Goal: Task Accomplishment & Management: Complete application form

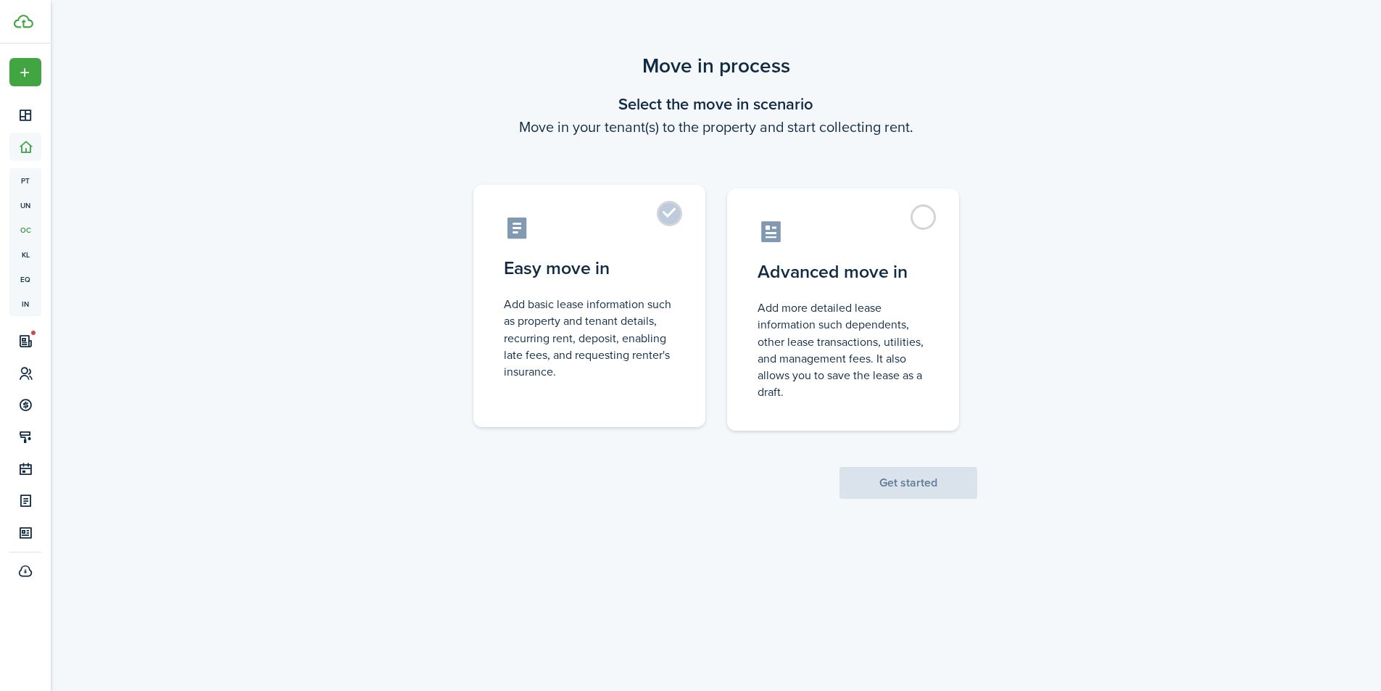
click at [673, 221] on label "Easy move in Add basic lease information such as property and tenant details, r…" at bounding box center [589, 306] width 232 height 242
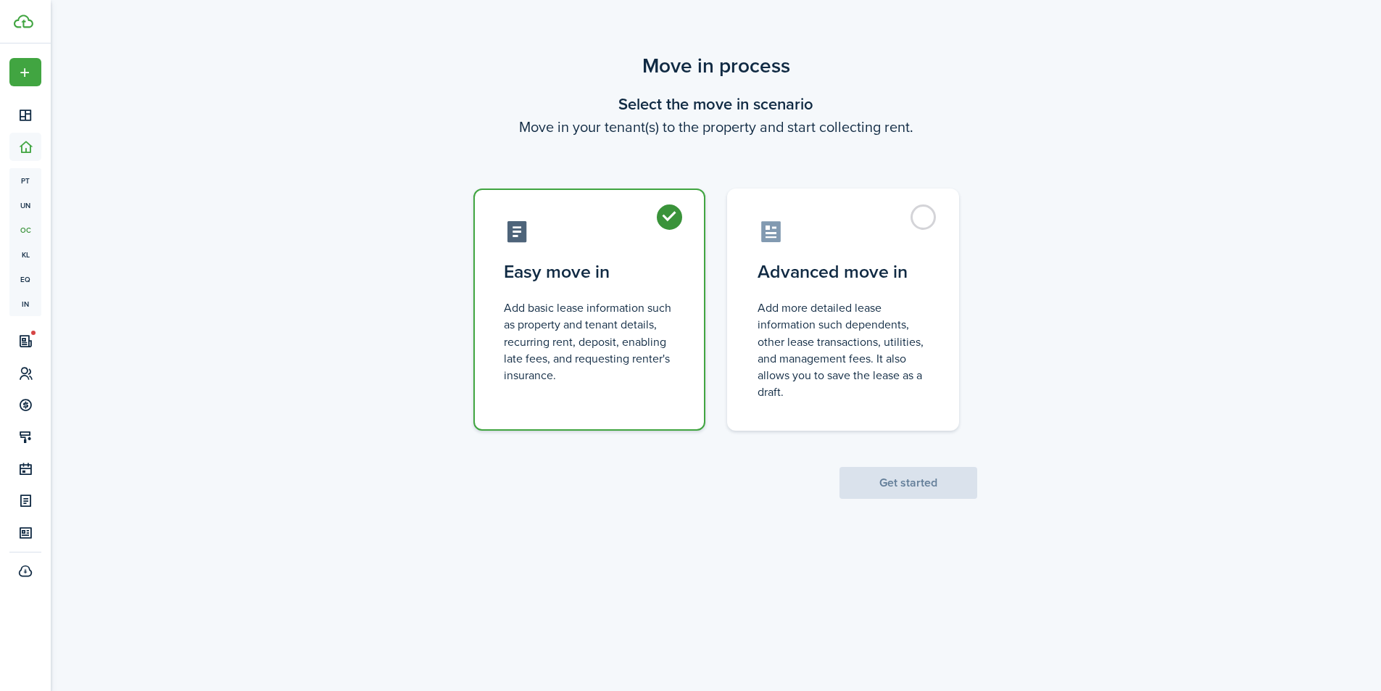
radio input "true"
click at [905, 479] on button "Get started" at bounding box center [908, 483] width 138 height 32
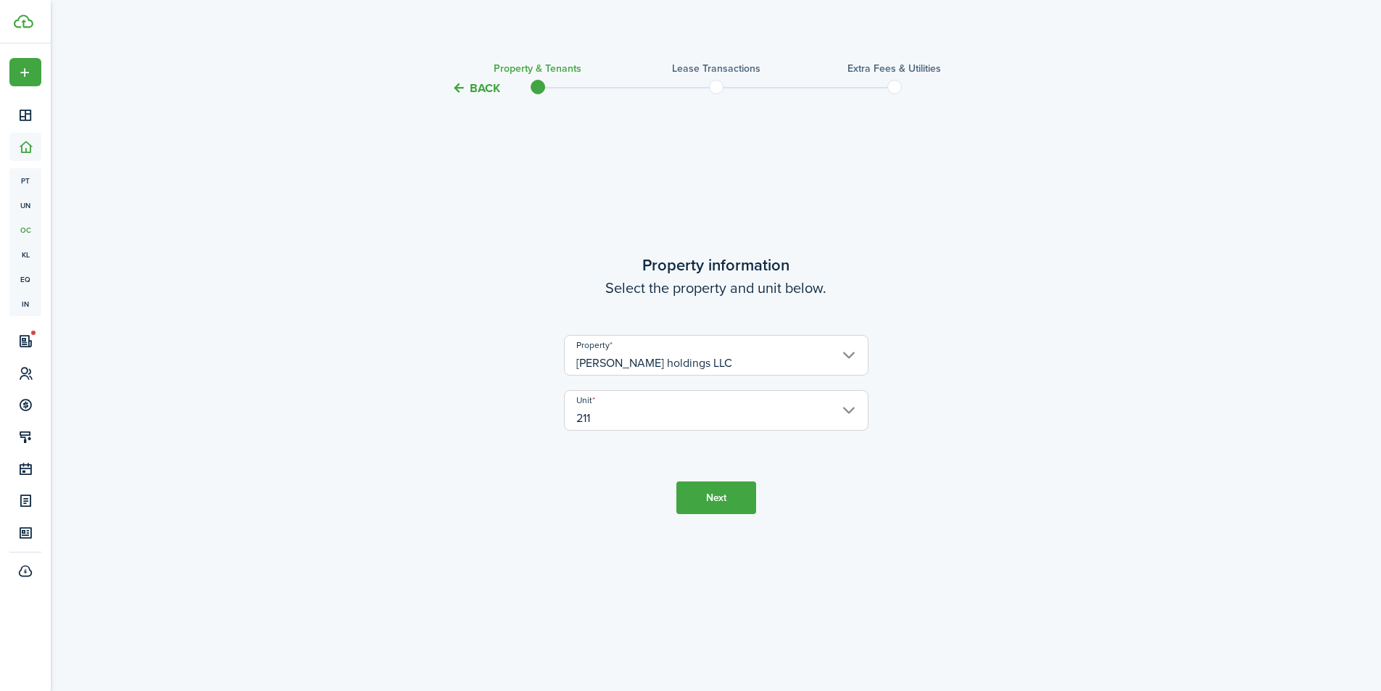
click at [734, 501] on button "Next" at bounding box center [716, 497] width 80 height 33
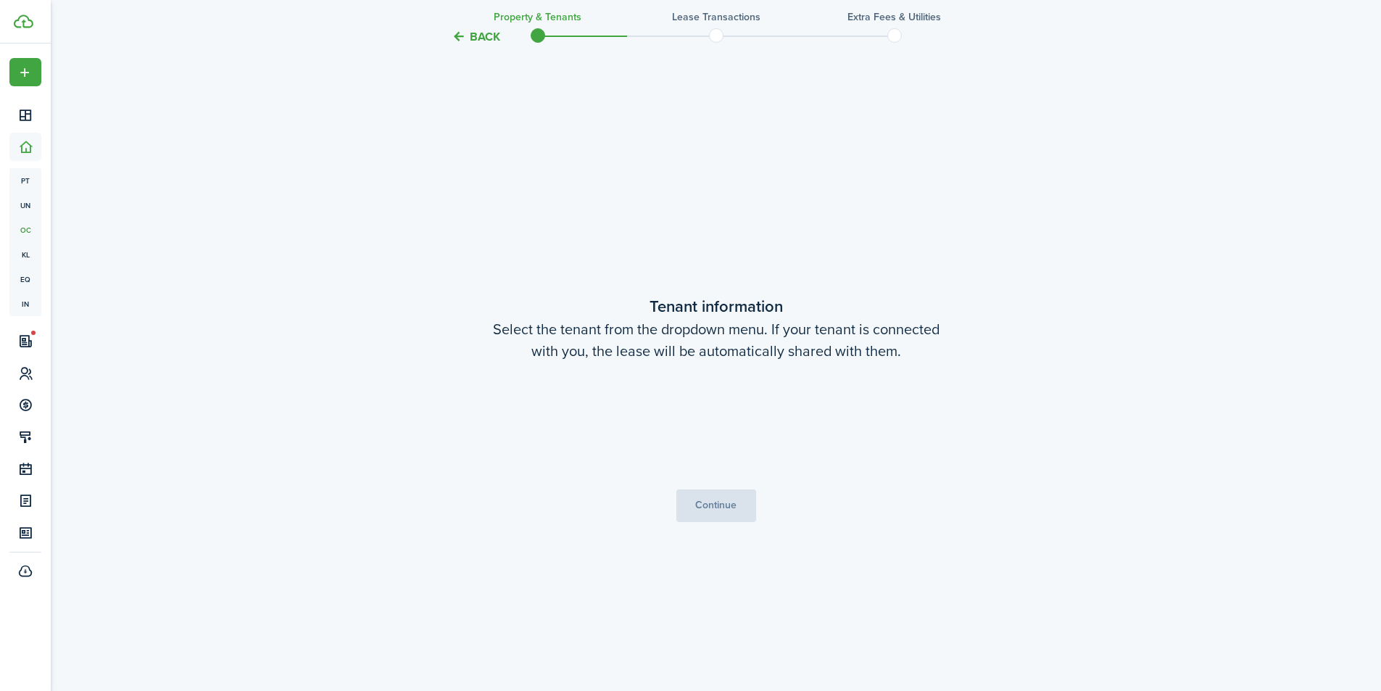
scroll to position [594, 0]
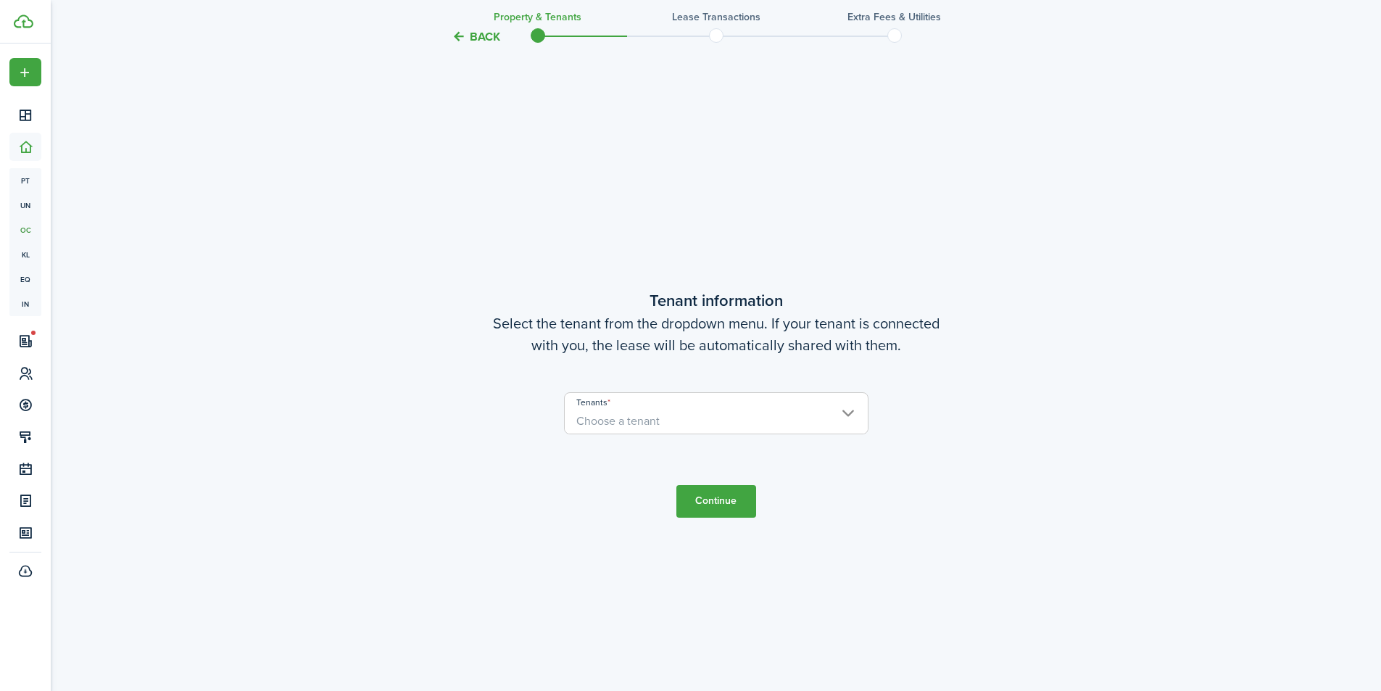
click at [683, 419] on span "Choose a tenant" at bounding box center [716, 421] width 303 height 25
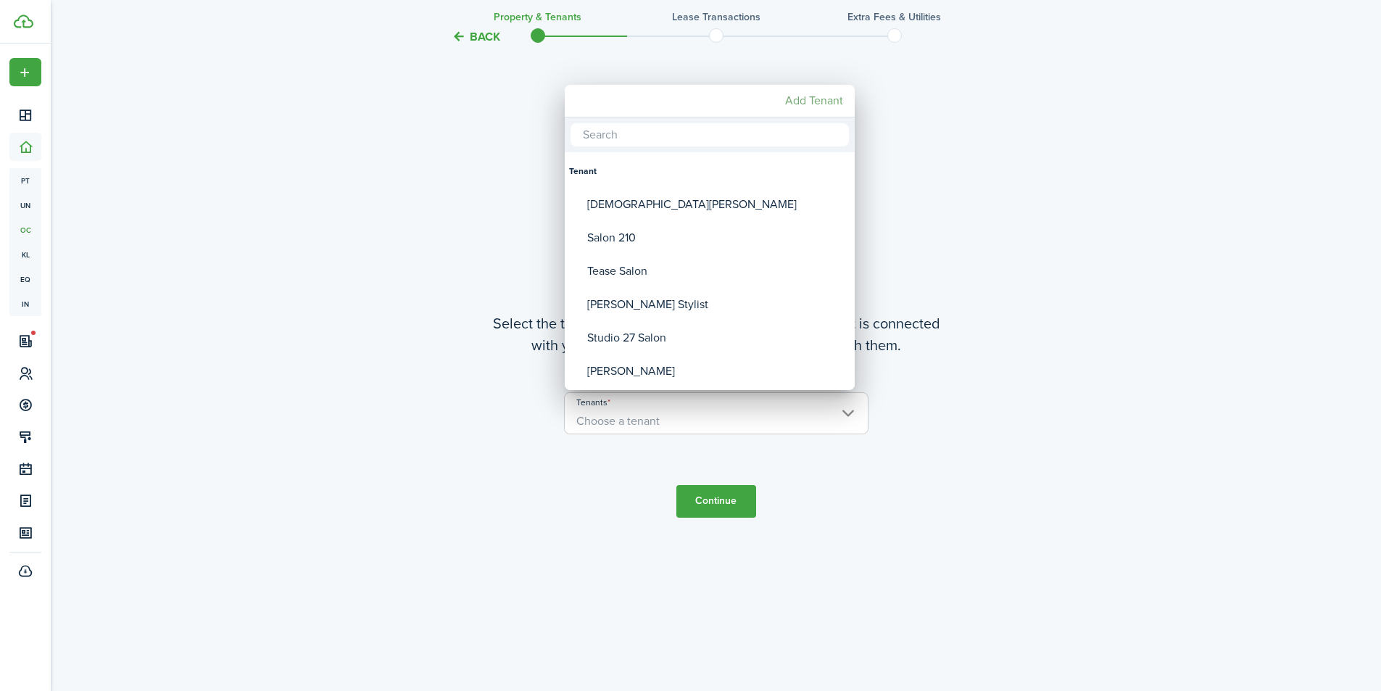
click at [828, 98] on mbsc-button "Add Tenant" at bounding box center [814, 101] width 70 height 26
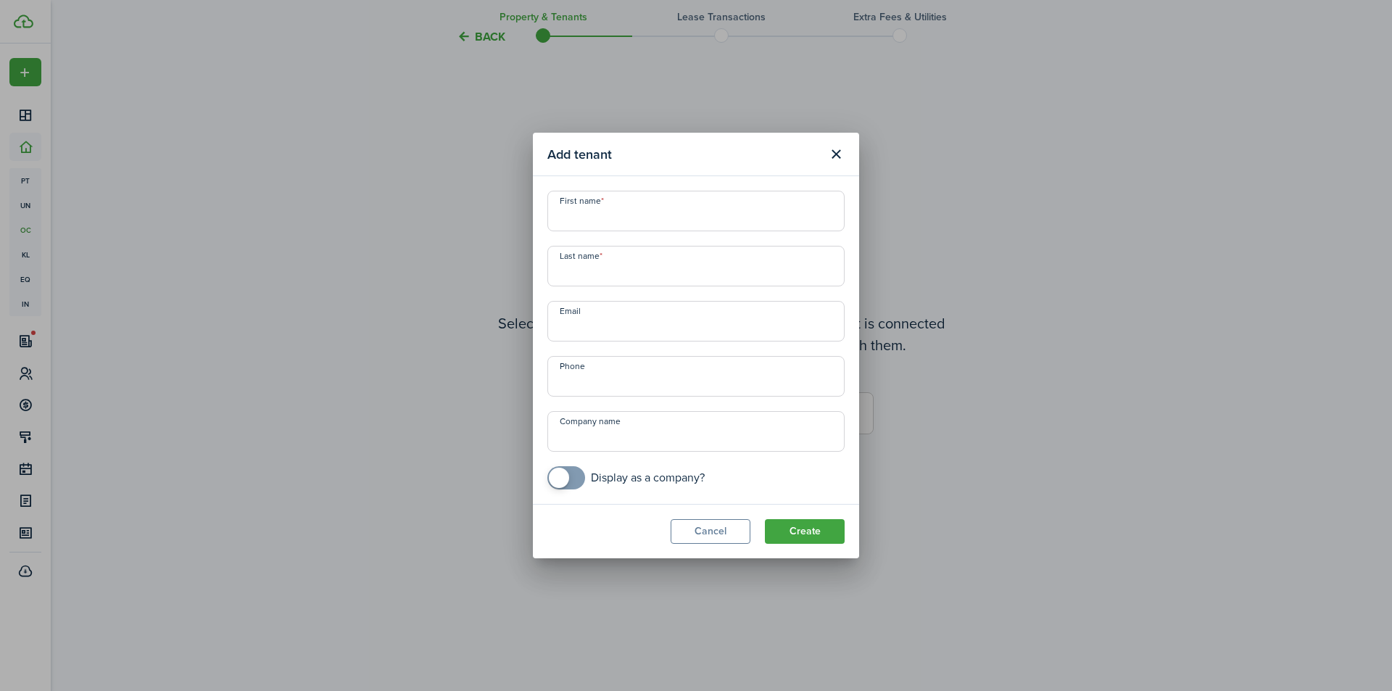
click at [647, 214] on input "First name" at bounding box center [695, 211] width 297 height 41
type input "[PERSON_NAME]"
type input "F"
type input "[PERSON_NAME]"
type input "[EMAIL_ADDRESS][DOMAIN_NAME]"
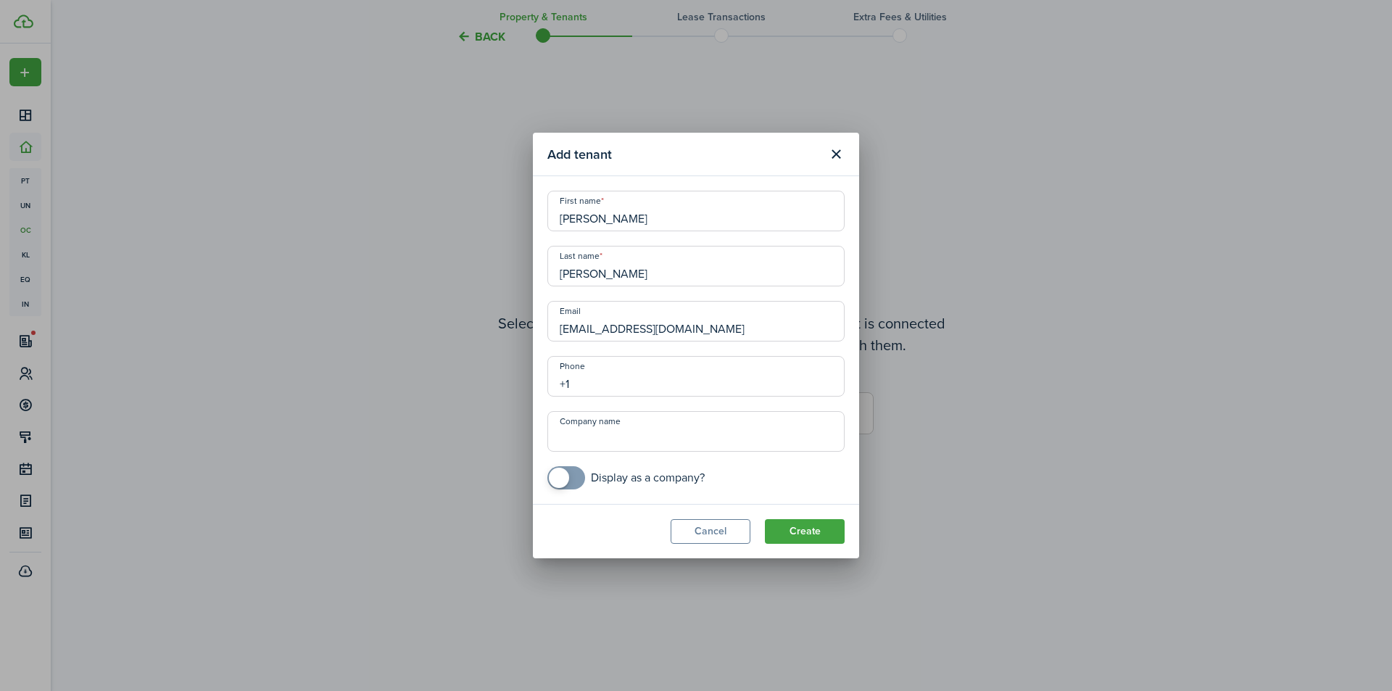
click at [645, 378] on input "+1" at bounding box center [695, 376] width 297 height 41
type input "[PHONE_NUMBER]"
click at [804, 520] on button "Create" at bounding box center [805, 531] width 80 height 25
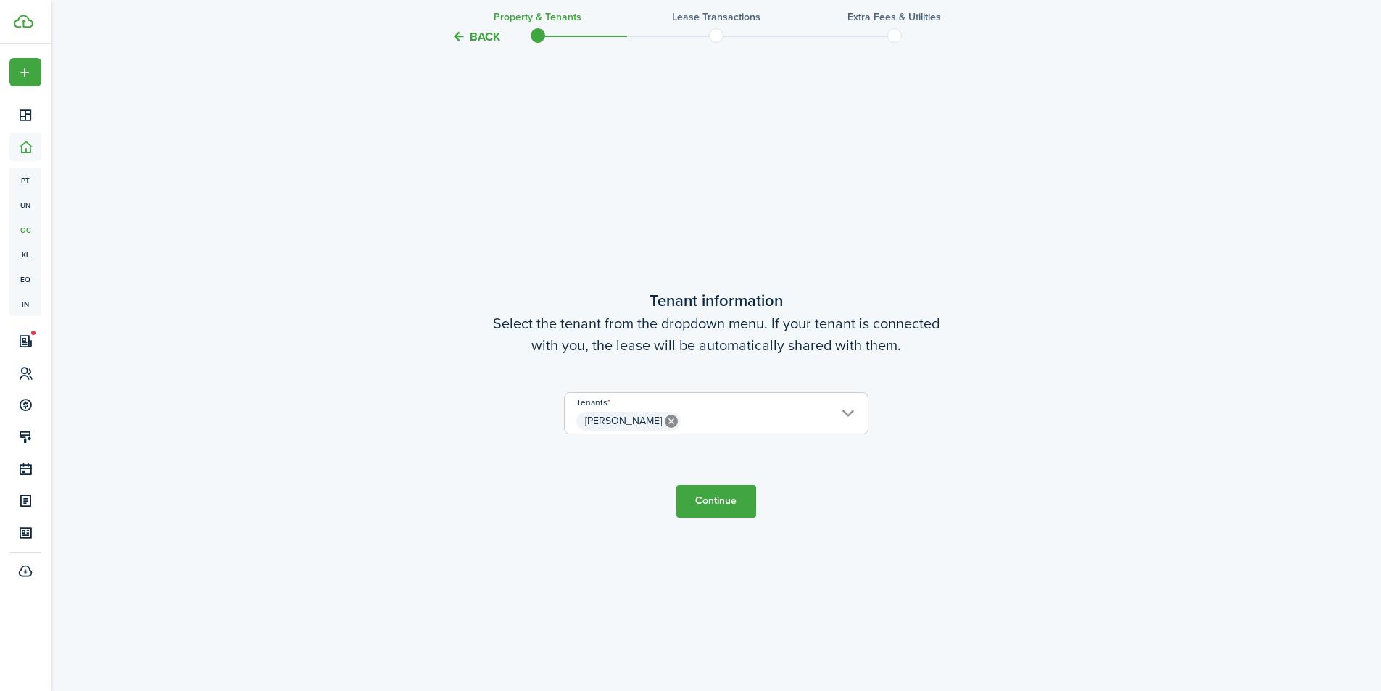
click at [731, 502] on button "Continue" at bounding box center [716, 501] width 80 height 33
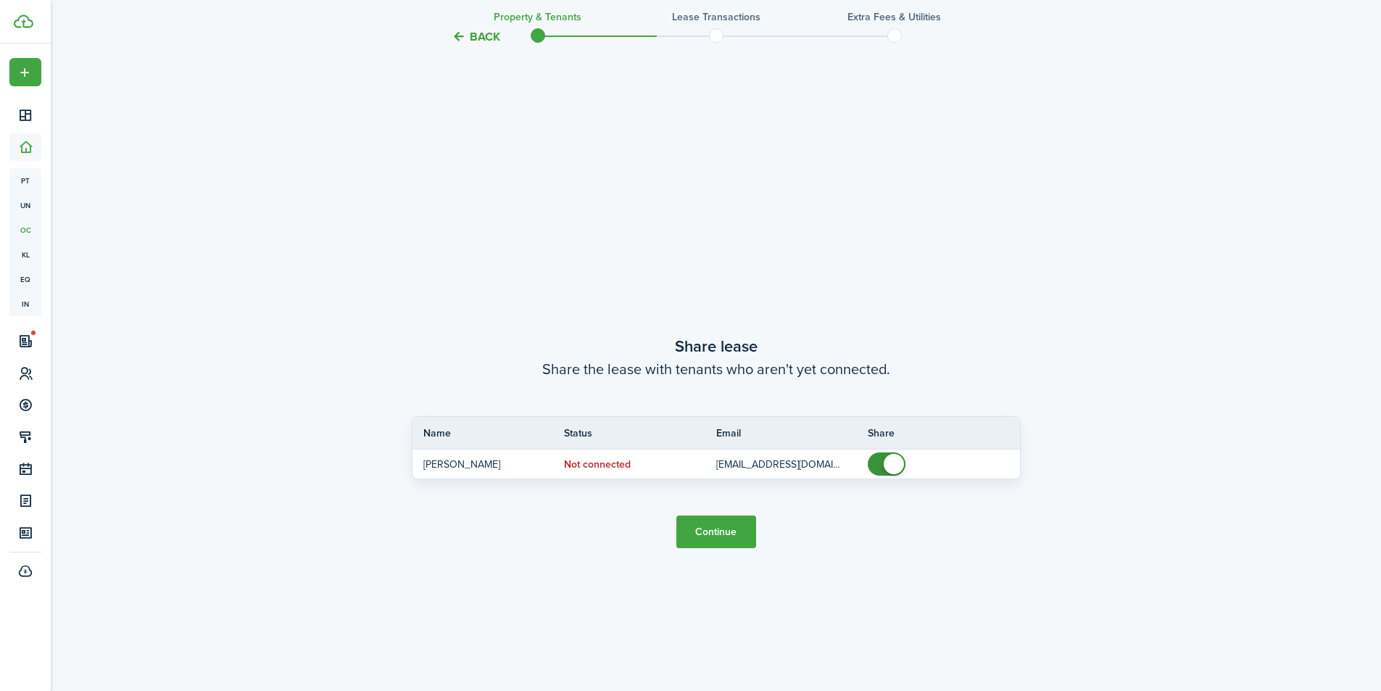
scroll to position [1284, 0]
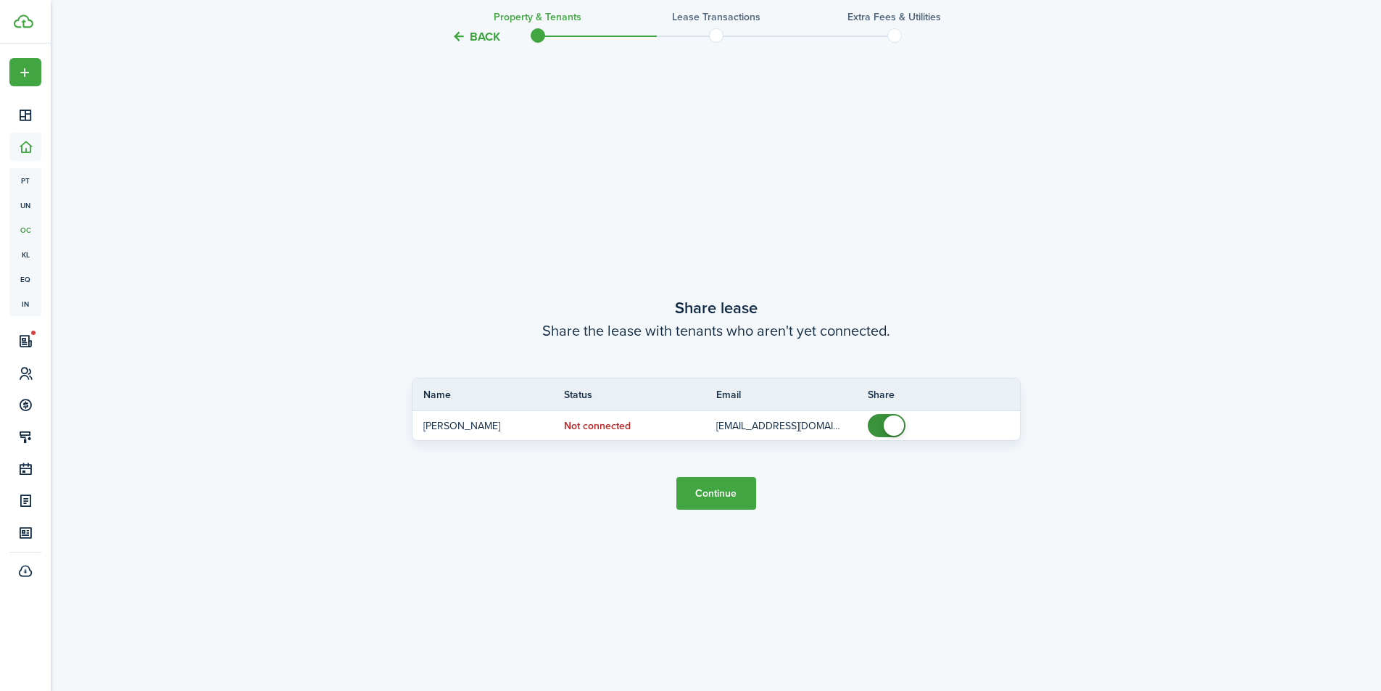
click at [739, 493] on button "Continue" at bounding box center [716, 493] width 80 height 33
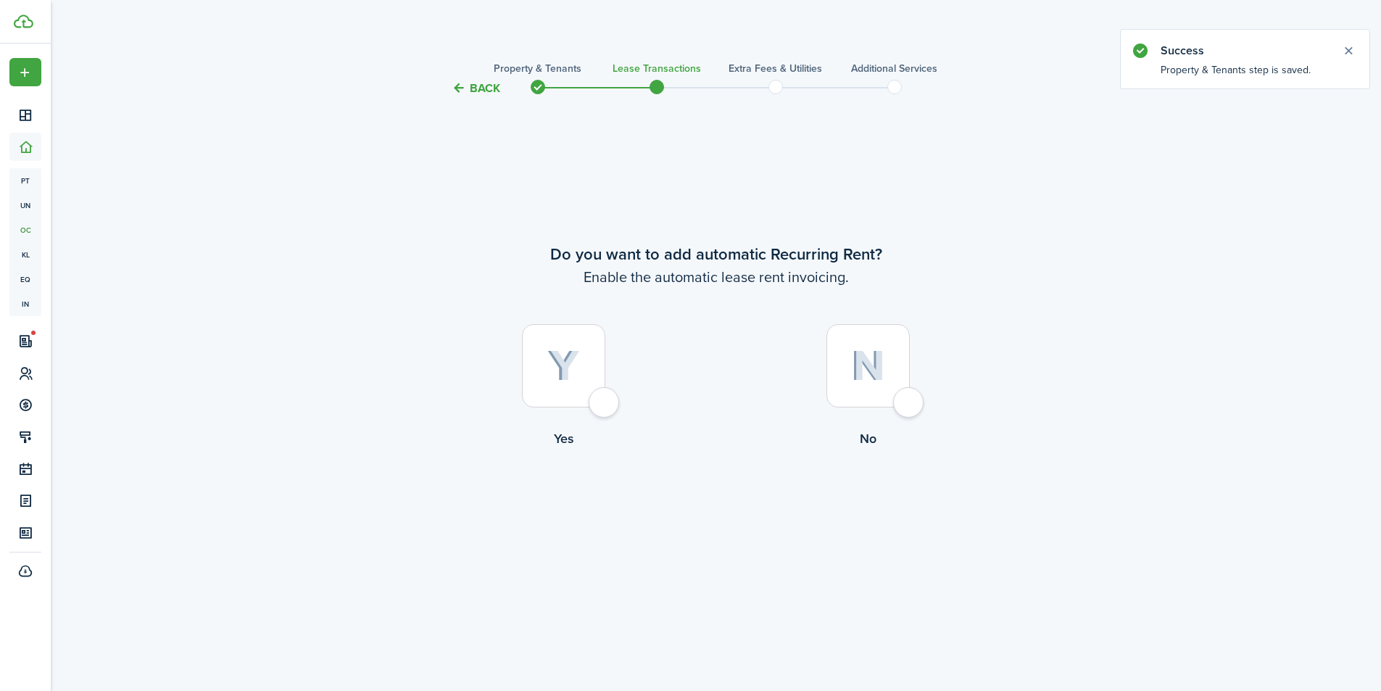
click at [605, 407] on div at bounding box center [563, 365] width 83 height 83
radio input "true"
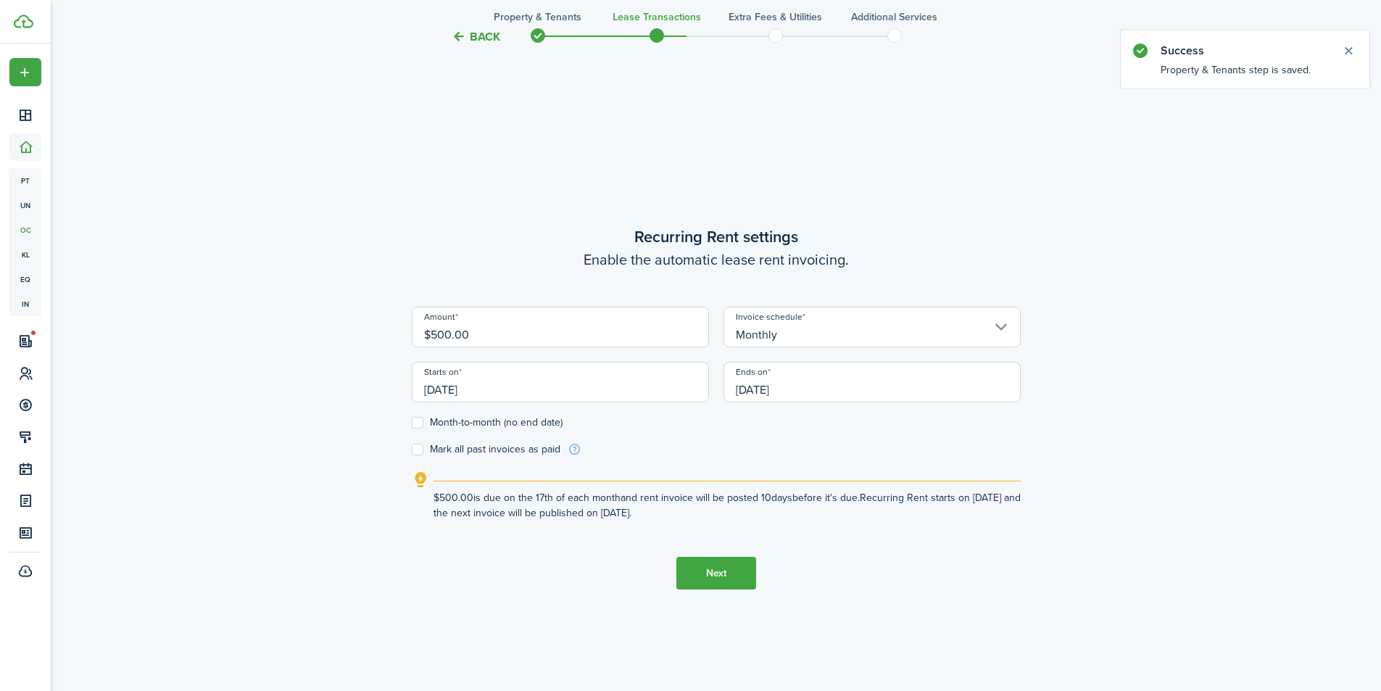
scroll to position [594, 0]
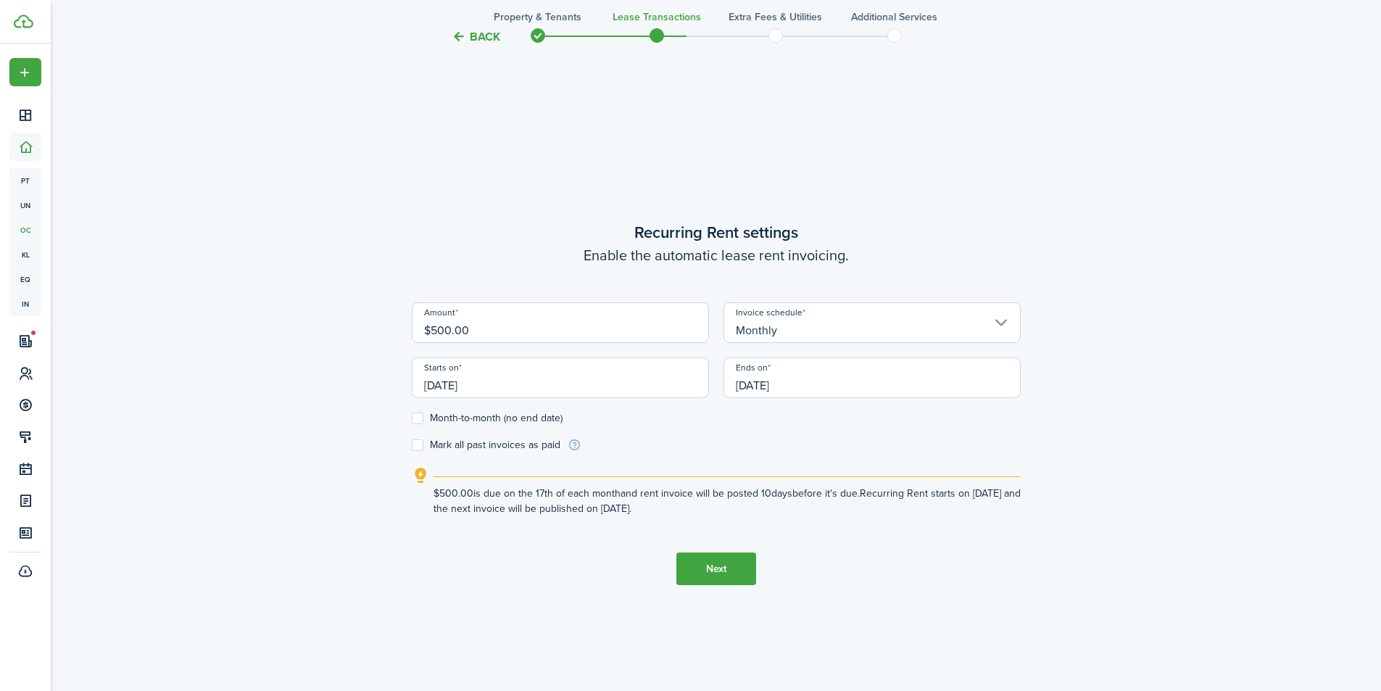
drag, startPoint x: 449, startPoint y: 327, endPoint x: 430, endPoint y: 325, distance: 19.7
click at [430, 325] on input "$500.00" at bounding box center [560, 322] width 297 height 41
click at [568, 379] on input "[DATE]" at bounding box center [560, 377] width 297 height 41
type input "$640.00"
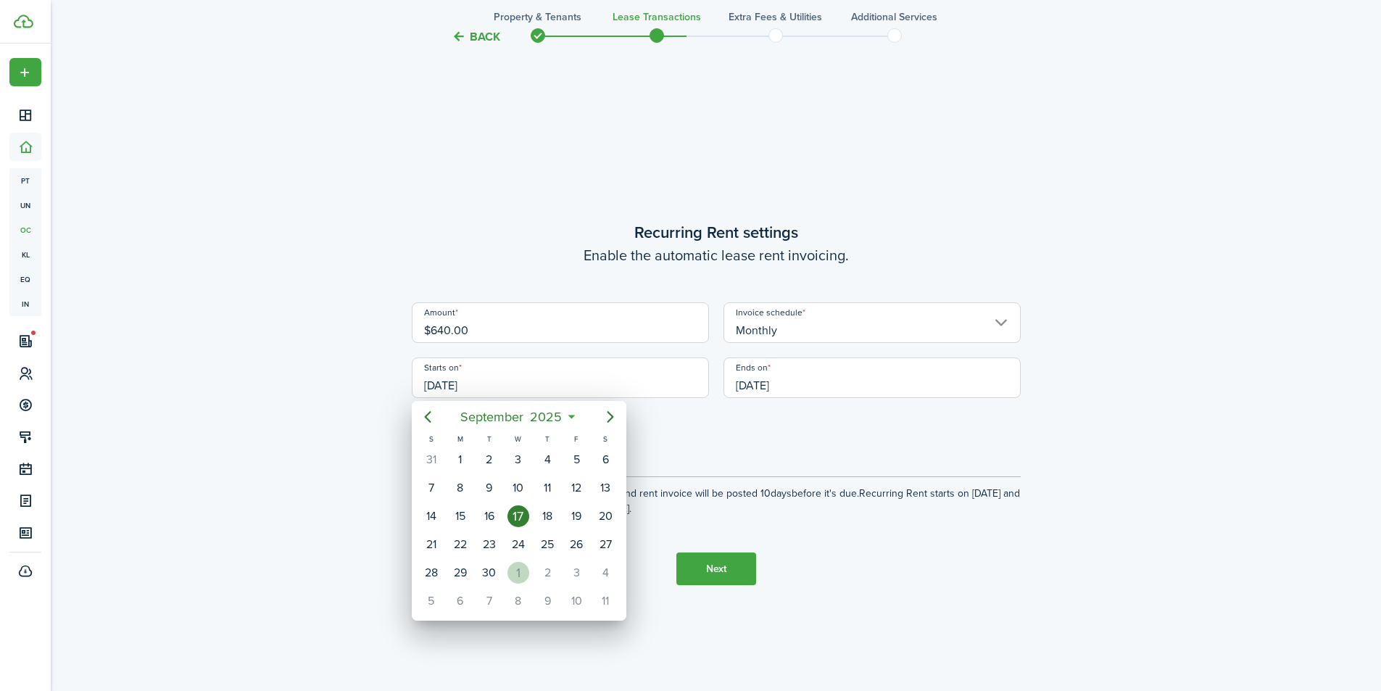
click at [523, 565] on div "1" at bounding box center [518, 573] width 22 height 22
type input "[DATE]"
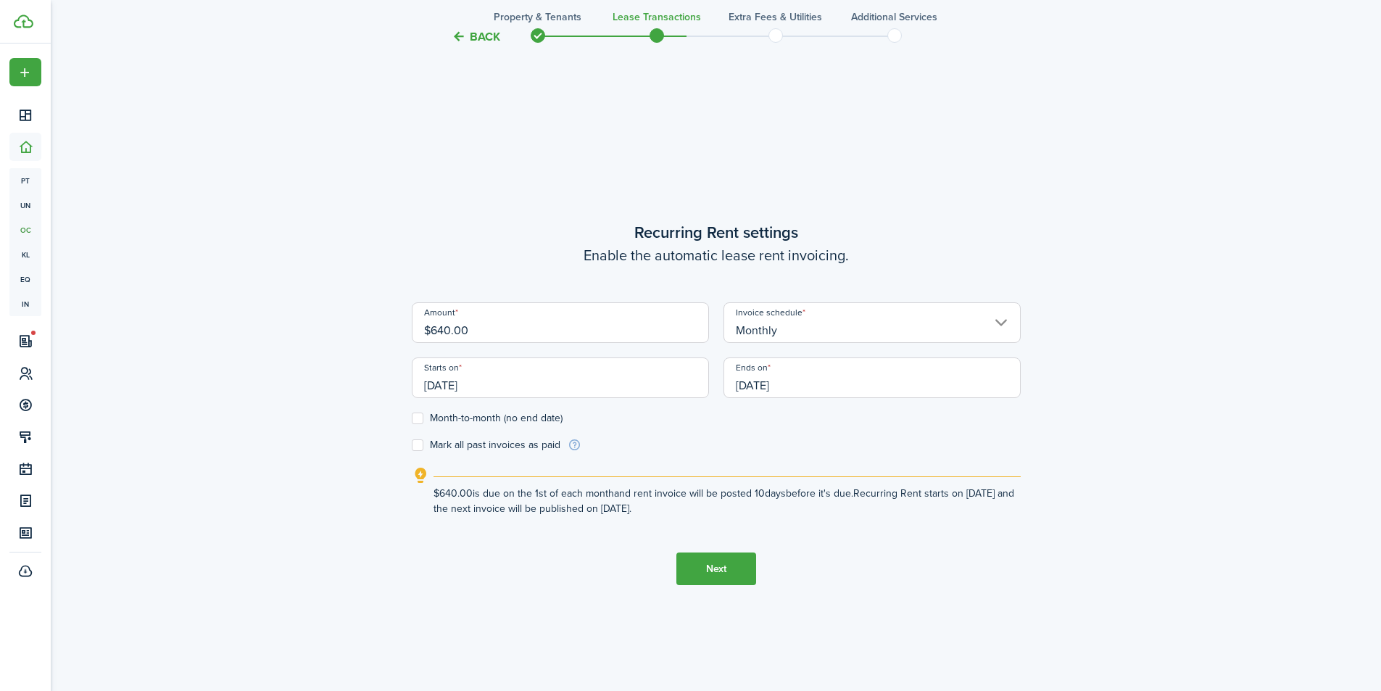
scroll to position [0, 0]
click at [415, 417] on label "Month-to-month (no end date)" at bounding box center [487, 418] width 151 height 12
click at [412, 418] on input "Month-to-month (no end date)" at bounding box center [411, 418] width 1 height 1
checkbox input "true"
click at [726, 567] on button "Next" at bounding box center [716, 568] width 80 height 33
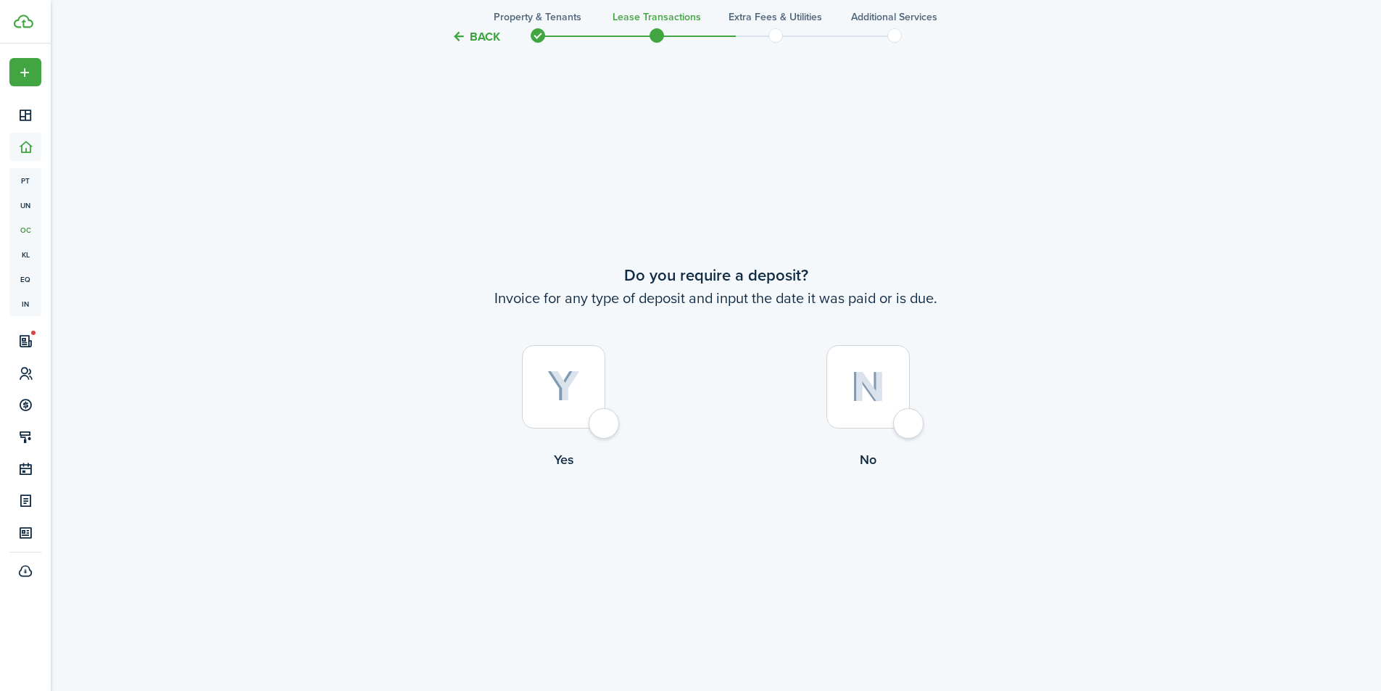
scroll to position [1284, 0]
click at [604, 422] on div at bounding box center [563, 385] width 83 height 83
radio input "true"
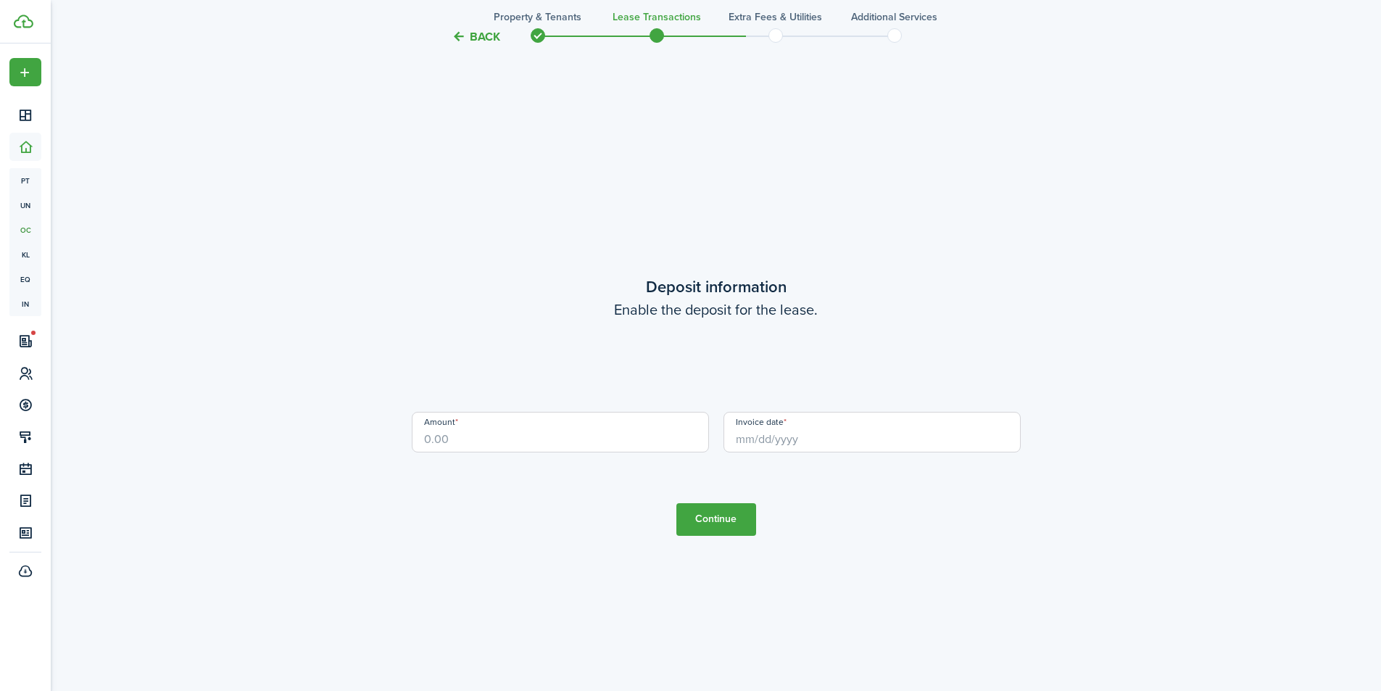
scroll to position [1975, 0]
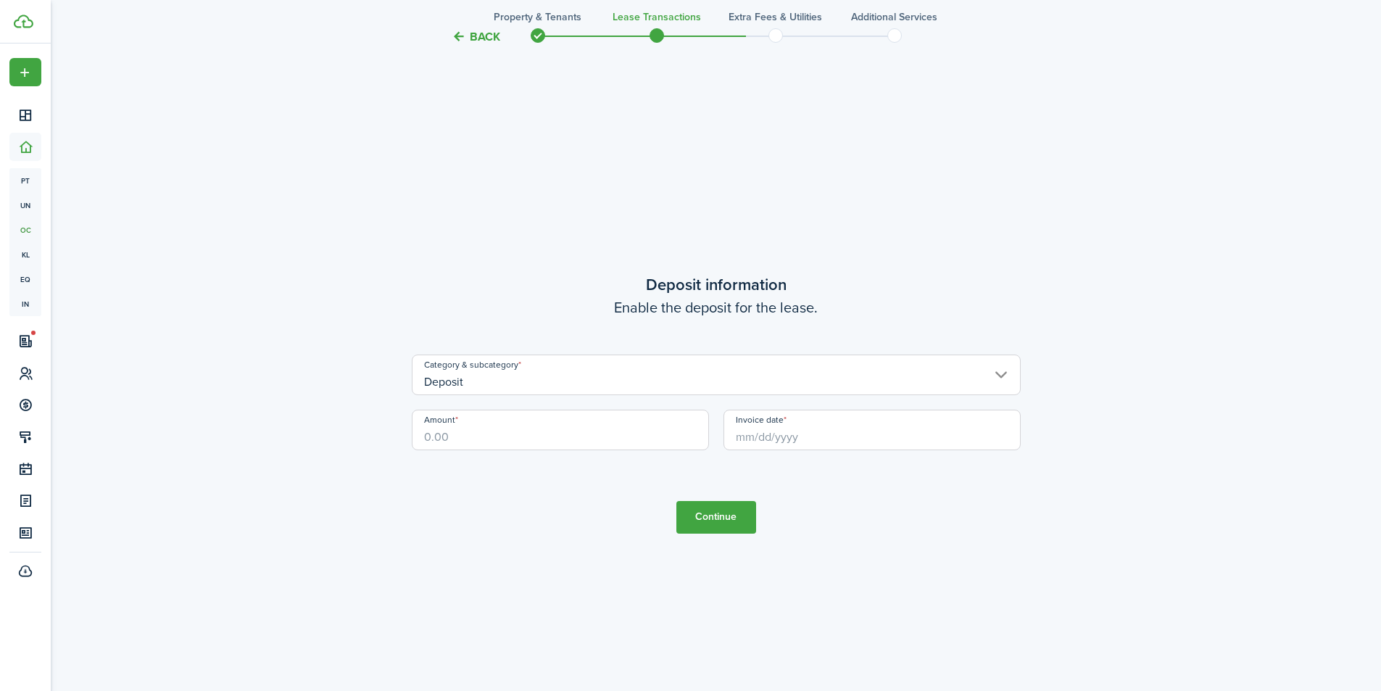
click at [528, 439] on input "Amount" at bounding box center [560, 430] width 297 height 41
click at [751, 442] on input "Invoice date" at bounding box center [871, 430] width 297 height 41
type input "$400.00"
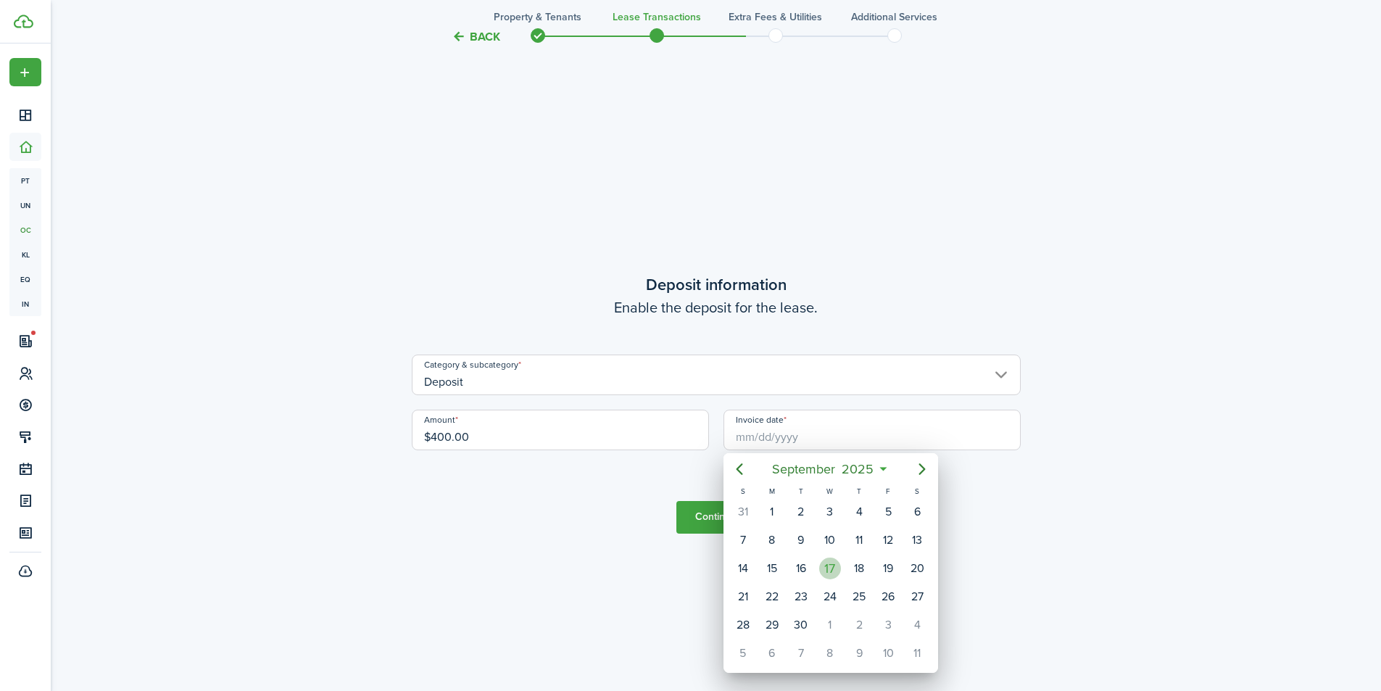
click at [831, 568] on div "17" at bounding box center [830, 568] width 22 height 22
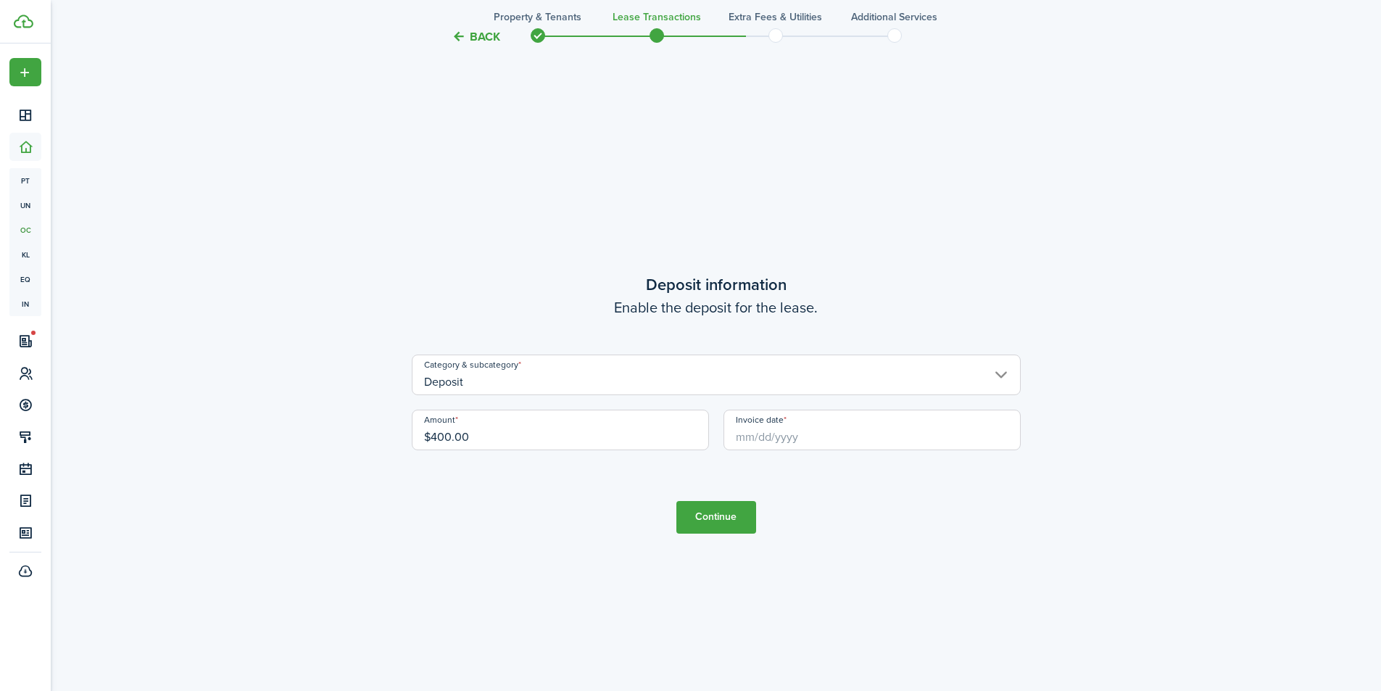
type input "[DATE]"
click at [727, 520] on button "Continue" at bounding box center [716, 517] width 80 height 33
click at [728, 520] on button "Continue" at bounding box center [716, 517] width 80 height 33
click at [711, 503] on button "Continue" at bounding box center [716, 517] width 80 height 33
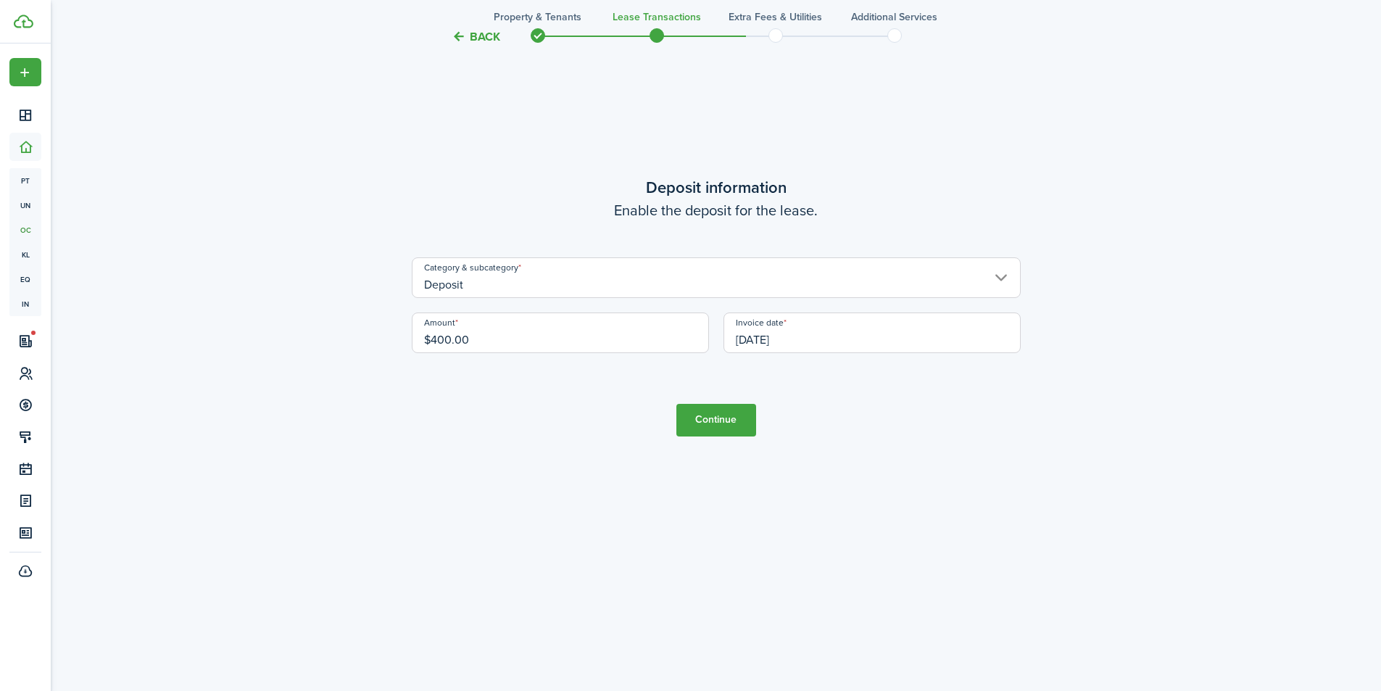
click at [728, 406] on button "Continue" at bounding box center [716, 420] width 80 height 33
click at [720, 417] on button "Continue" at bounding box center [716, 420] width 80 height 33
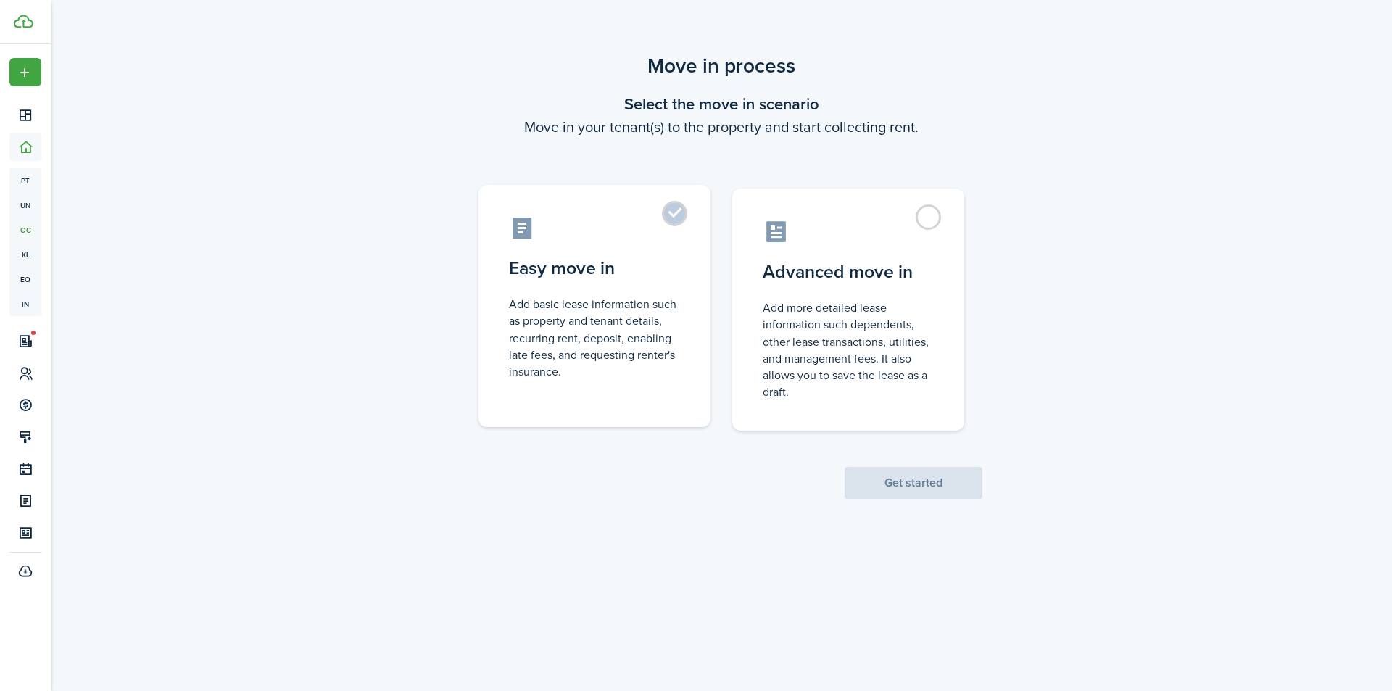
click at [690, 231] on label "Easy move in Add basic lease information such as property and tenant details, r…" at bounding box center [594, 306] width 232 height 242
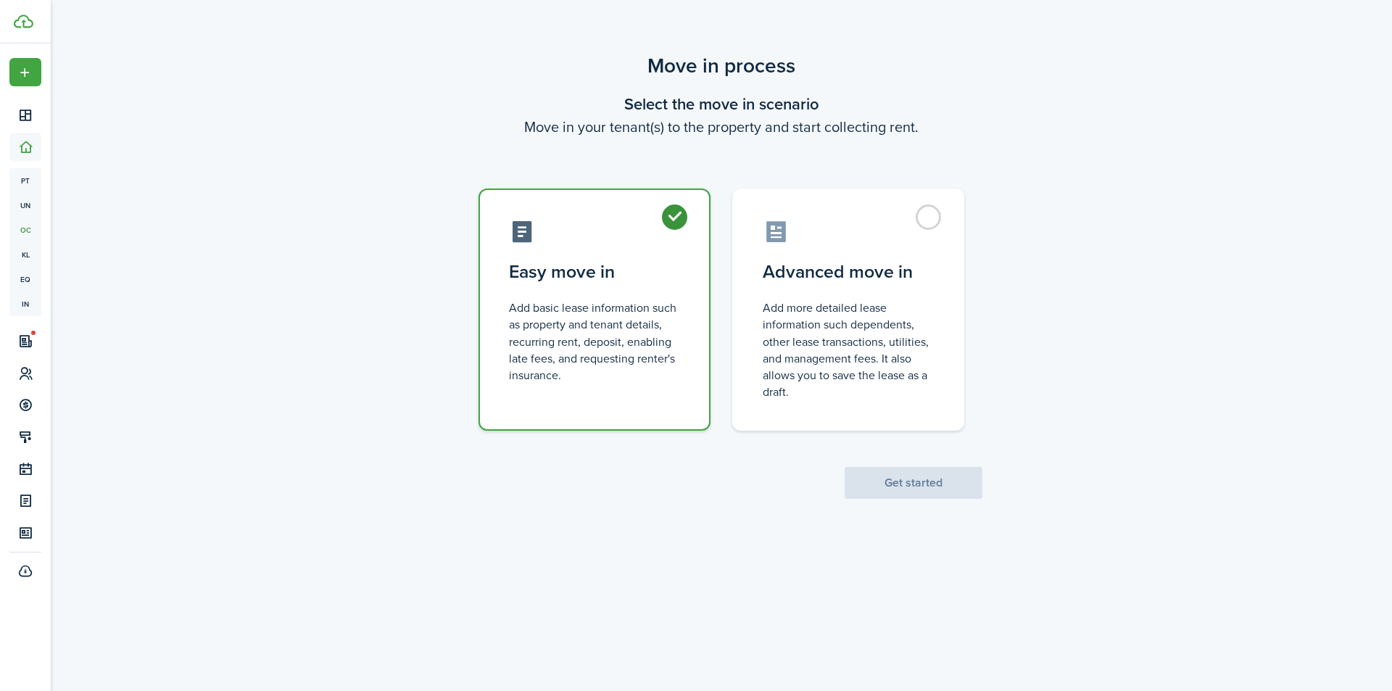
radio input "true"
click at [953, 479] on button "Get started" at bounding box center [913, 483] width 138 height 32
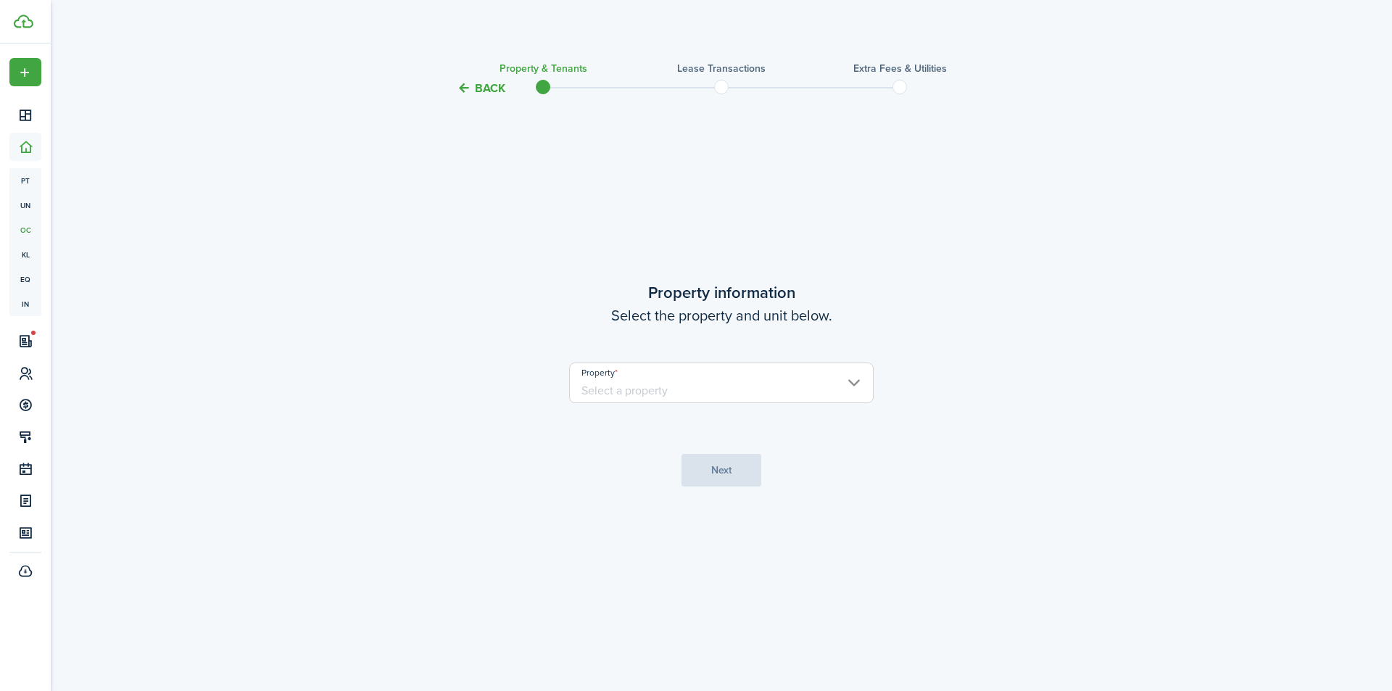
click at [707, 373] on input "Property" at bounding box center [721, 382] width 304 height 41
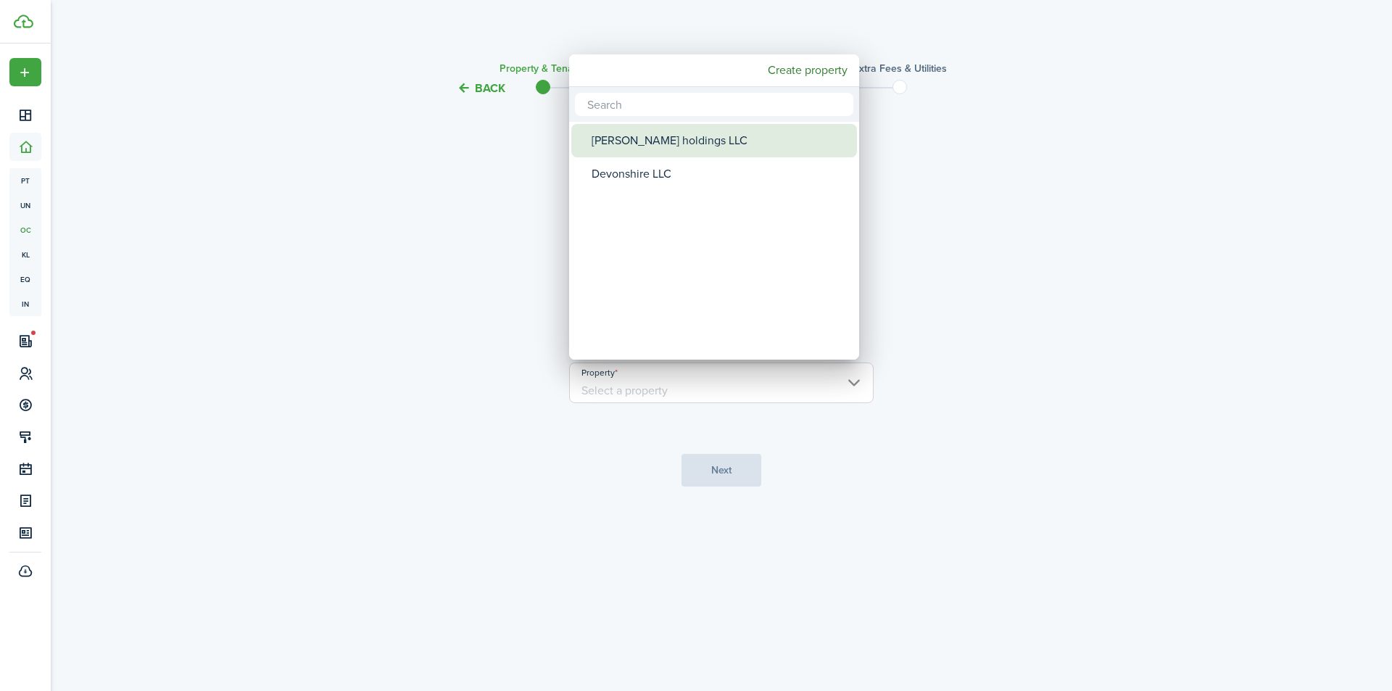
click at [663, 129] on div "[PERSON_NAME] holdings LLC" at bounding box center [719, 140] width 257 height 33
type input "[PERSON_NAME] holdings LLC"
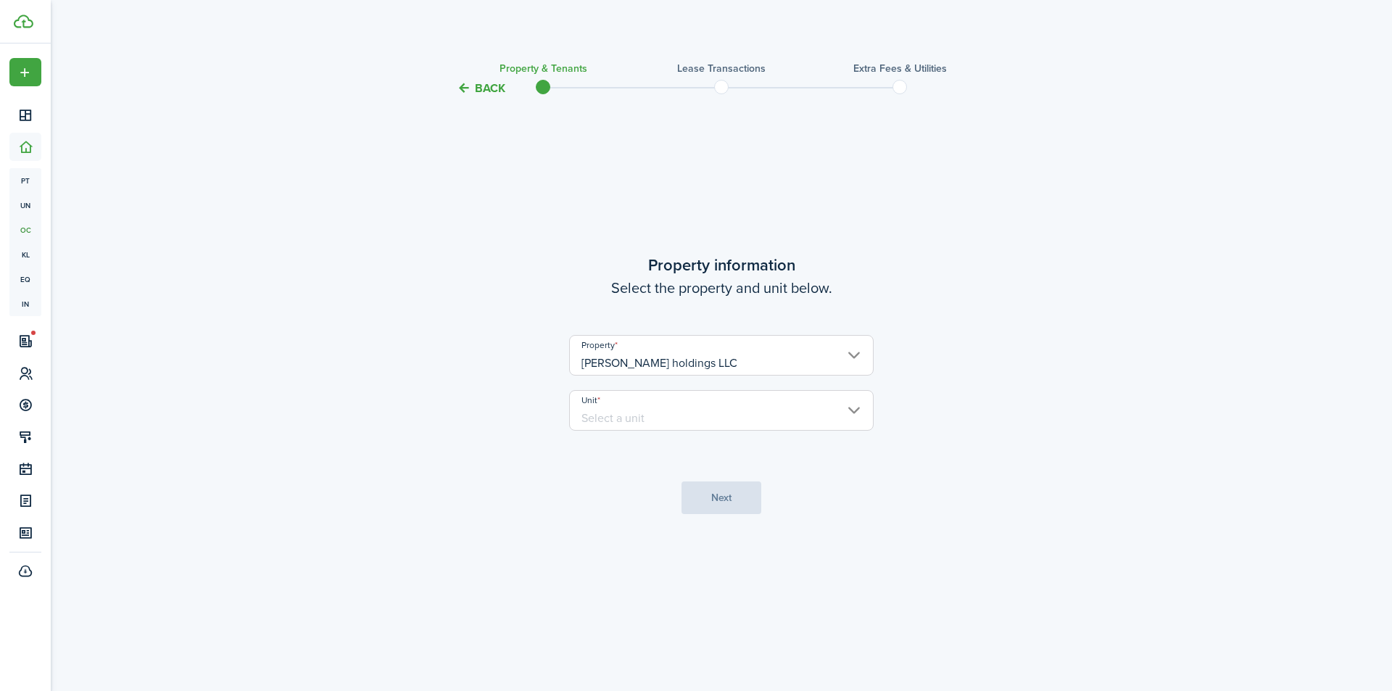
click at [683, 410] on input "Unit" at bounding box center [721, 410] width 304 height 41
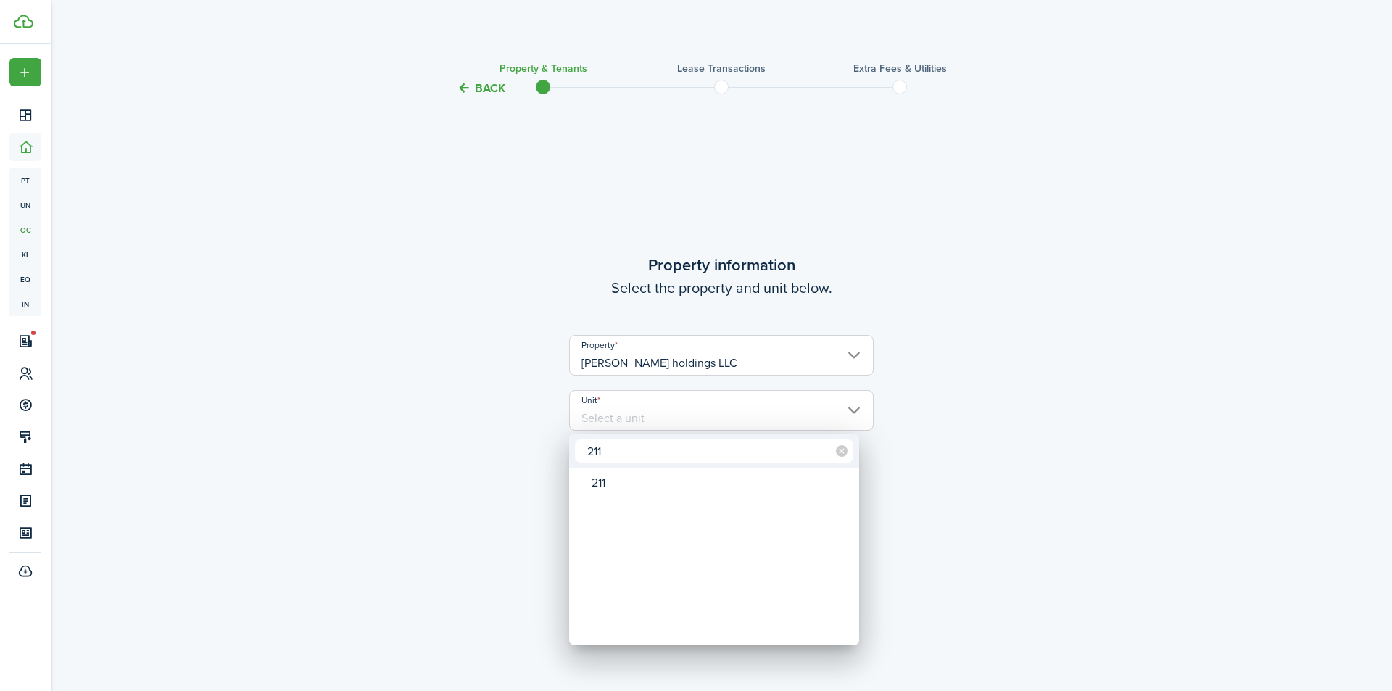
type input "211"
click at [641, 481] on div "211" at bounding box center [719, 482] width 257 height 25
type input "211"
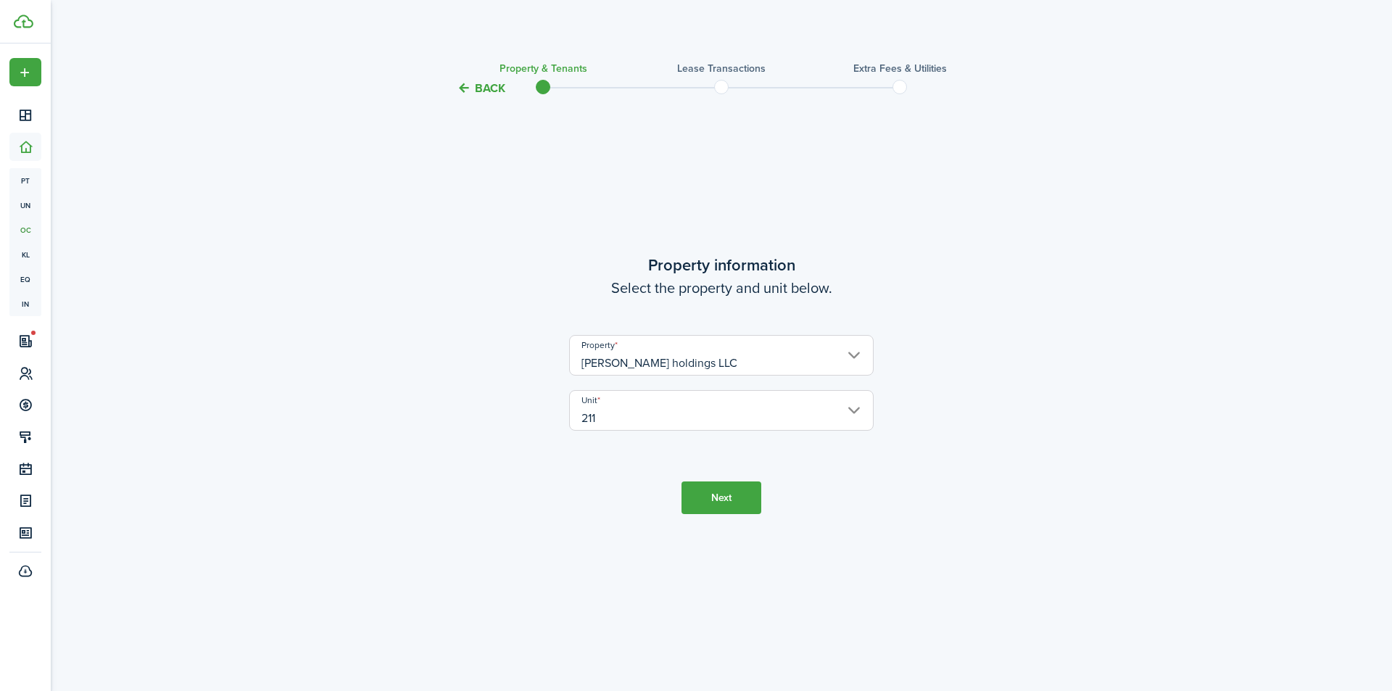
click at [733, 496] on button "Next" at bounding box center [721, 497] width 80 height 33
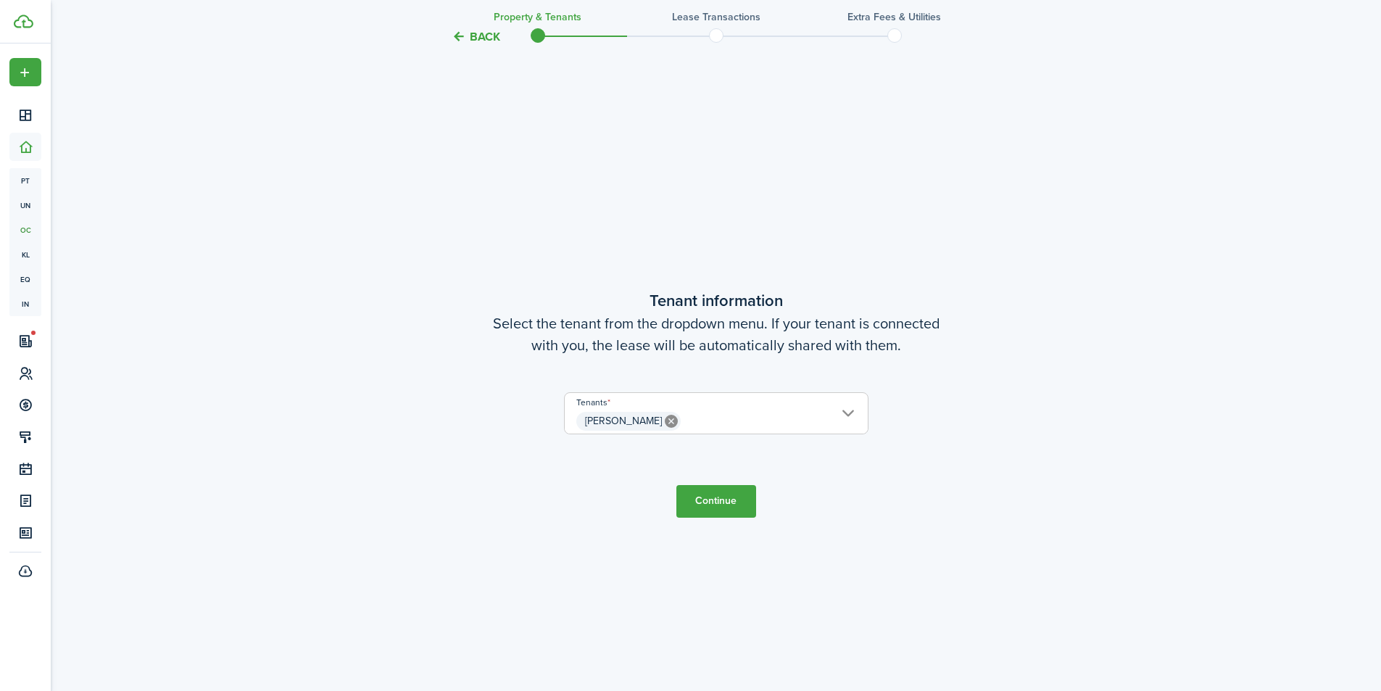
click at [727, 502] on button "Continue" at bounding box center [716, 501] width 80 height 33
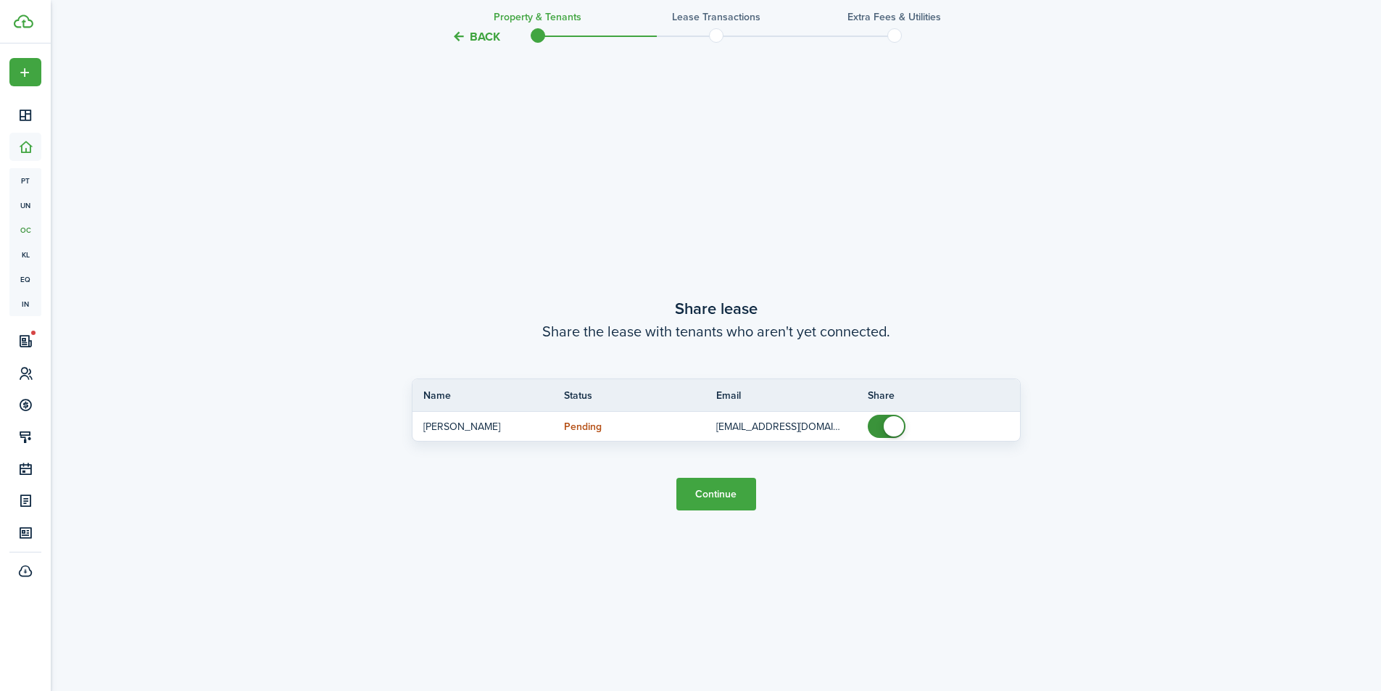
scroll to position [1284, 0]
click at [725, 494] on button "Continue" at bounding box center [716, 493] width 80 height 33
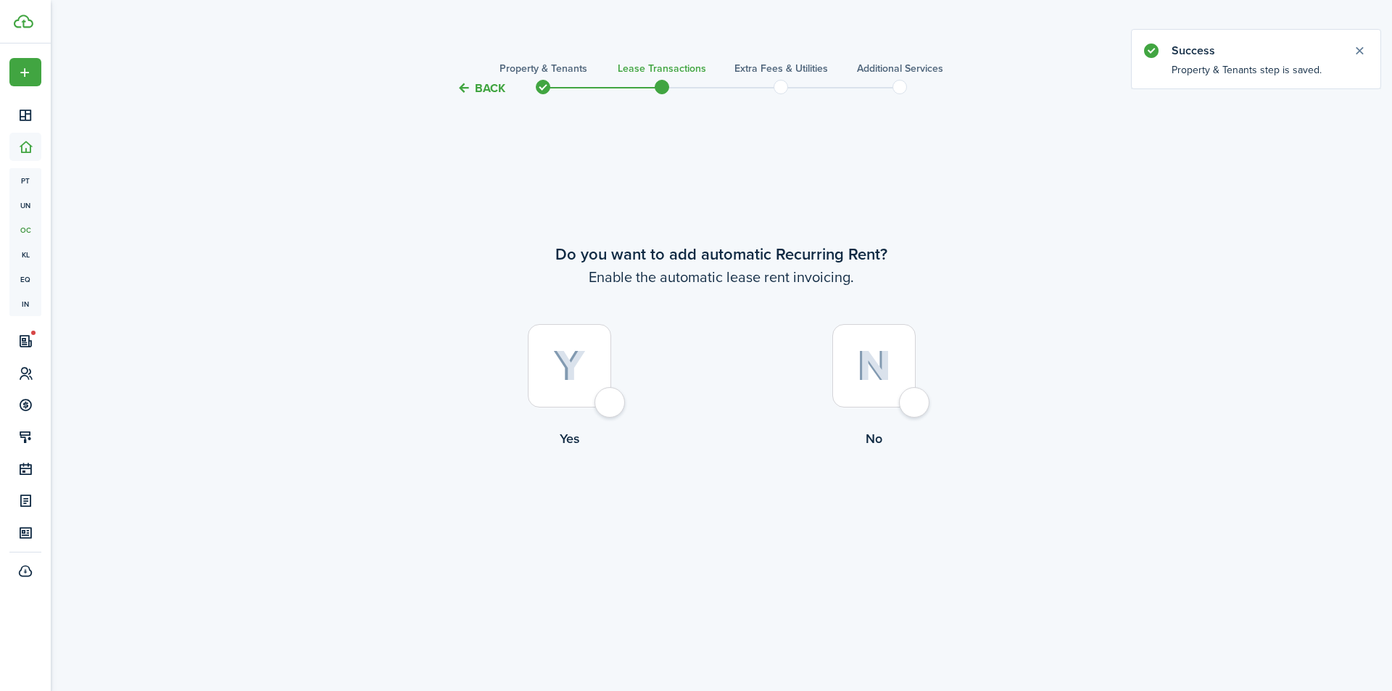
click at [611, 396] on div at bounding box center [569, 365] width 83 height 83
radio input "true"
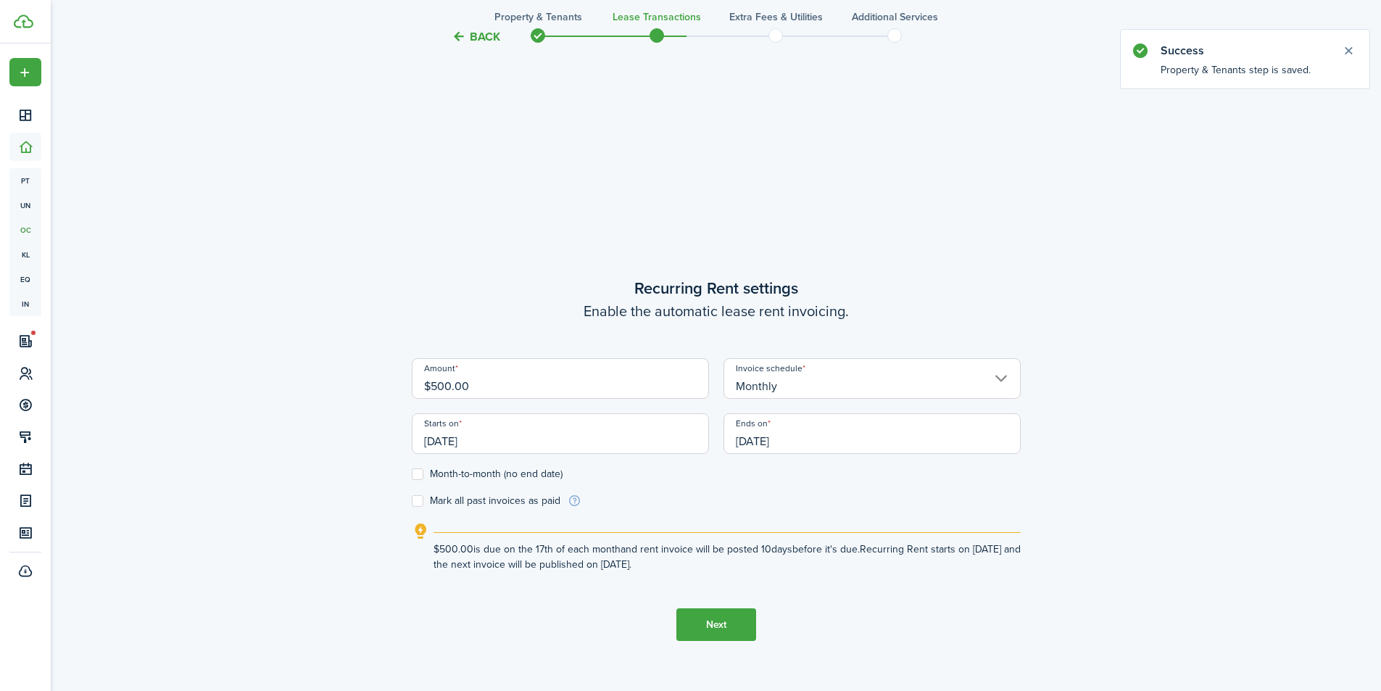
scroll to position [594, 0]
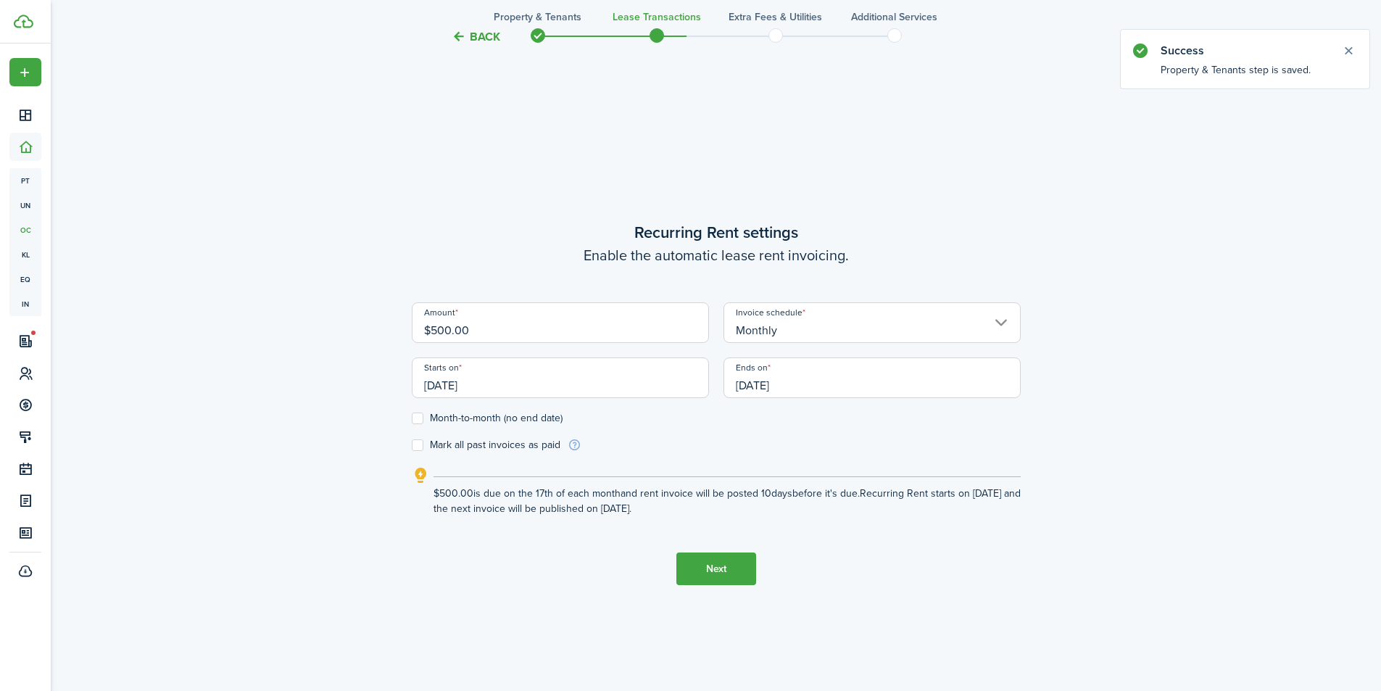
drag, startPoint x: 447, startPoint y: 323, endPoint x: 440, endPoint y: 321, distance: 7.4
click at [440, 321] on input "$500.00" at bounding box center [560, 322] width 297 height 41
click at [455, 379] on input "[DATE]" at bounding box center [560, 377] width 297 height 41
type input "$640.00"
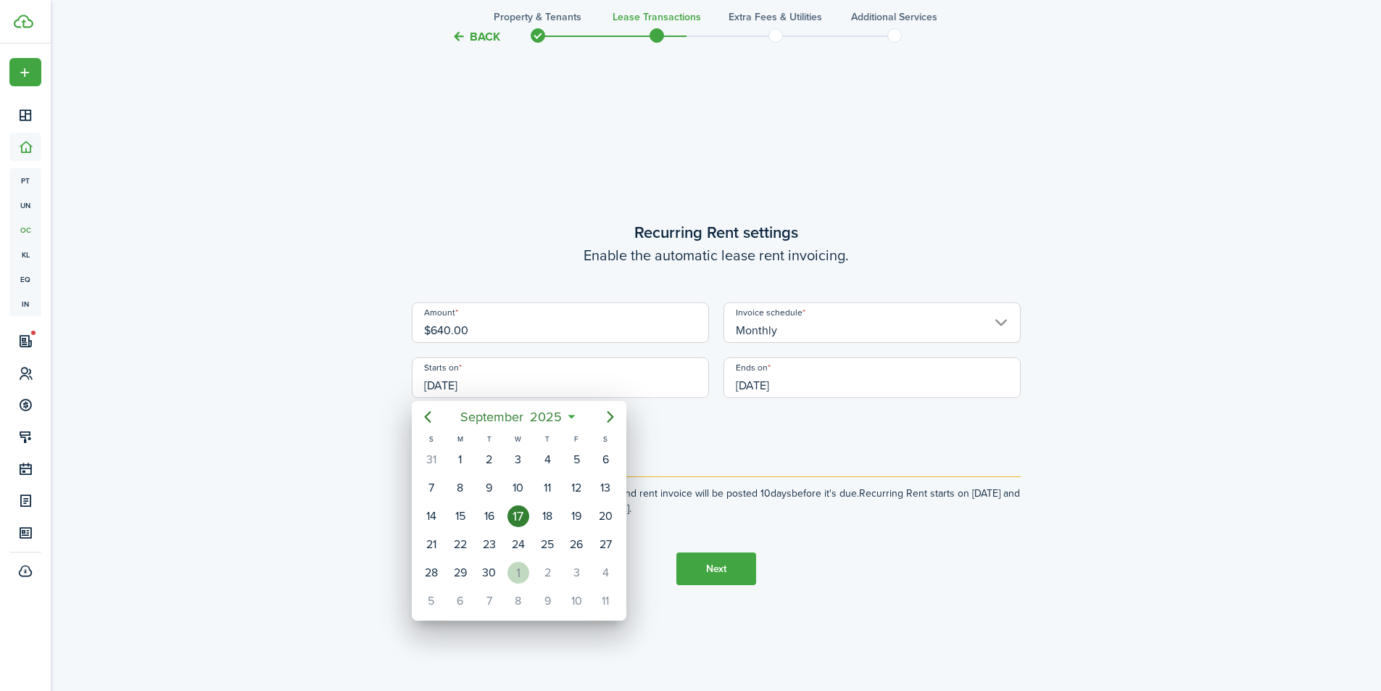
click at [512, 563] on div "1" at bounding box center [518, 573] width 22 height 22
type input "[DATE]"
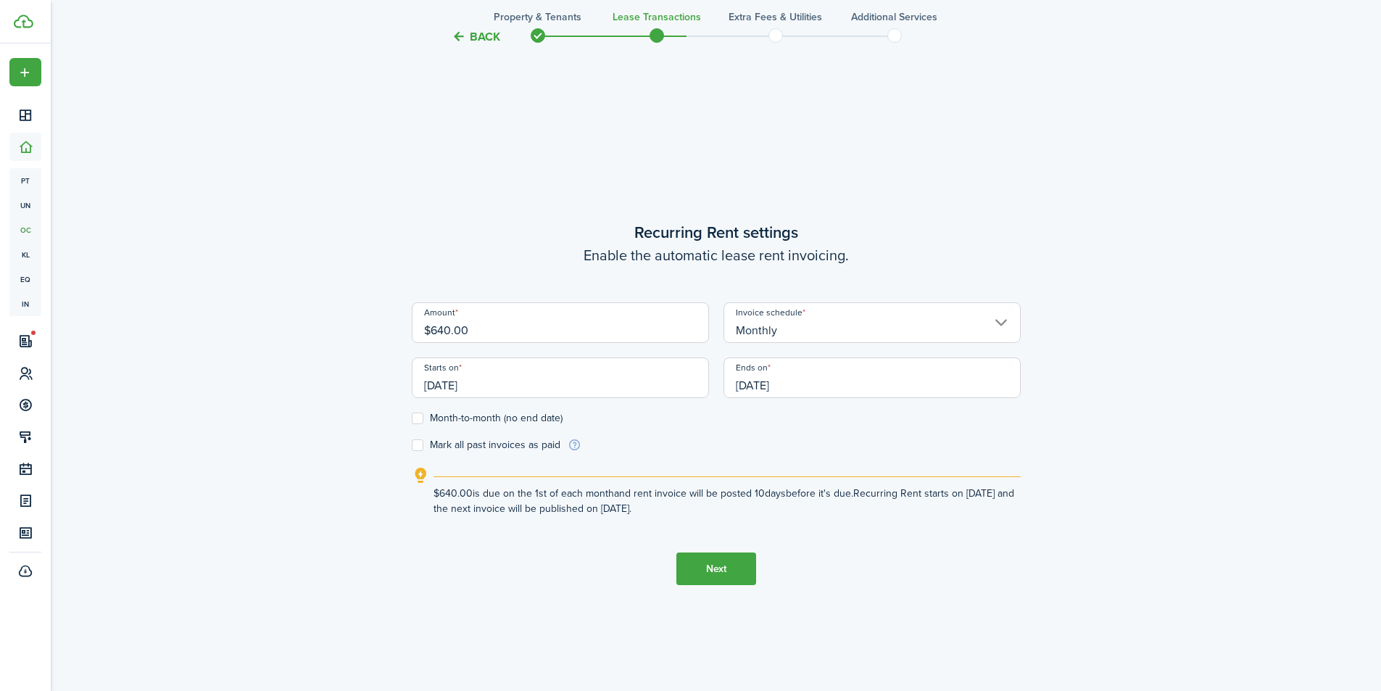
scroll to position [0, 0]
click at [439, 415] on label "Month-to-month (no end date)" at bounding box center [487, 418] width 151 height 12
click at [412, 418] on input "Month-to-month (no end date)" at bounding box center [411, 418] width 1 height 1
checkbox input "true"
click at [726, 563] on button "Next" at bounding box center [716, 568] width 80 height 33
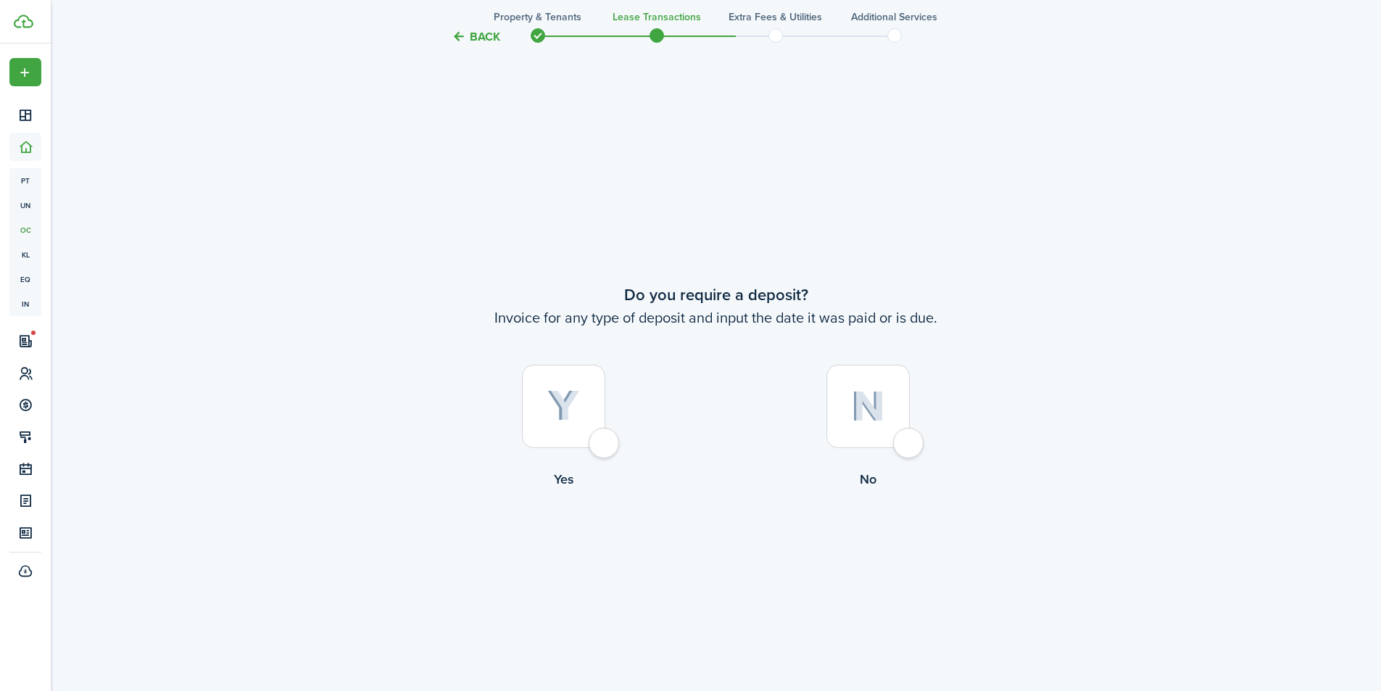
scroll to position [1284, 0]
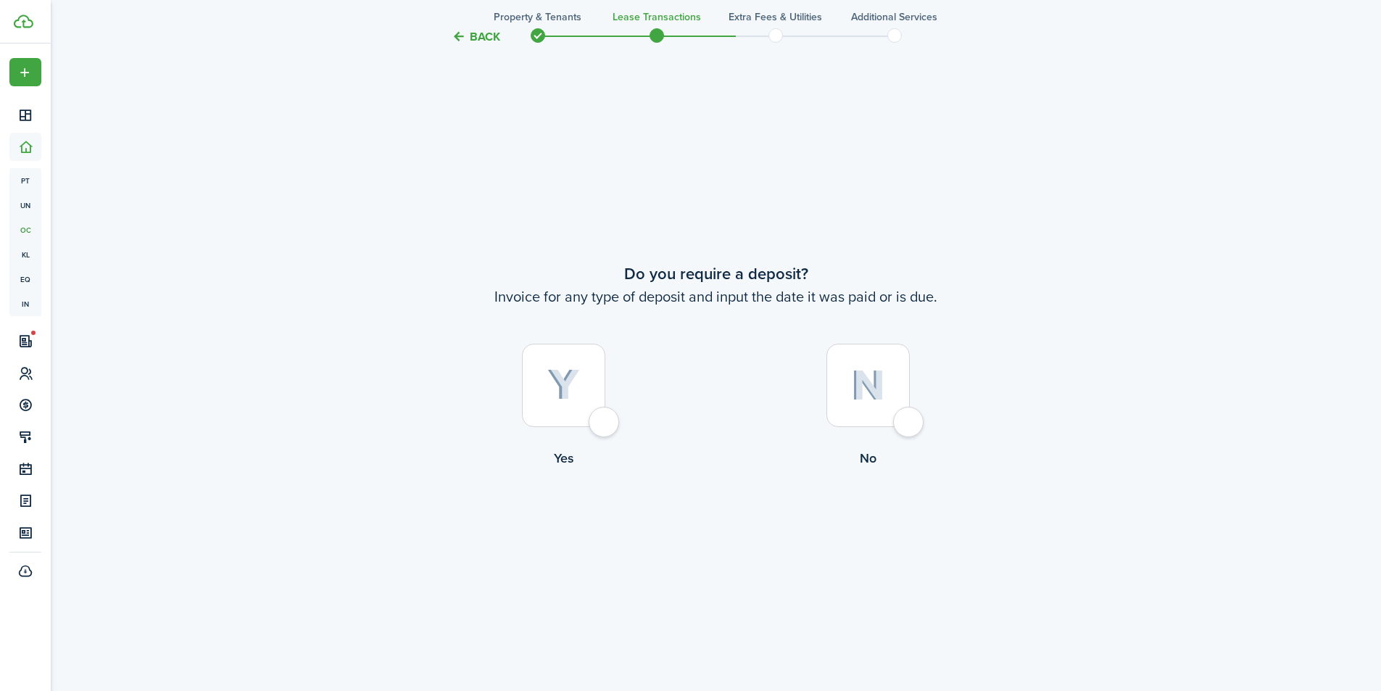
click at [592, 427] on div at bounding box center [563, 385] width 83 height 83
radio input "true"
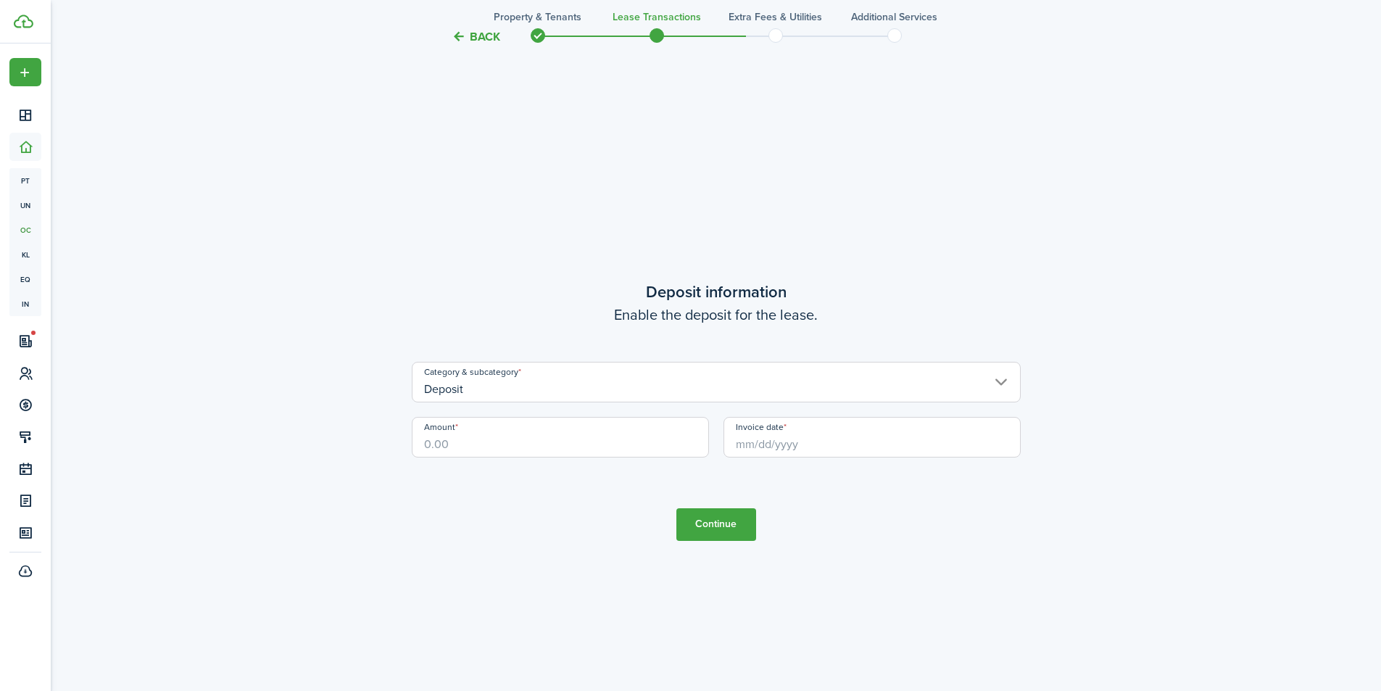
scroll to position [1975, 0]
click at [464, 437] on input "Amount" at bounding box center [560, 430] width 297 height 41
click at [766, 435] on input "Invoice date" at bounding box center [871, 430] width 297 height 41
type input "$400.00"
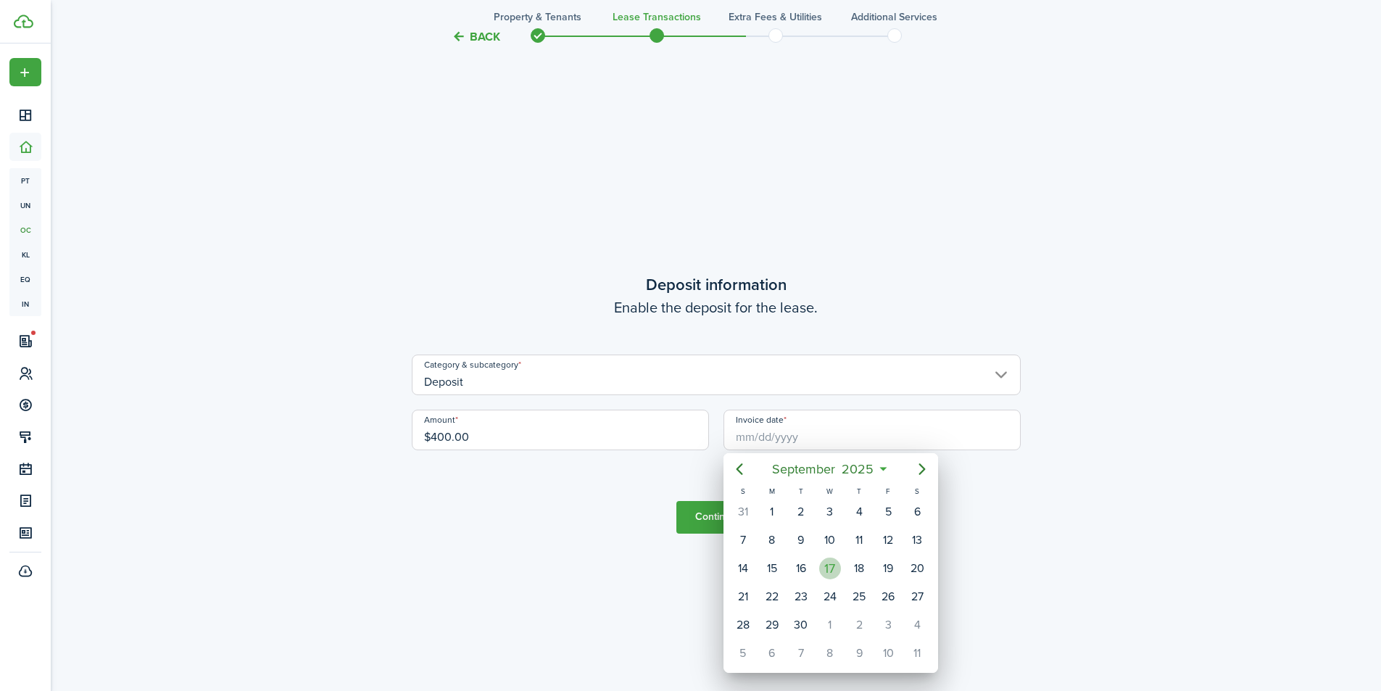
click at [829, 560] on div "17" at bounding box center [830, 568] width 22 height 22
type input "[DATE]"
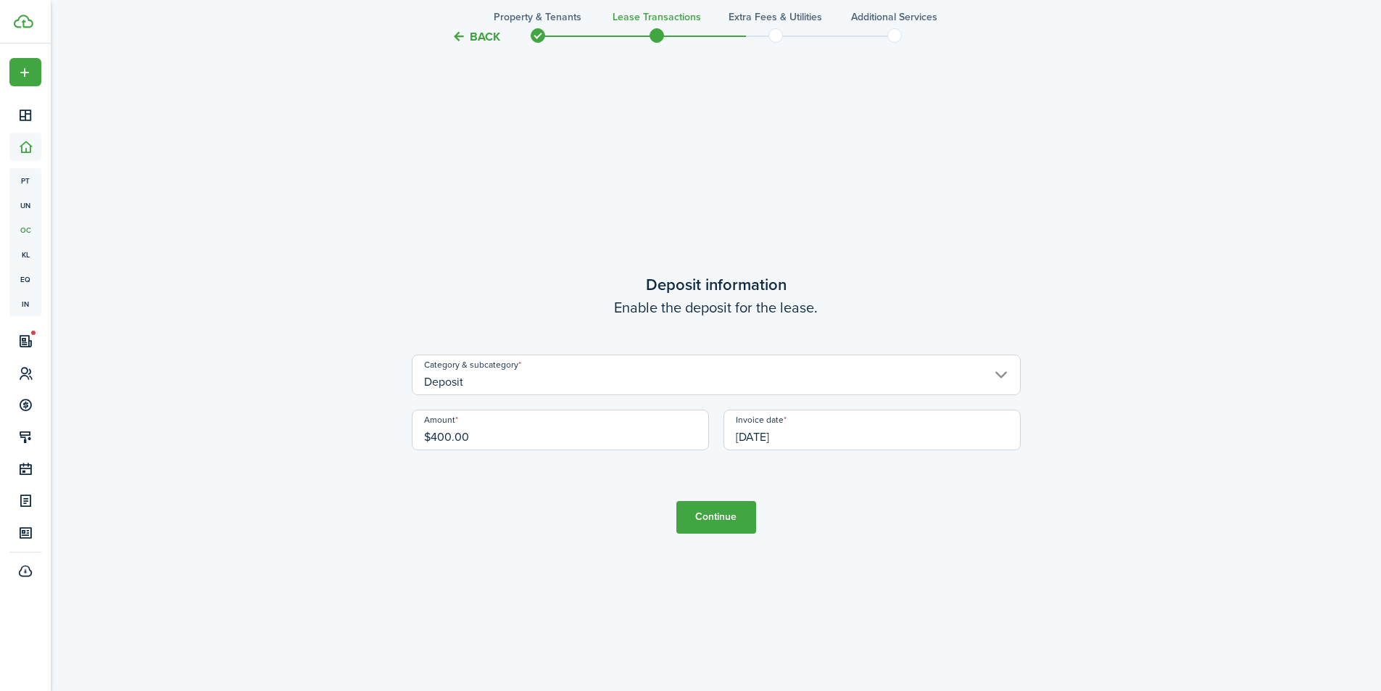
click at [732, 520] on button "Continue" at bounding box center [716, 517] width 80 height 33
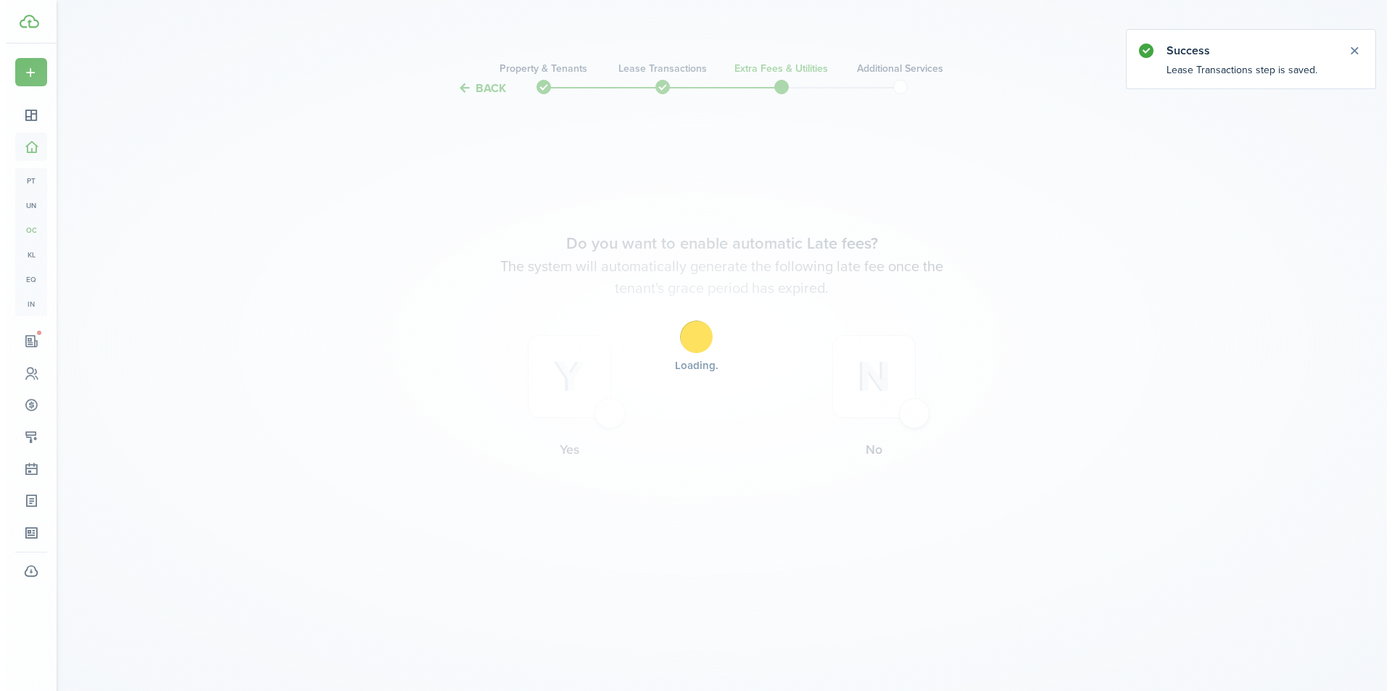
scroll to position [0, 0]
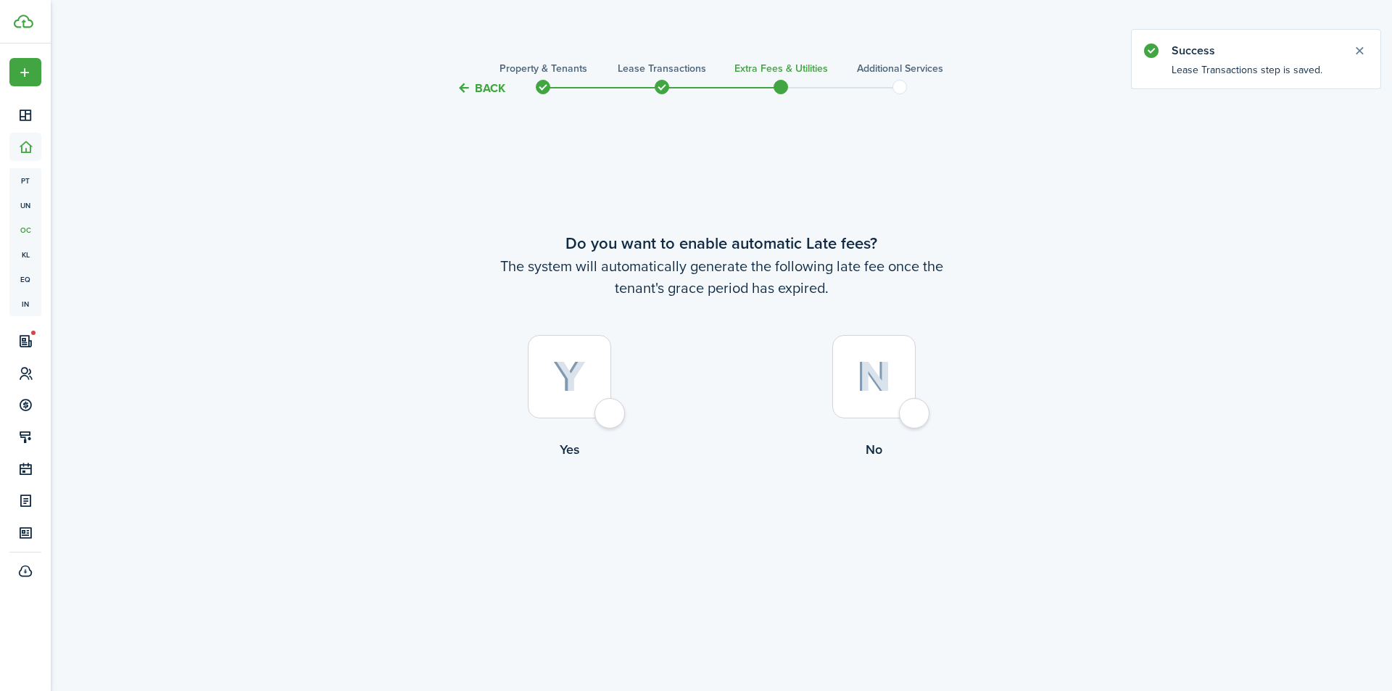
click at [611, 410] on div at bounding box center [569, 376] width 83 height 83
radio input "true"
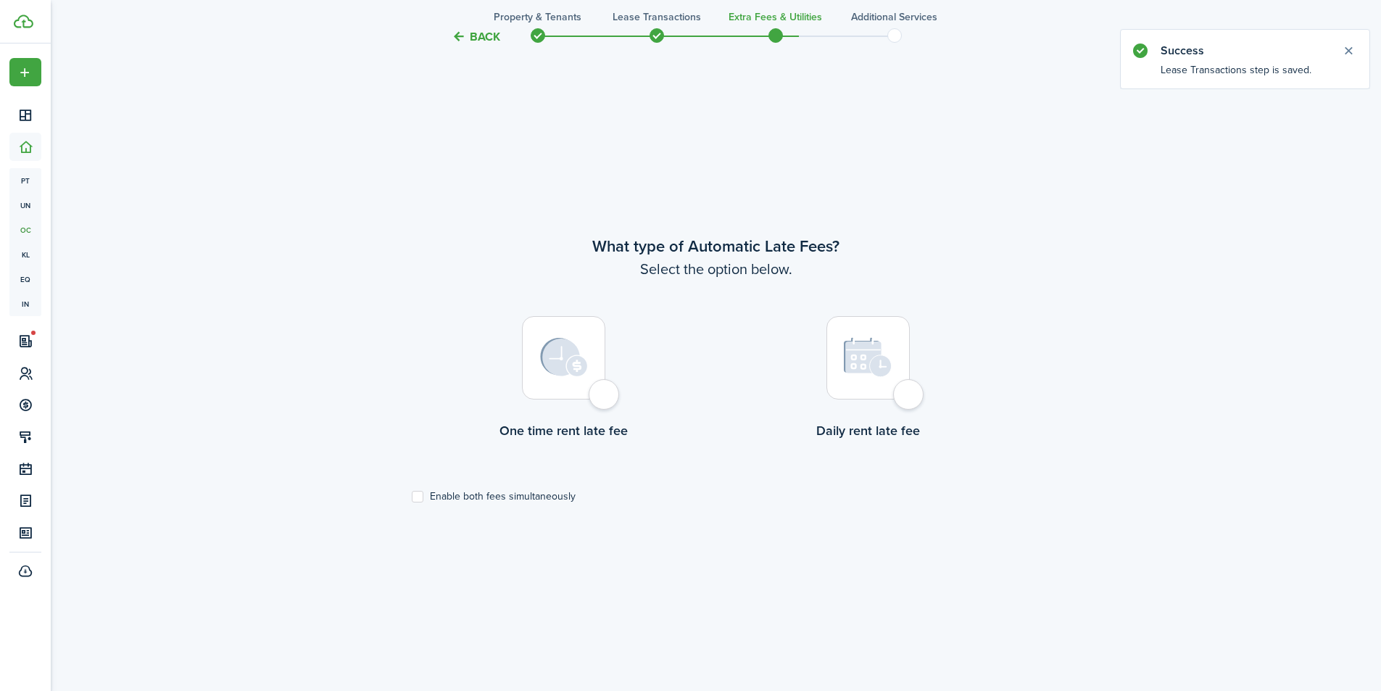
click at [598, 399] on div at bounding box center [563, 357] width 83 height 83
radio input "true"
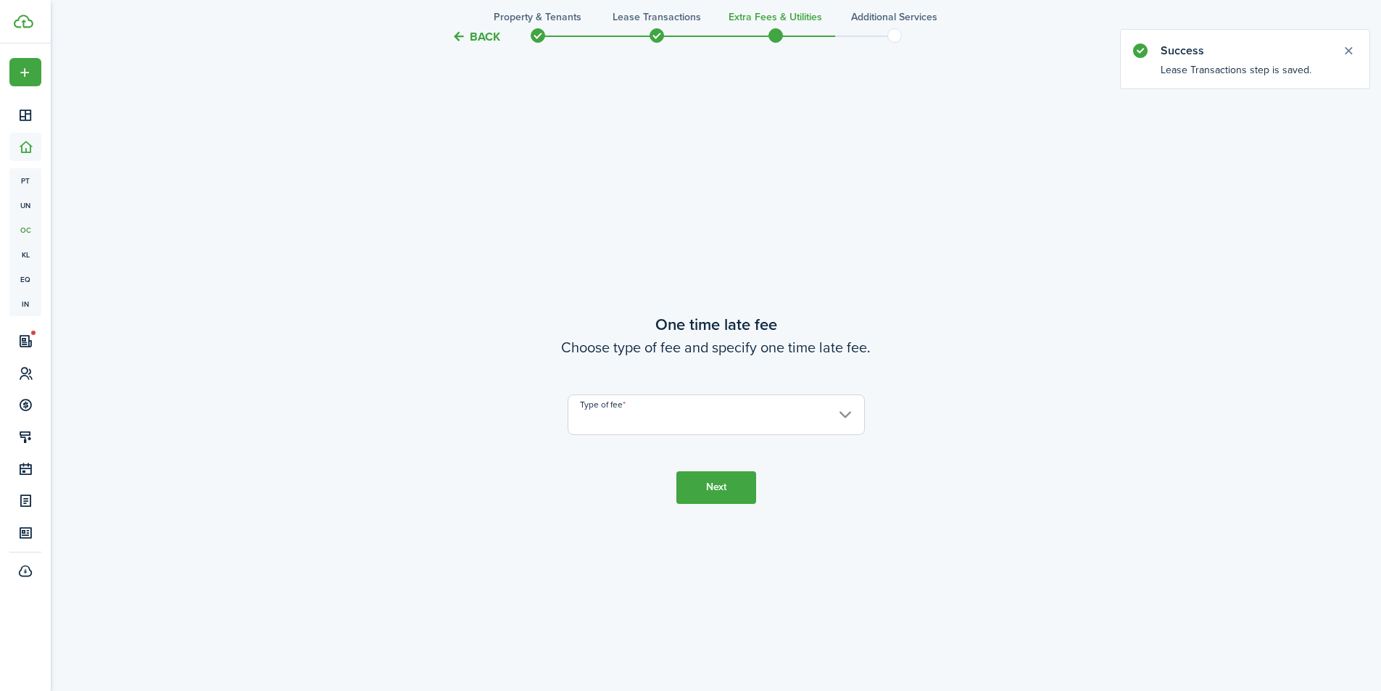
scroll to position [1284, 0]
click at [621, 398] on input "Type of fee" at bounding box center [716, 409] width 297 height 41
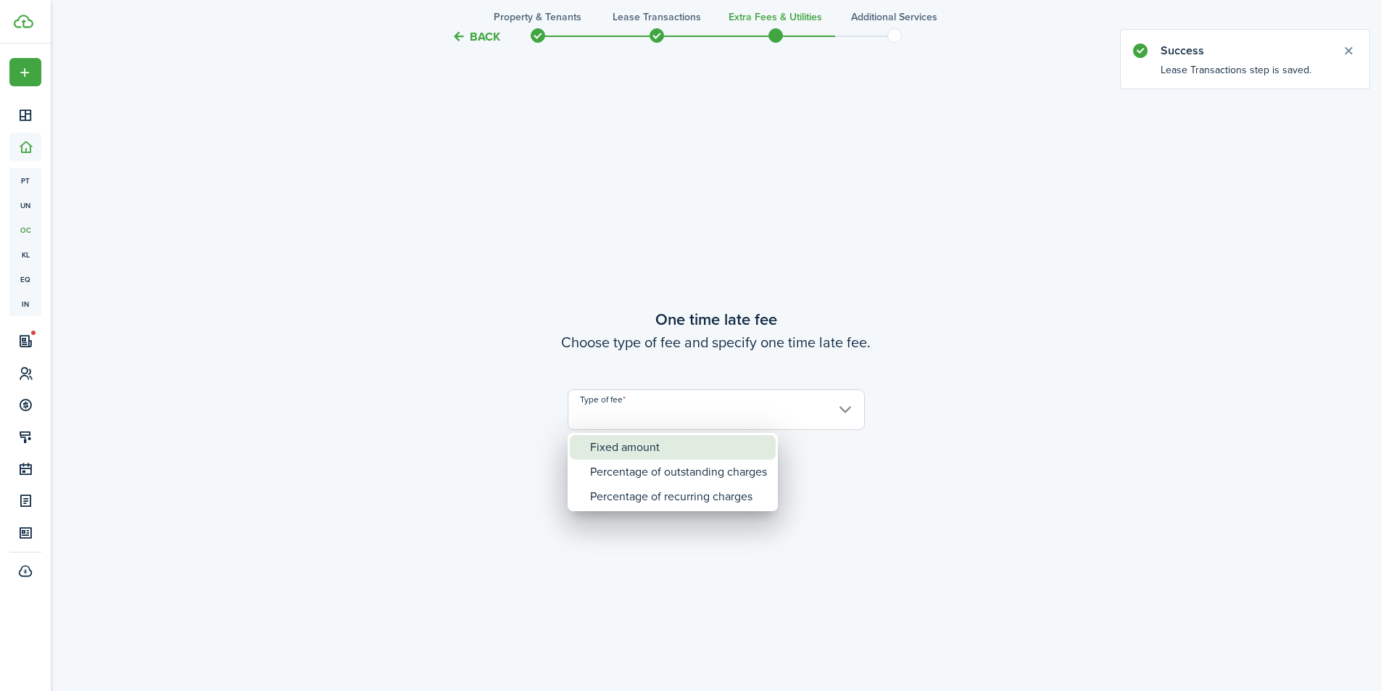
click at [658, 449] on div "Fixed amount" at bounding box center [678, 447] width 177 height 25
type input "Fixed amount"
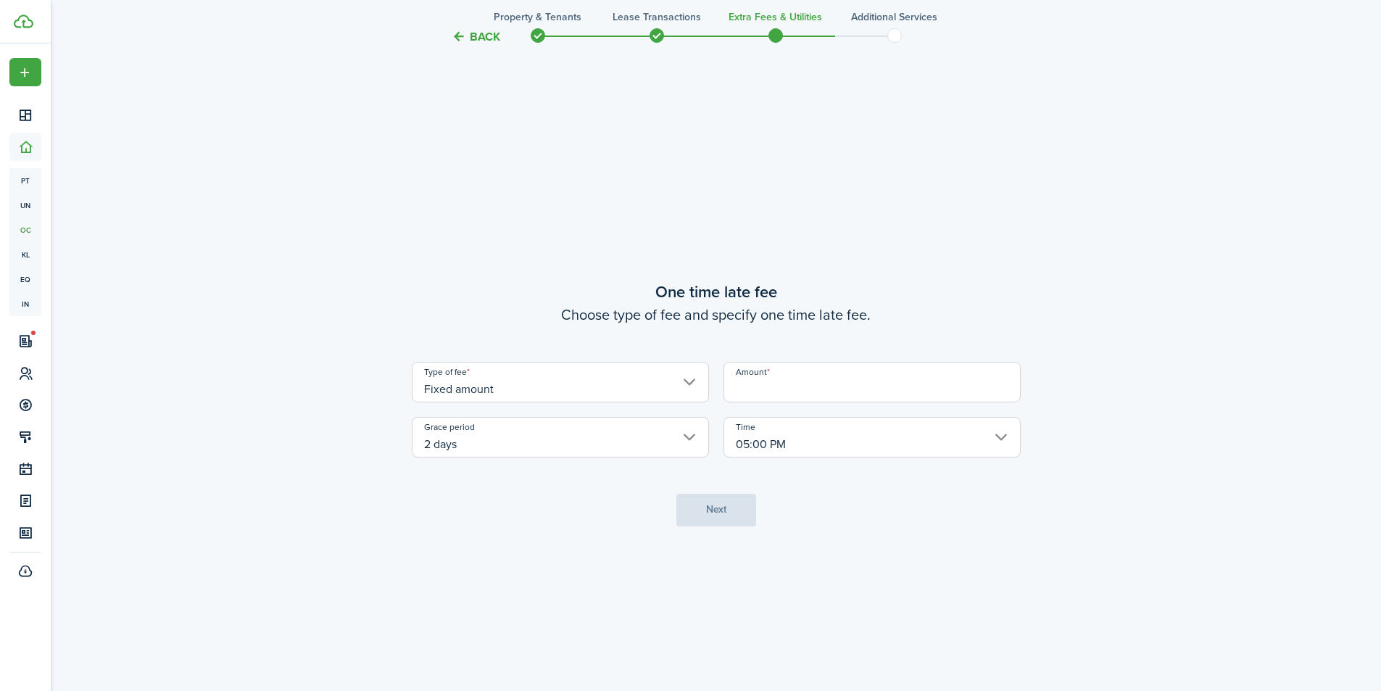
click at [784, 393] on input "Amount" at bounding box center [871, 382] width 297 height 41
type input "$25.00"
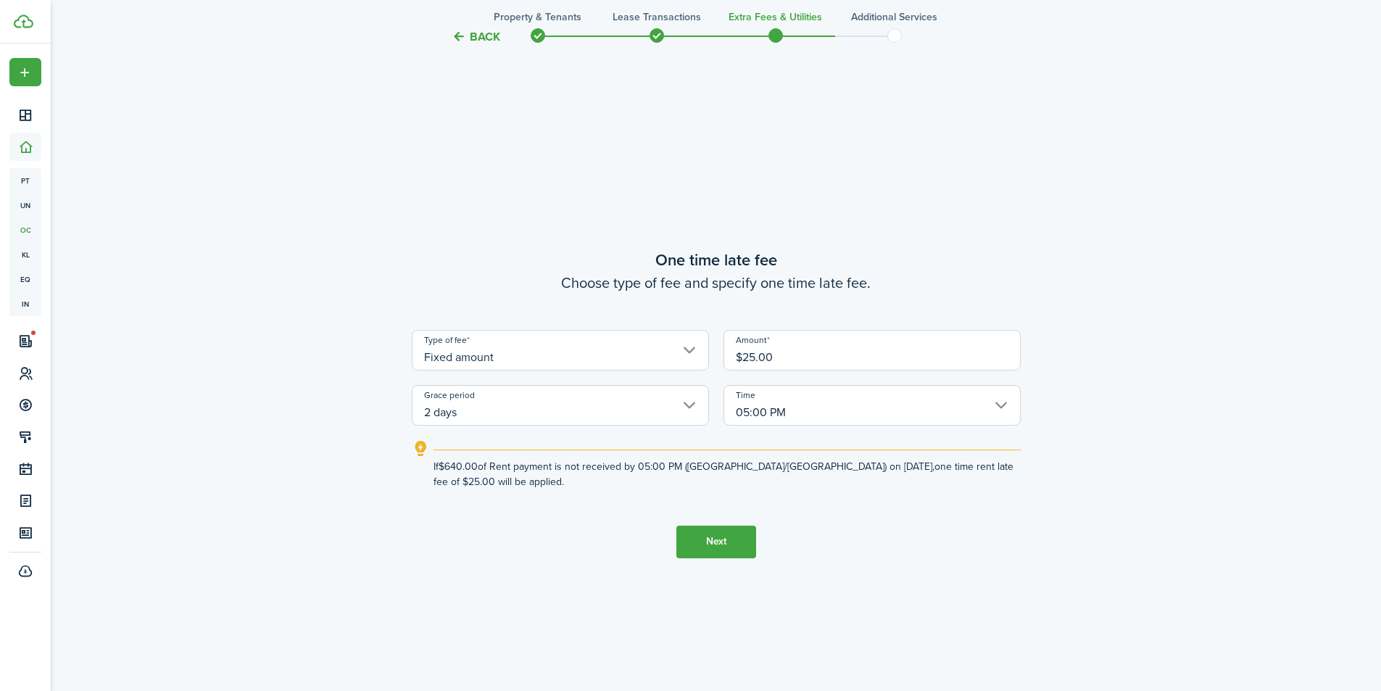
click at [728, 543] on button "Next" at bounding box center [716, 541] width 80 height 33
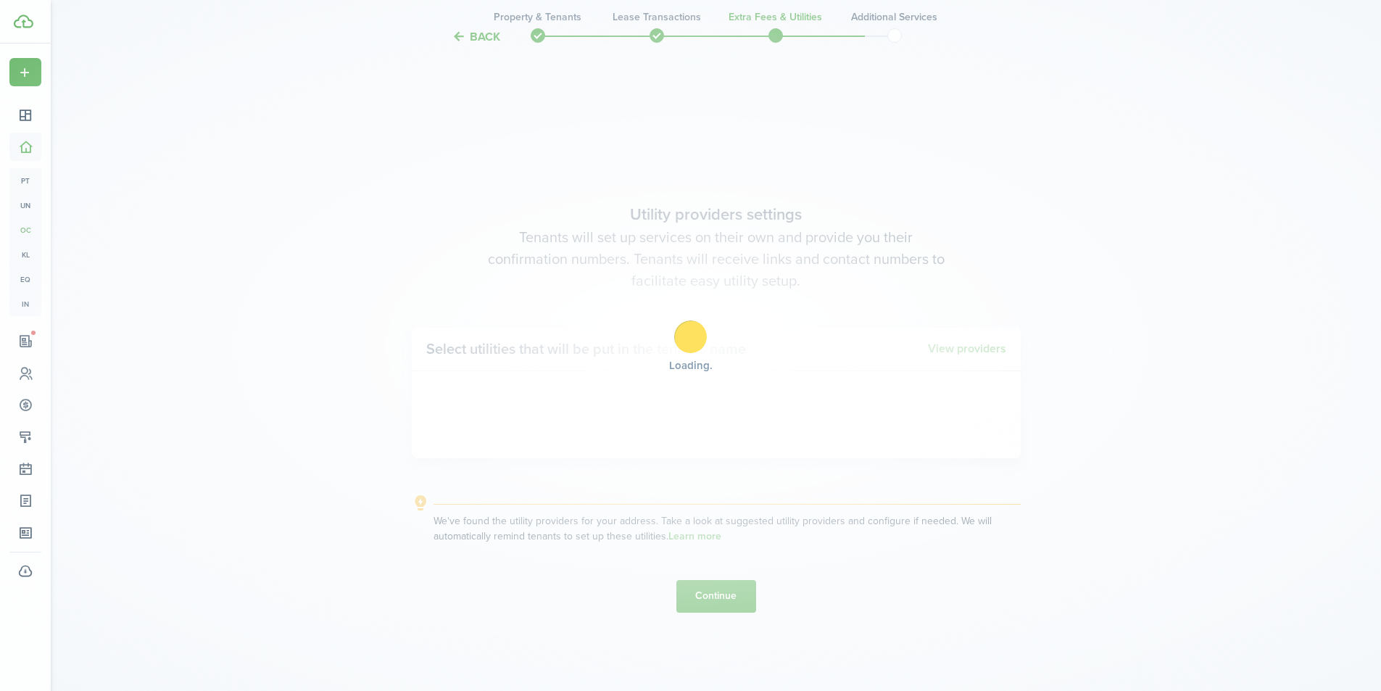
scroll to position [1975, 0]
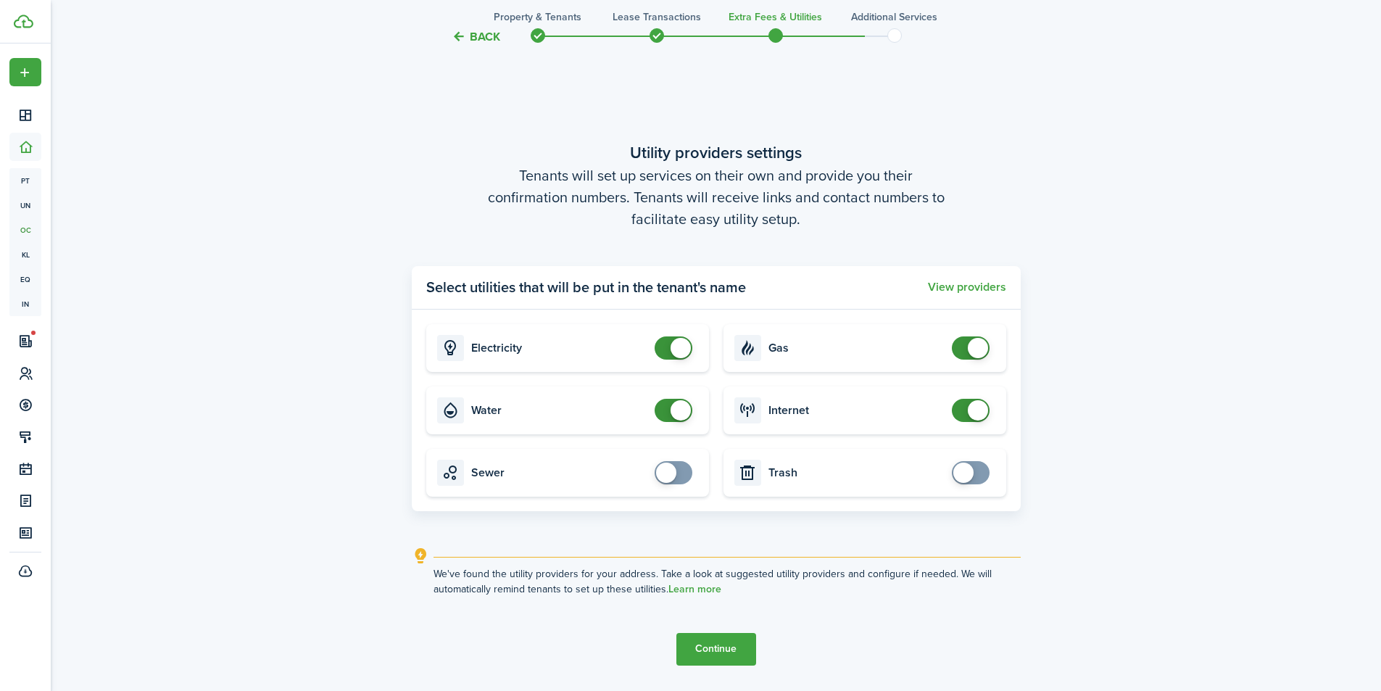
checkbox input "false"
click at [670, 399] on span at bounding box center [673, 410] width 14 height 23
checkbox input "false"
click at [673, 352] on span at bounding box center [680, 348] width 20 height 20
checkbox input "false"
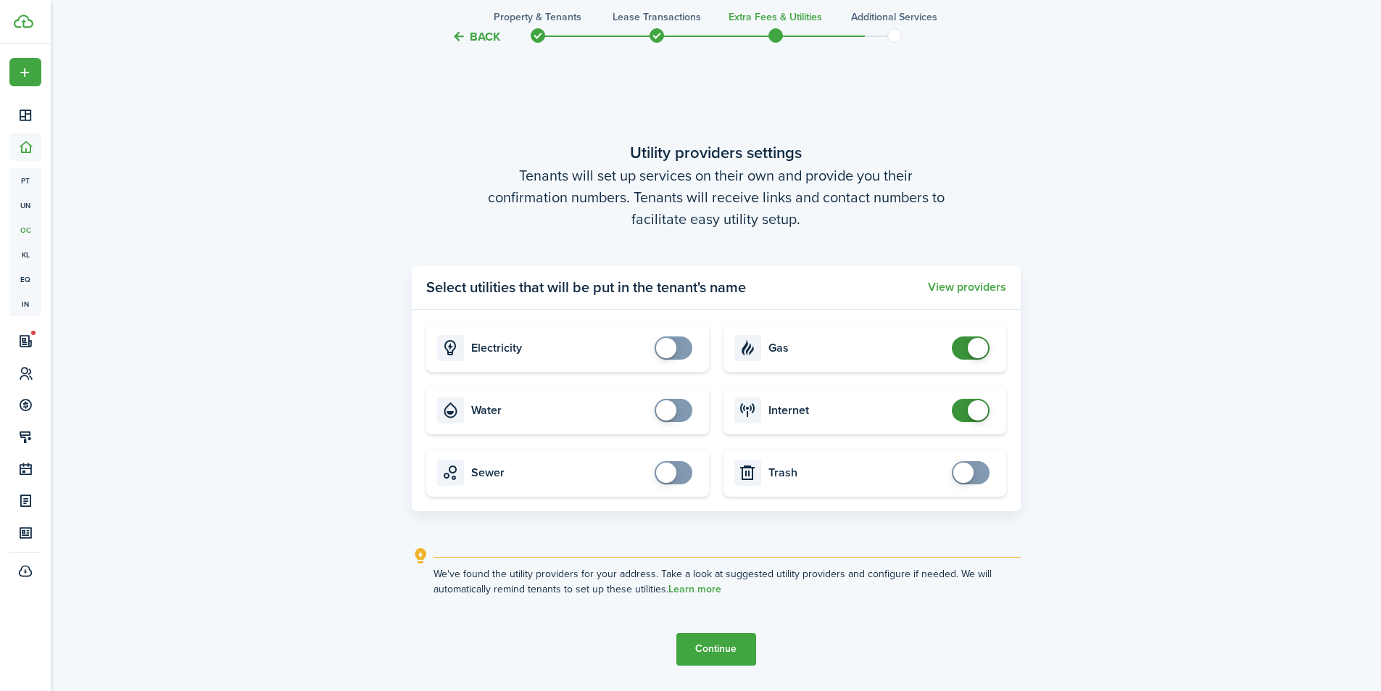
click at [977, 404] on span at bounding box center [978, 410] width 20 height 20
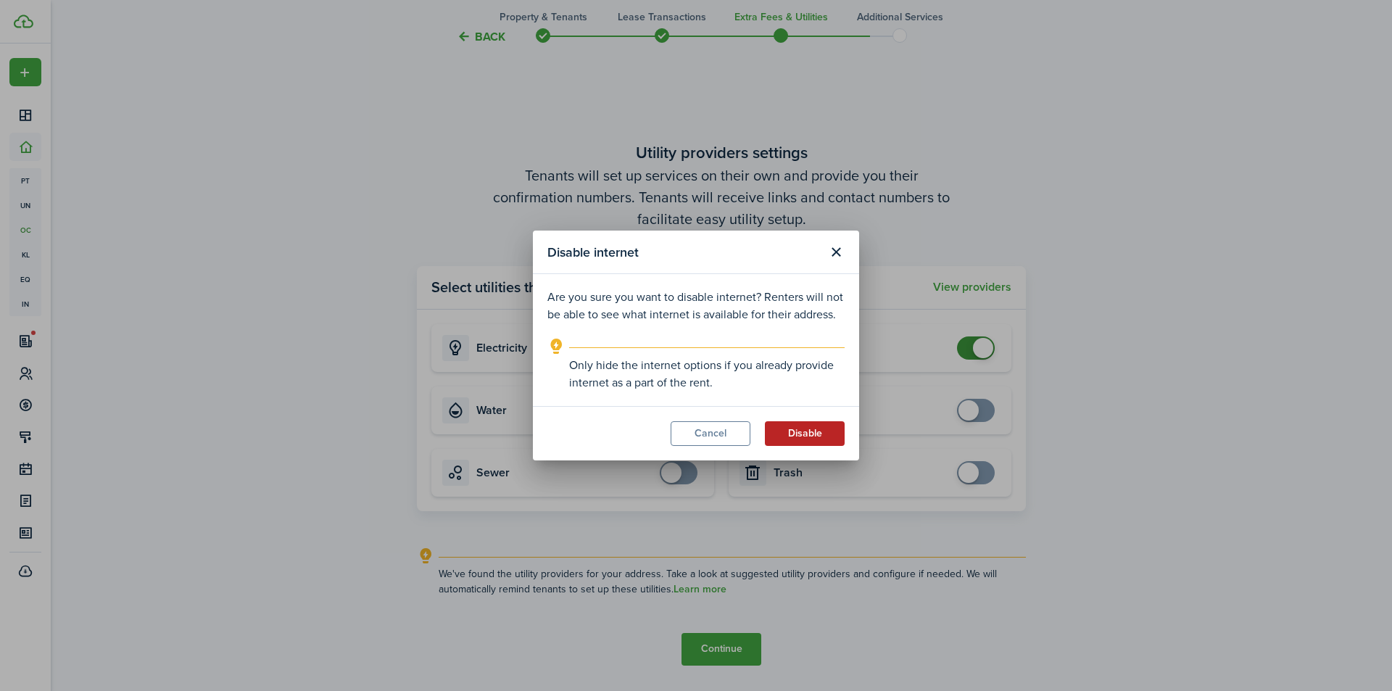
click at [805, 435] on button "Disable" at bounding box center [805, 433] width 80 height 25
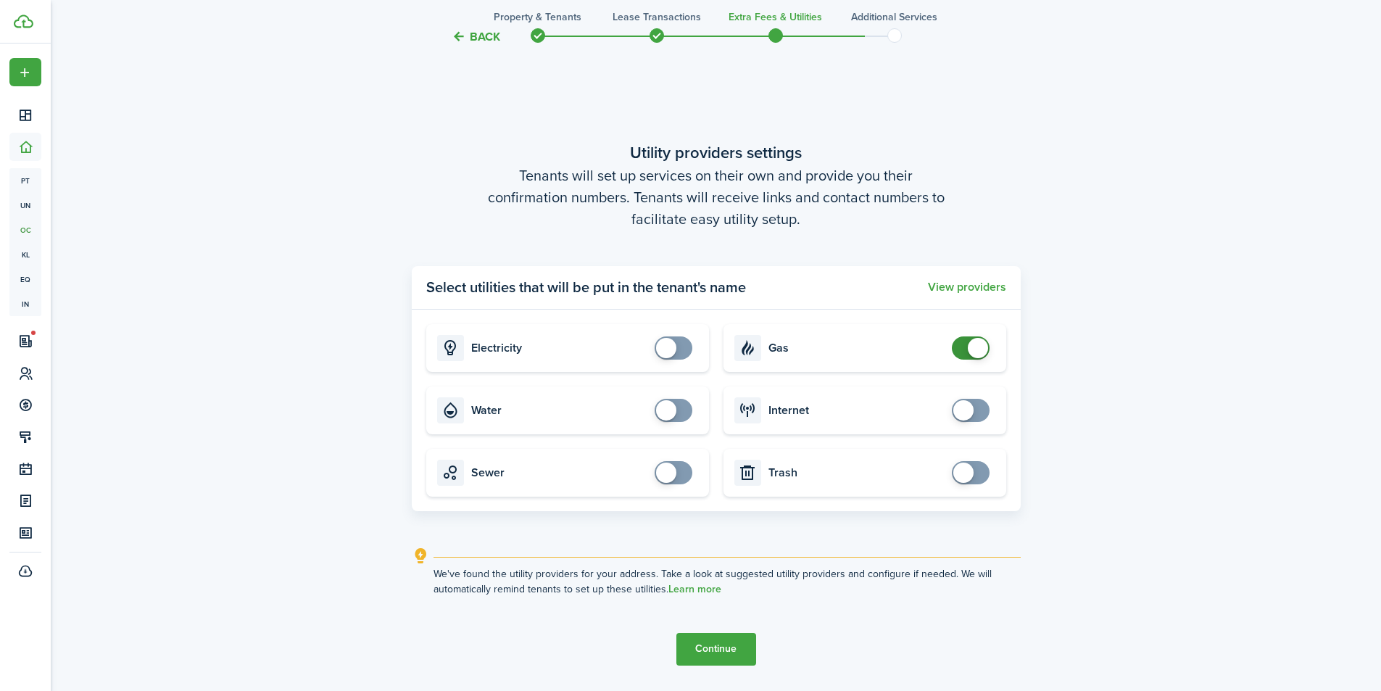
checkbox input "false"
click at [974, 349] on span at bounding box center [978, 348] width 20 height 20
click at [750, 651] on button "Continue" at bounding box center [716, 649] width 80 height 33
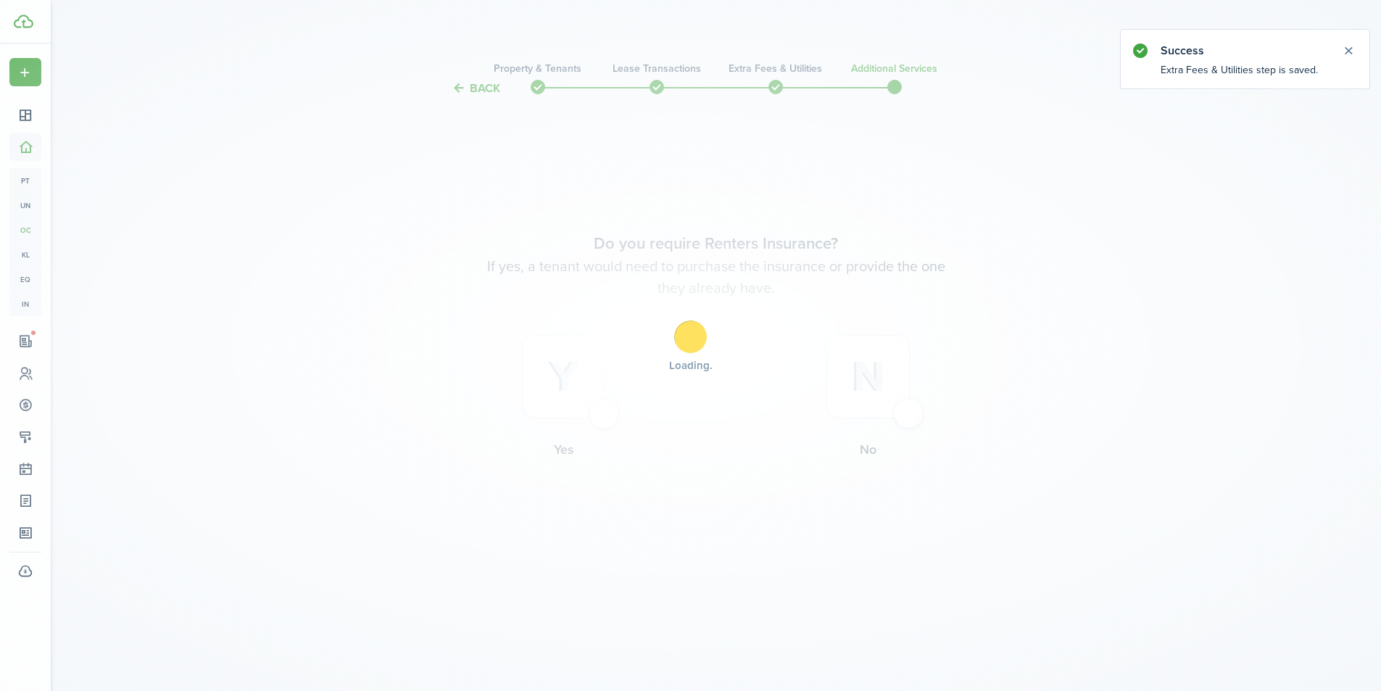
scroll to position [0, 0]
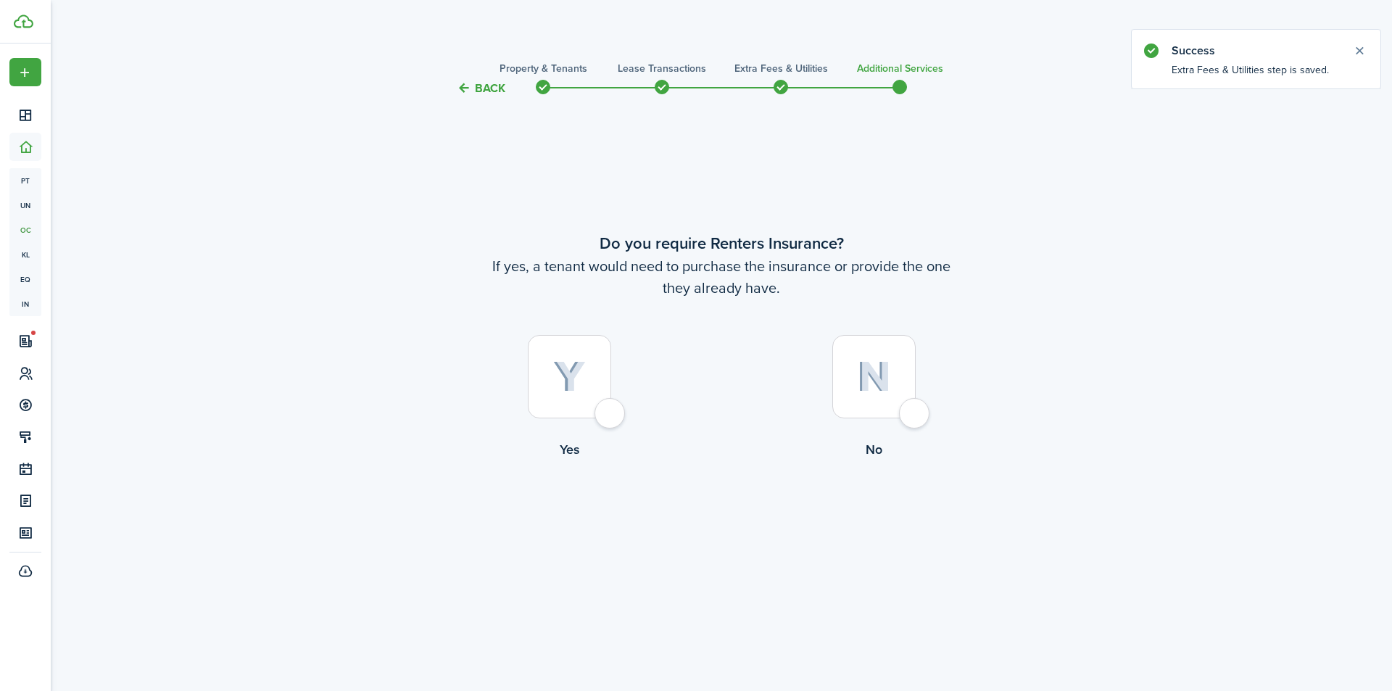
click at [915, 408] on div at bounding box center [873, 376] width 83 height 83
radio input "true"
click at [710, 520] on button "Complete move in" at bounding box center [721, 519] width 107 height 33
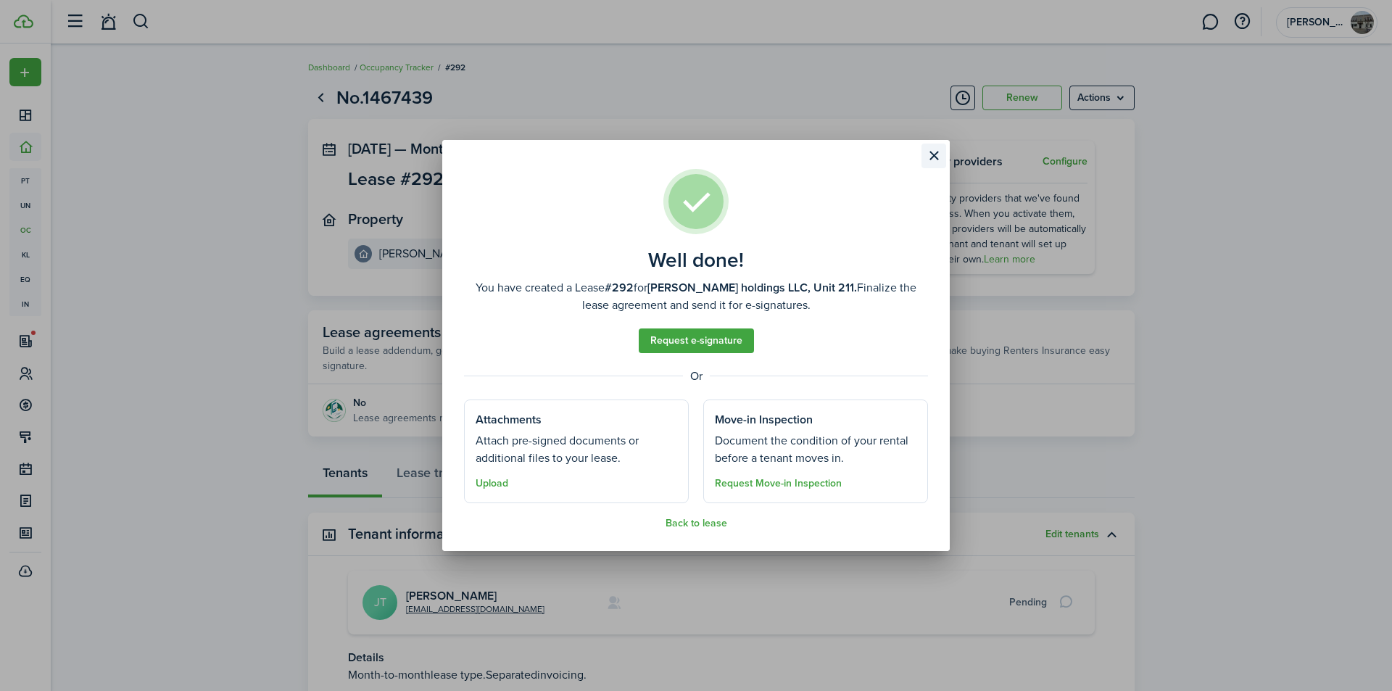
click at [933, 159] on button "Close modal" at bounding box center [933, 156] width 25 height 25
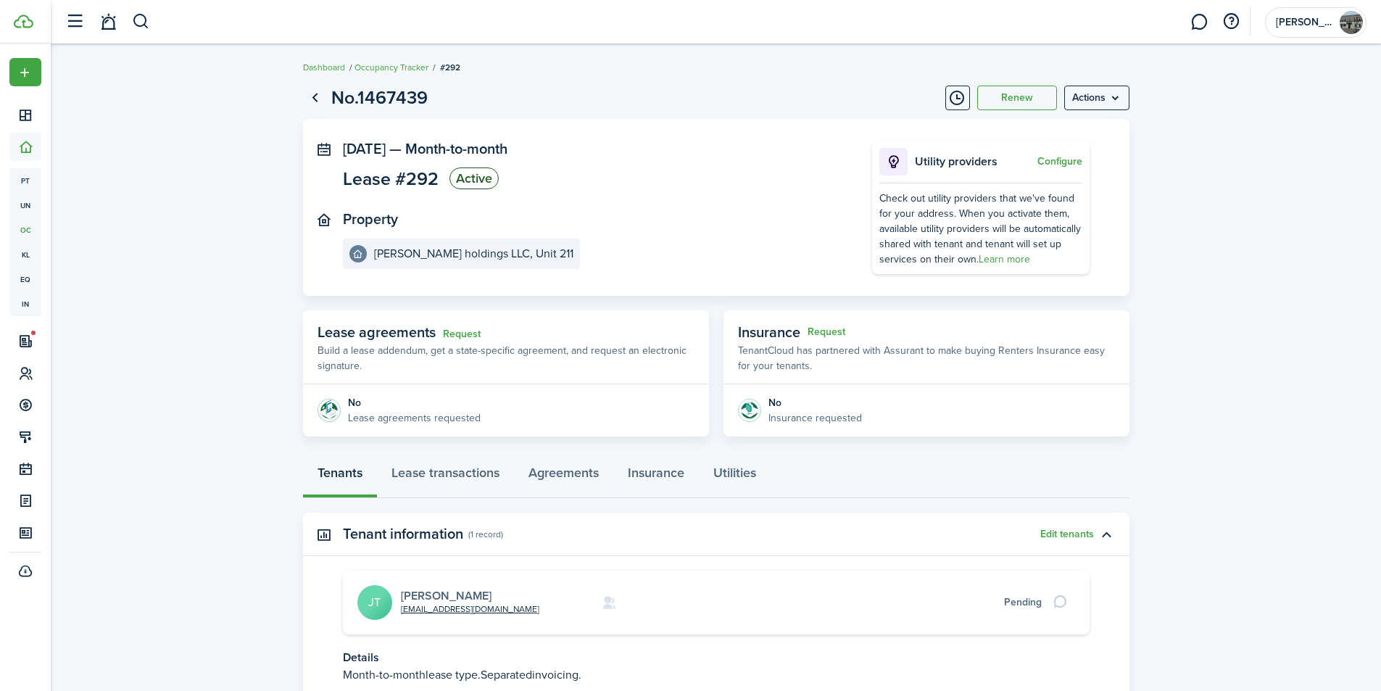
click at [446, 595] on link "[PERSON_NAME]" at bounding box center [446, 595] width 91 height 17
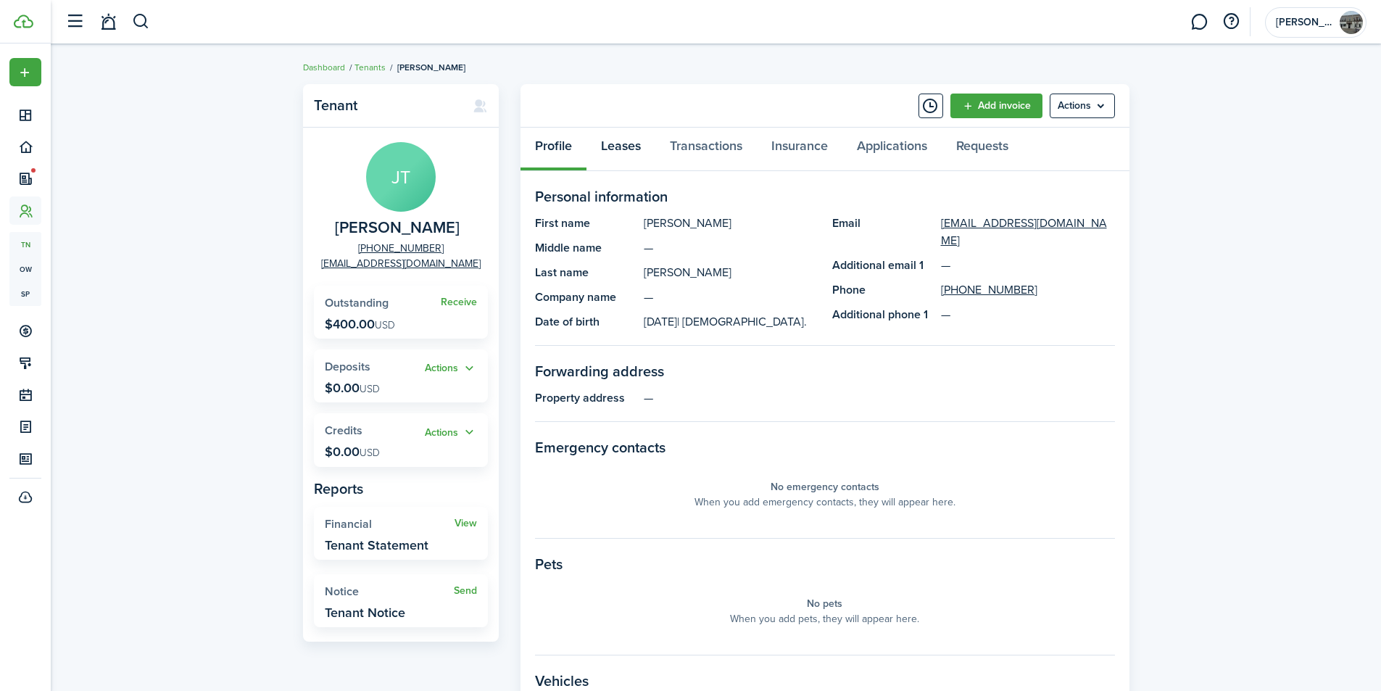
click at [634, 140] on link "Leases" at bounding box center [620, 149] width 69 height 43
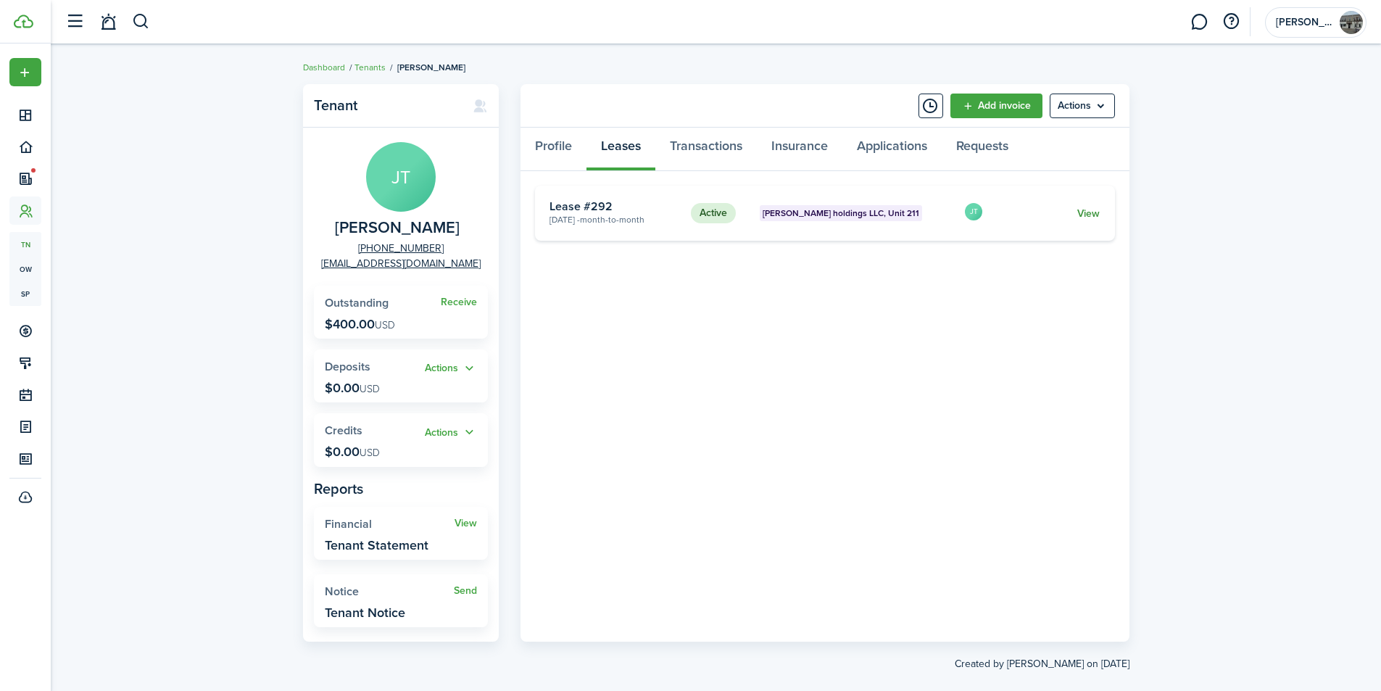
click at [1094, 208] on link "View" at bounding box center [1088, 213] width 22 height 15
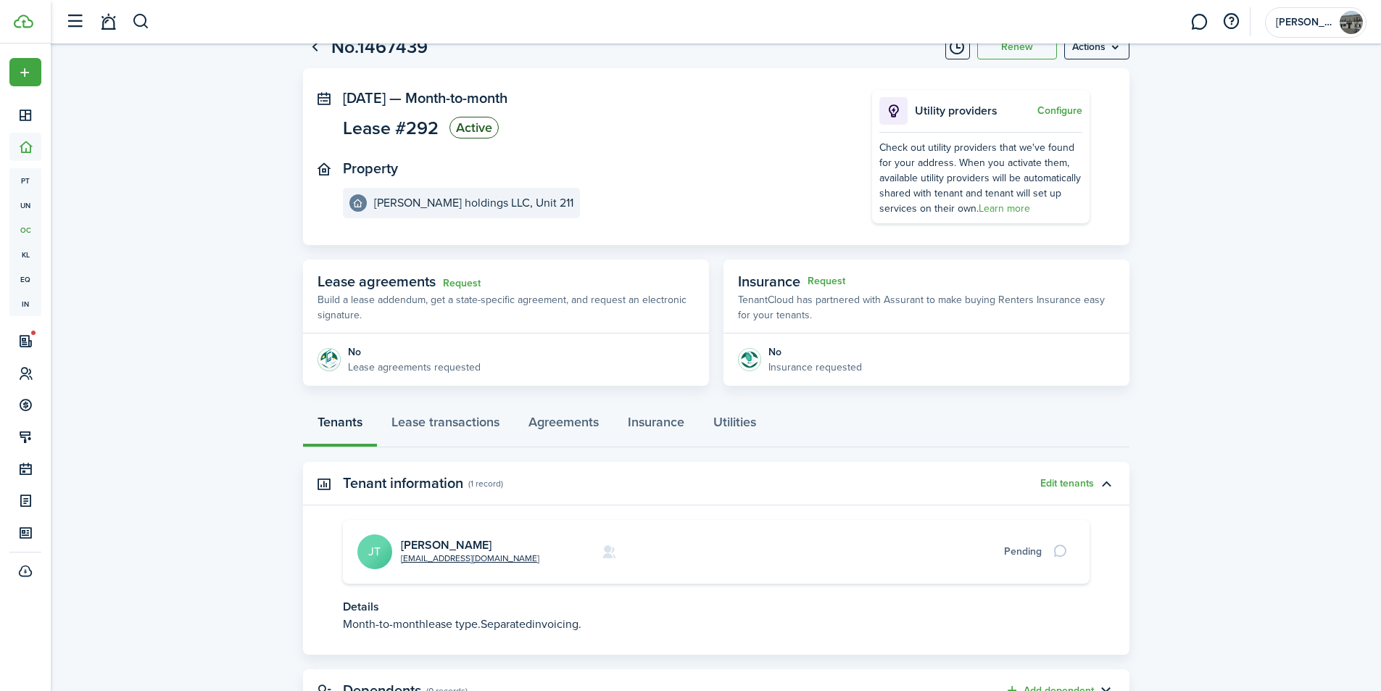
scroll to position [112, 0]
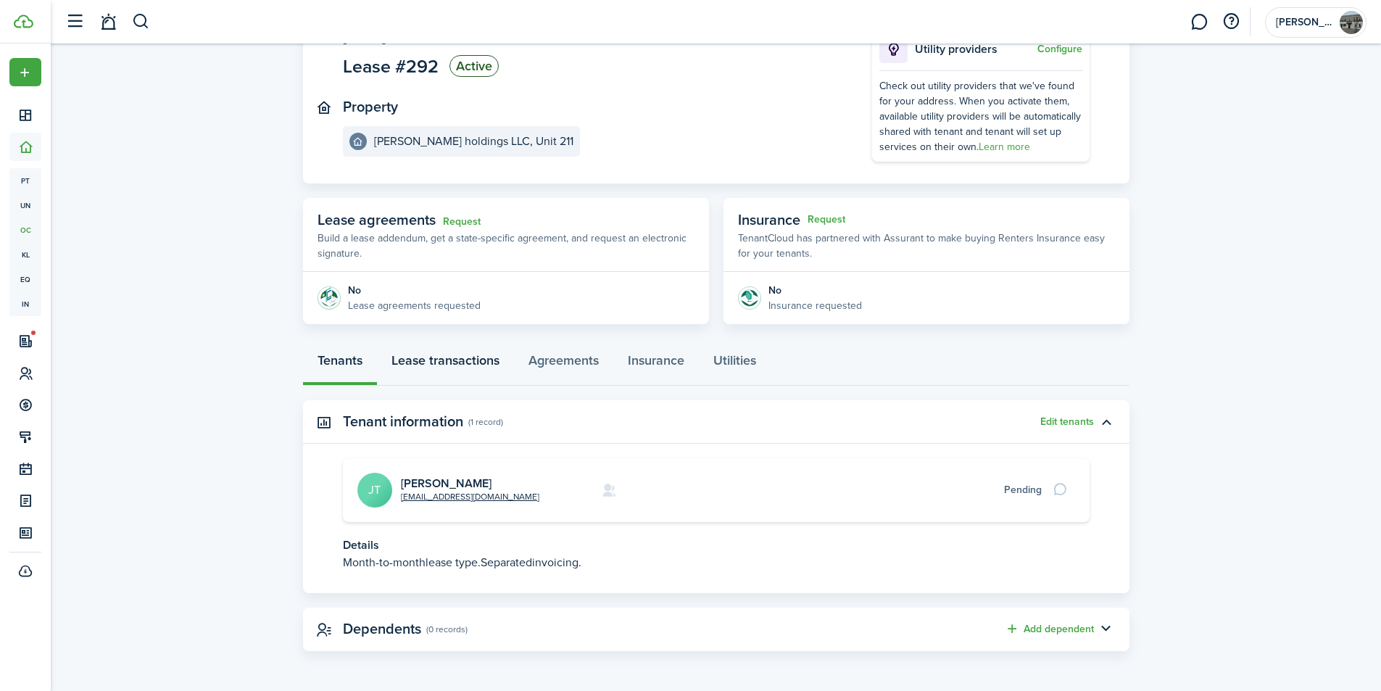
click at [449, 361] on link "Lease transactions" at bounding box center [445, 363] width 137 height 43
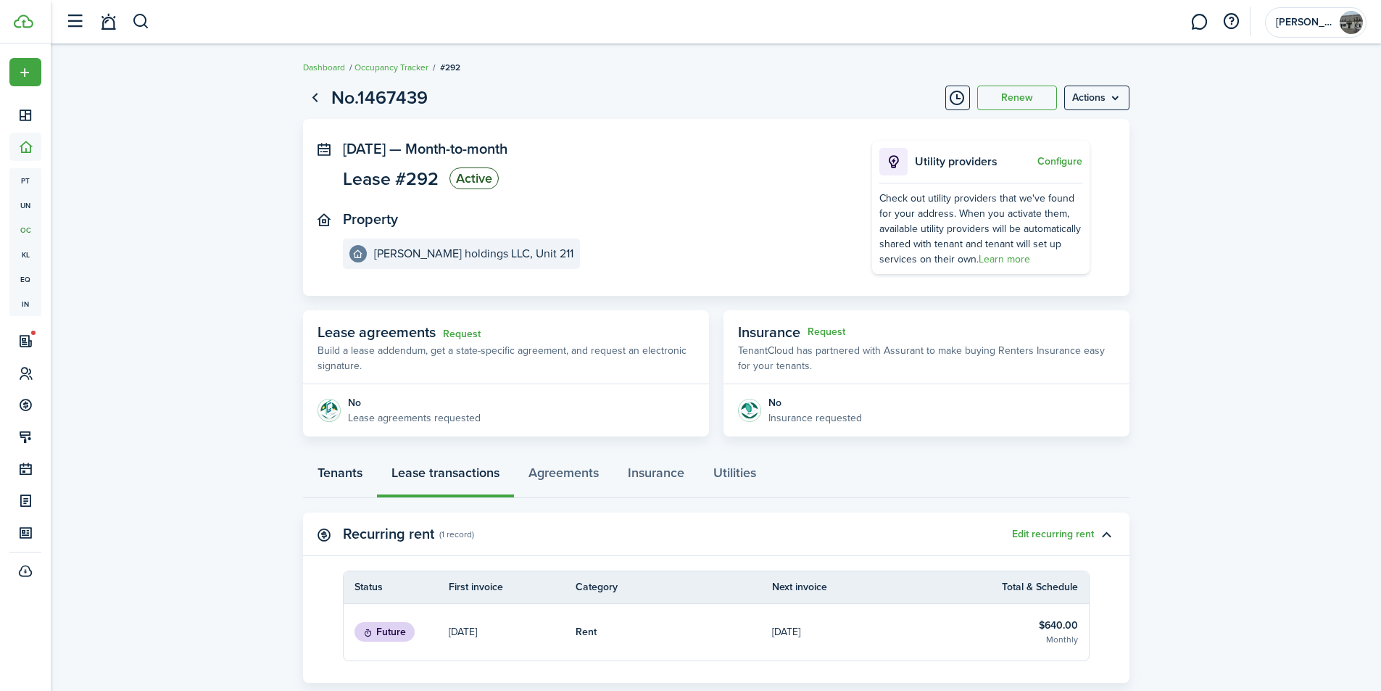
click at [340, 475] on link "Tenants" at bounding box center [340, 475] width 74 height 43
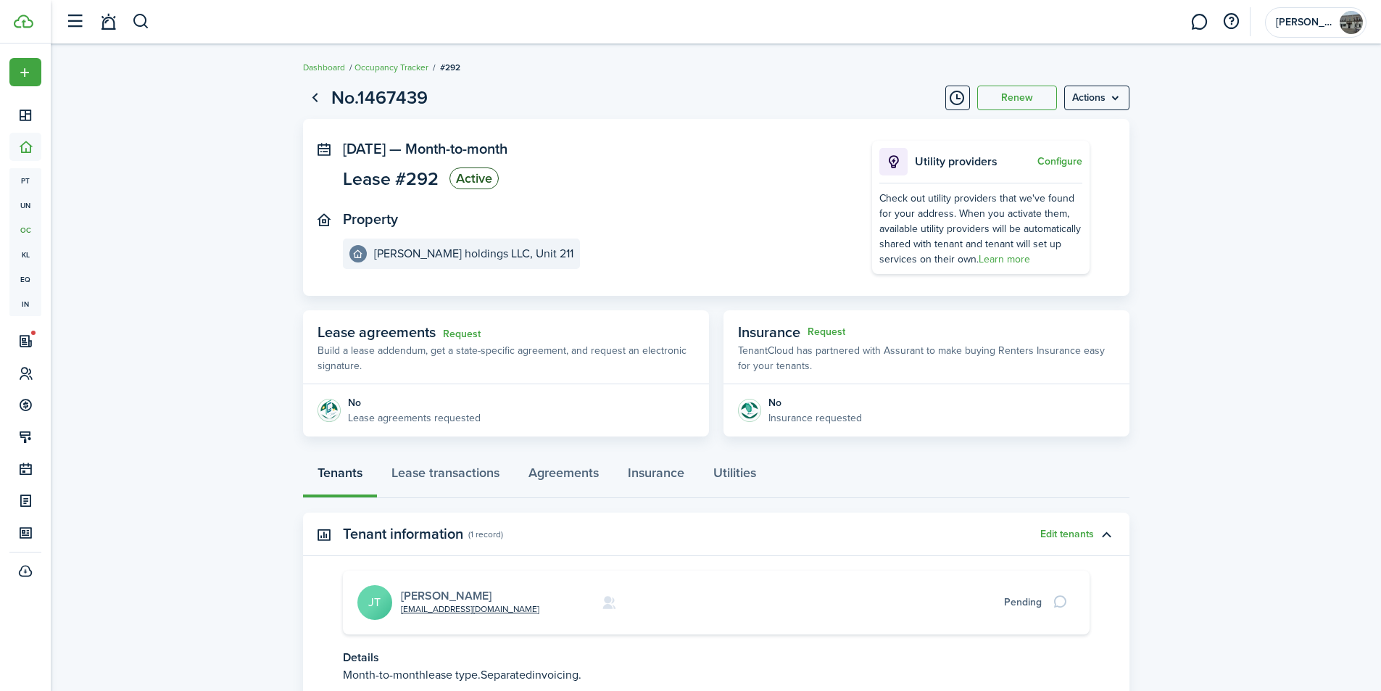
click at [436, 596] on link "[PERSON_NAME]" at bounding box center [446, 595] width 91 height 17
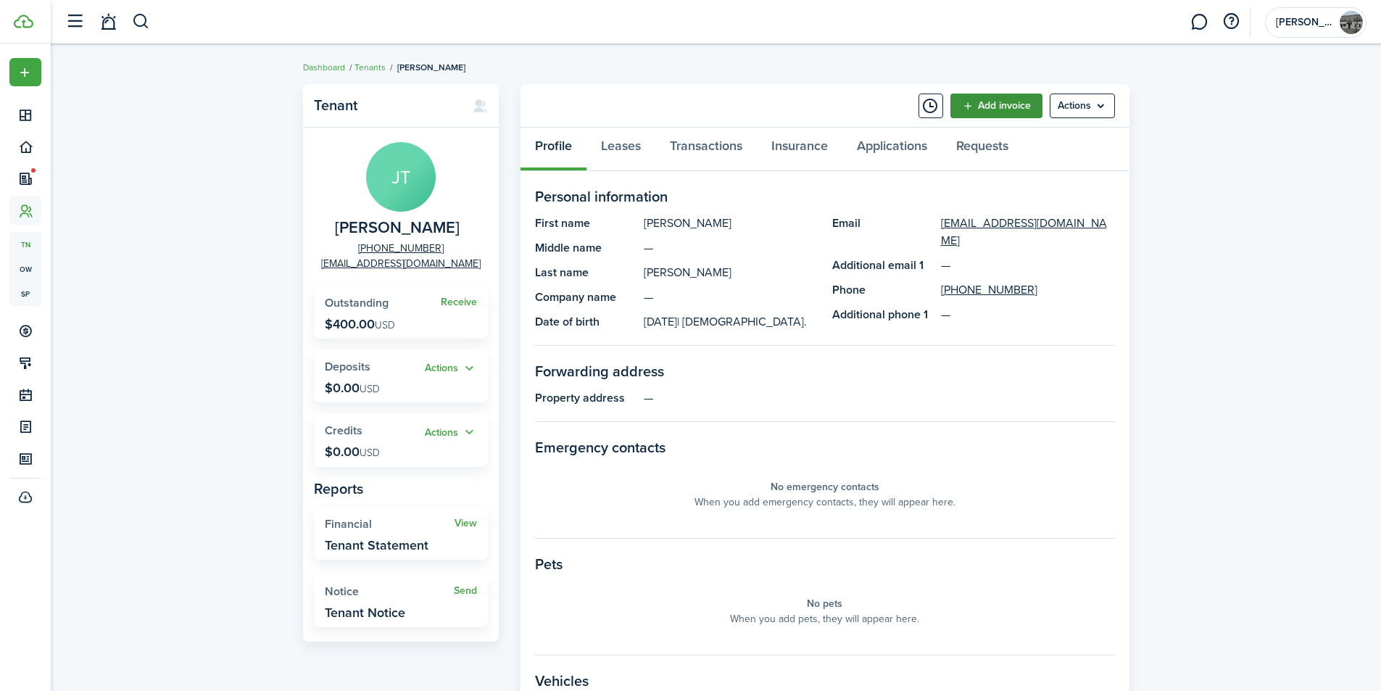
click at [984, 96] on link "Add invoice" at bounding box center [996, 105] width 92 height 25
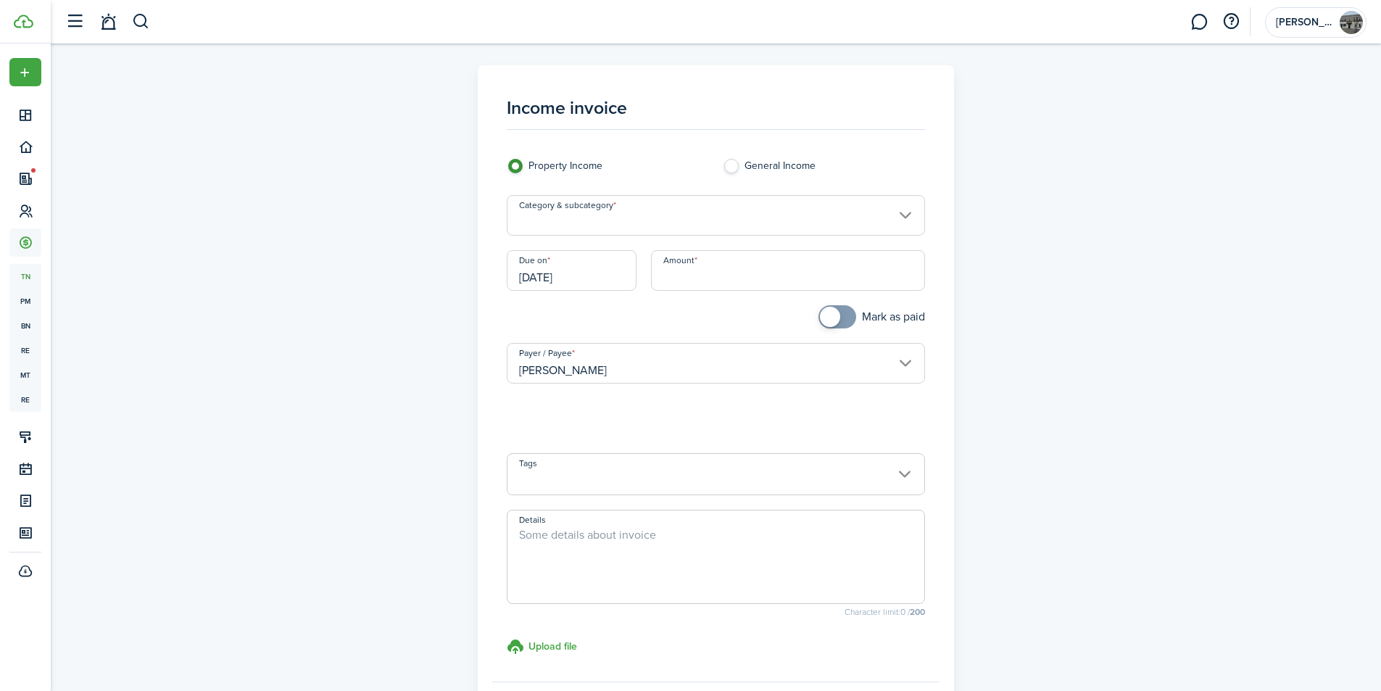
click at [720, 213] on input "Category & subcategory" at bounding box center [716, 215] width 418 height 41
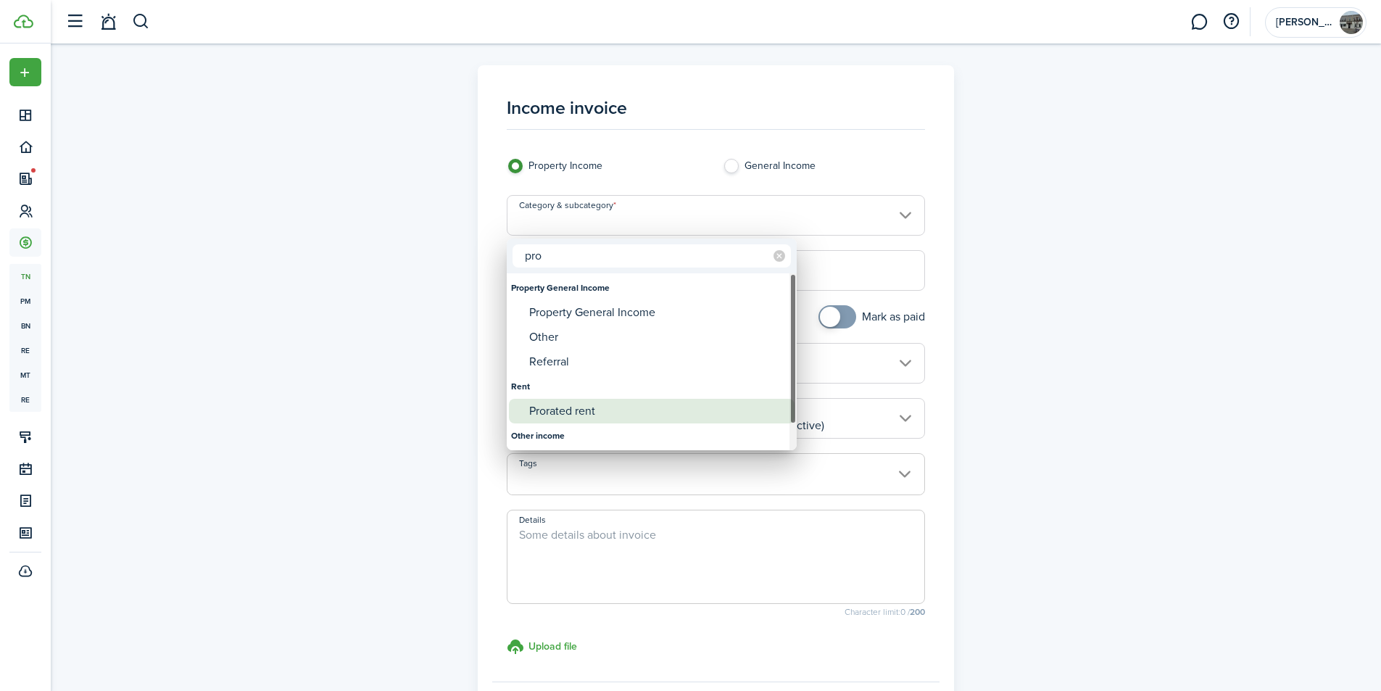
type input "pro"
click at [657, 414] on div "Prorated rent" at bounding box center [657, 411] width 257 height 25
type input "Rent / Prorated rent"
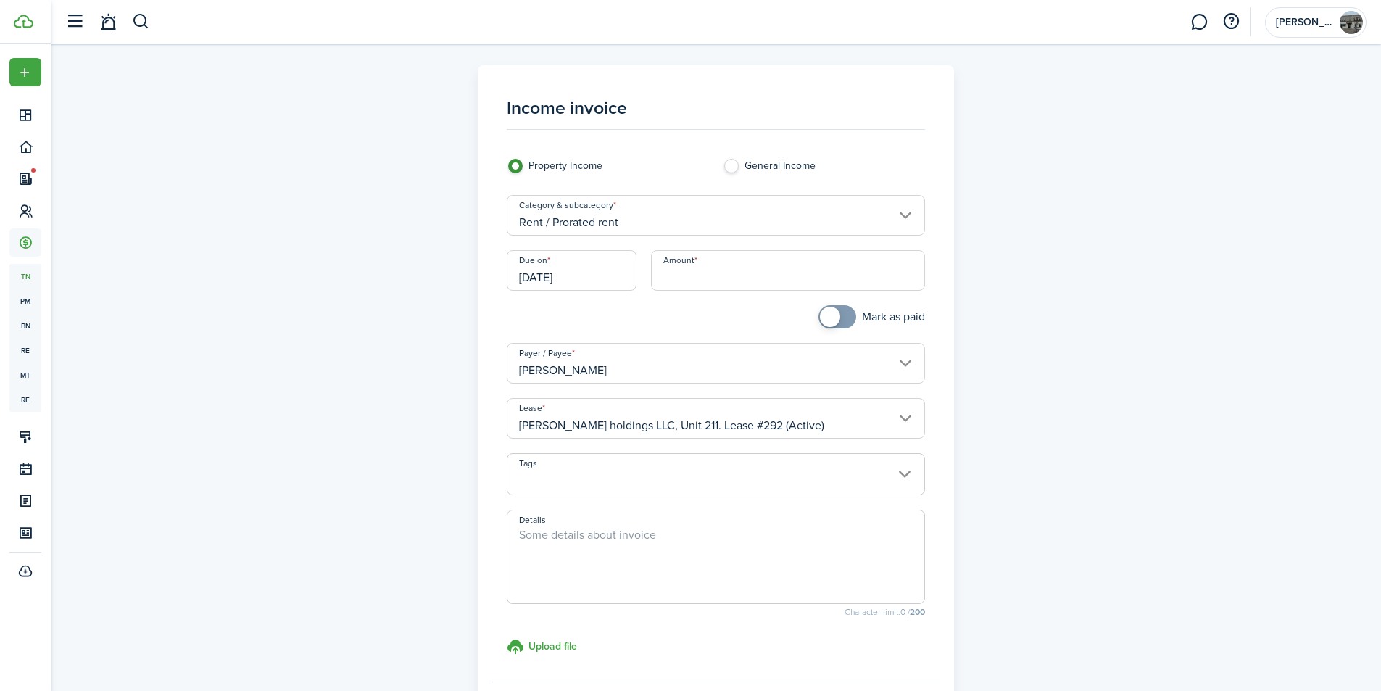
click at [678, 273] on input "Amount" at bounding box center [788, 270] width 274 height 41
type input "$290.00"
checkbox input "true"
click at [822, 310] on span at bounding box center [830, 317] width 20 height 20
drag, startPoint x: 1377, startPoint y: 227, endPoint x: 1391, endPoint y: 228, distance: 13.8
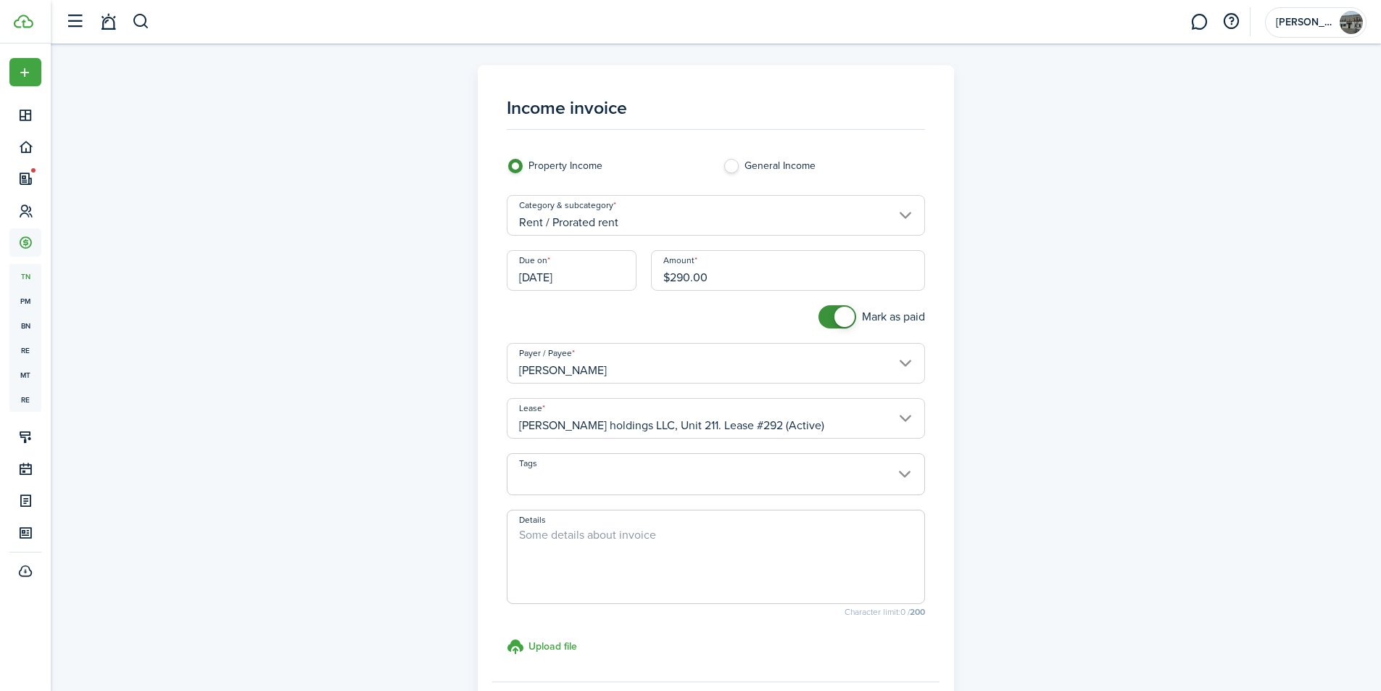
click at [1381, 235] on html "Create New Dashboard Portfolio Leasing Contacts Accounting tn Transactions pm P…" at bounding box center [690, 345] width 1381 height 691
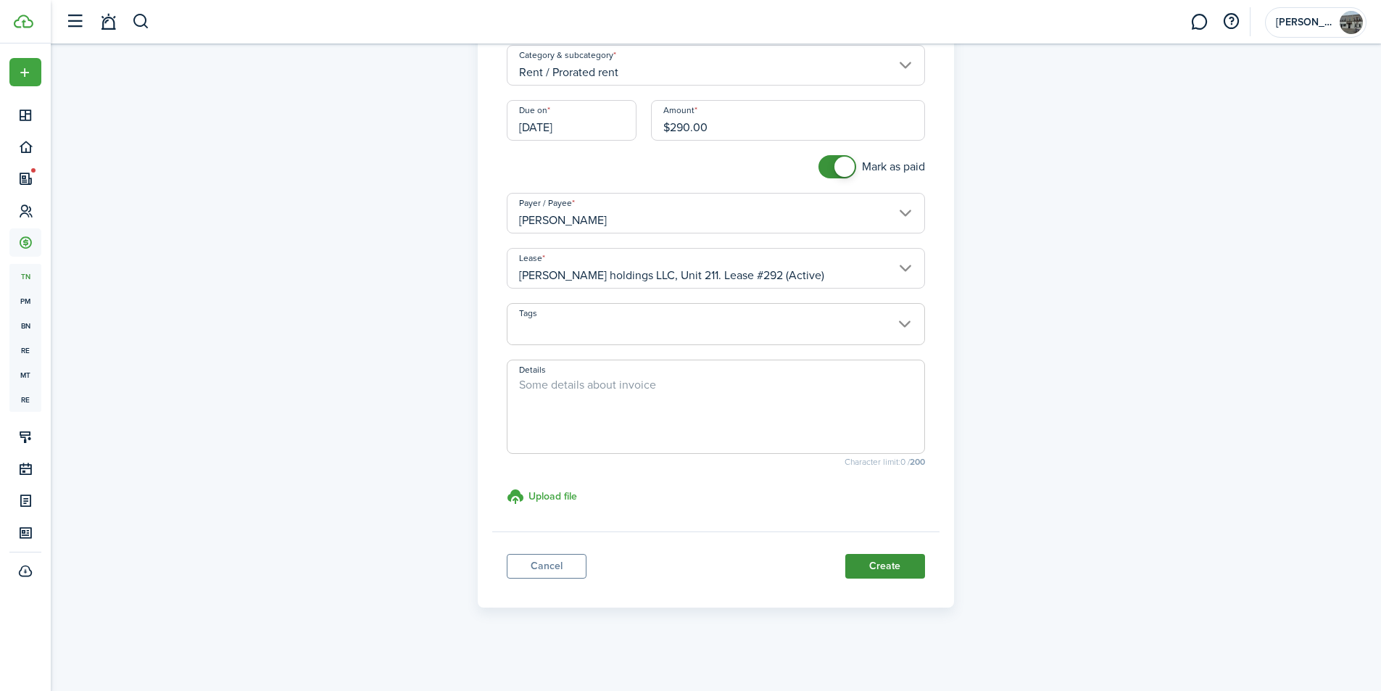
click at [889, 566] on button "Create" at bounding box center [885, 566] width 80 height 25
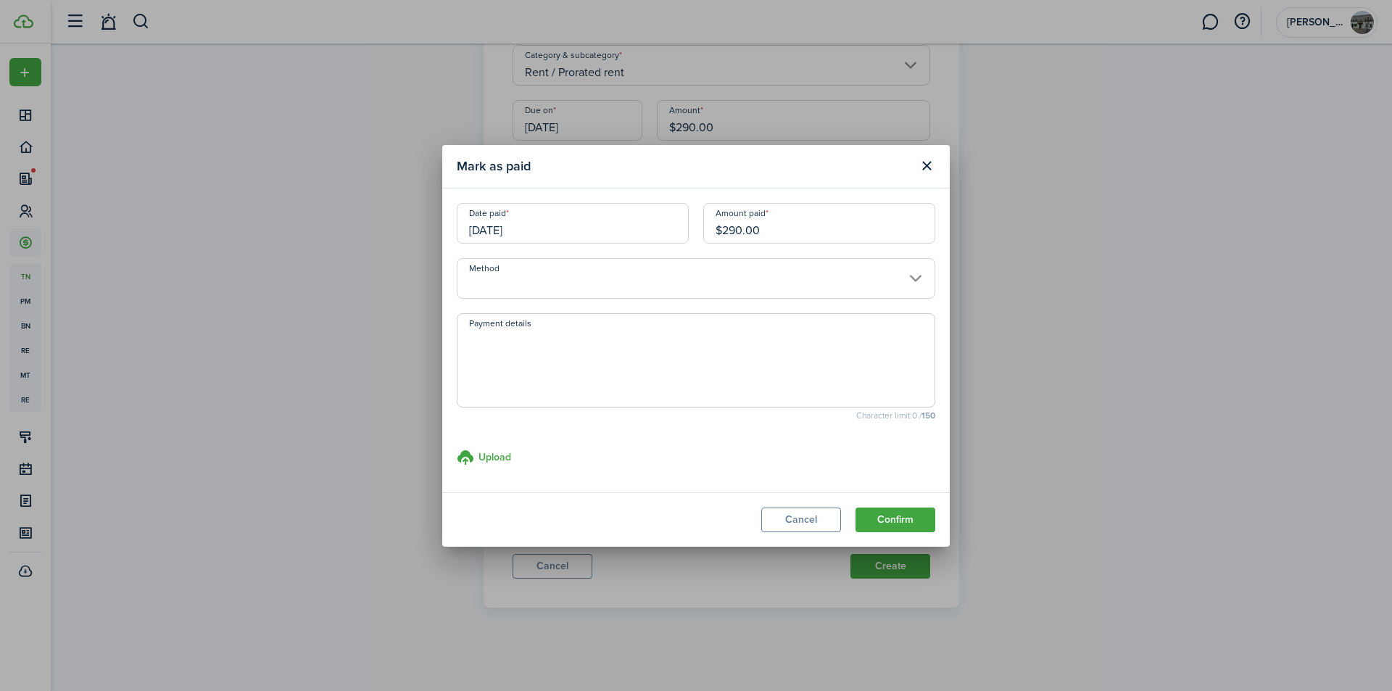
drag, startPoint x: 733, startPoint y: 225, endPoint x: 723, endPoint y: 229, distance: 10.4
click at [723, 229] on input "$290.00" at bounding box center [819, 223] width 232 height 41
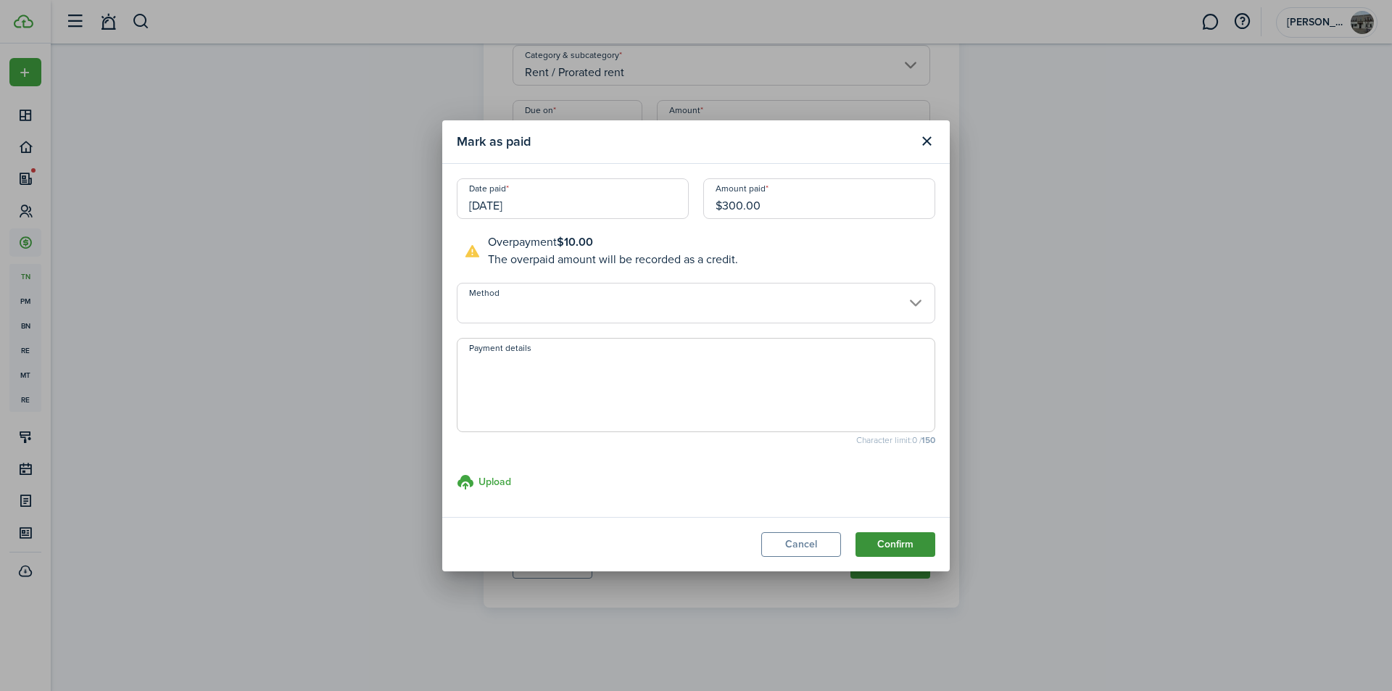
type input "$300.00"
click at [900, 537] on button "Confirm" at bounding box center [895, 544] width 80 height 25
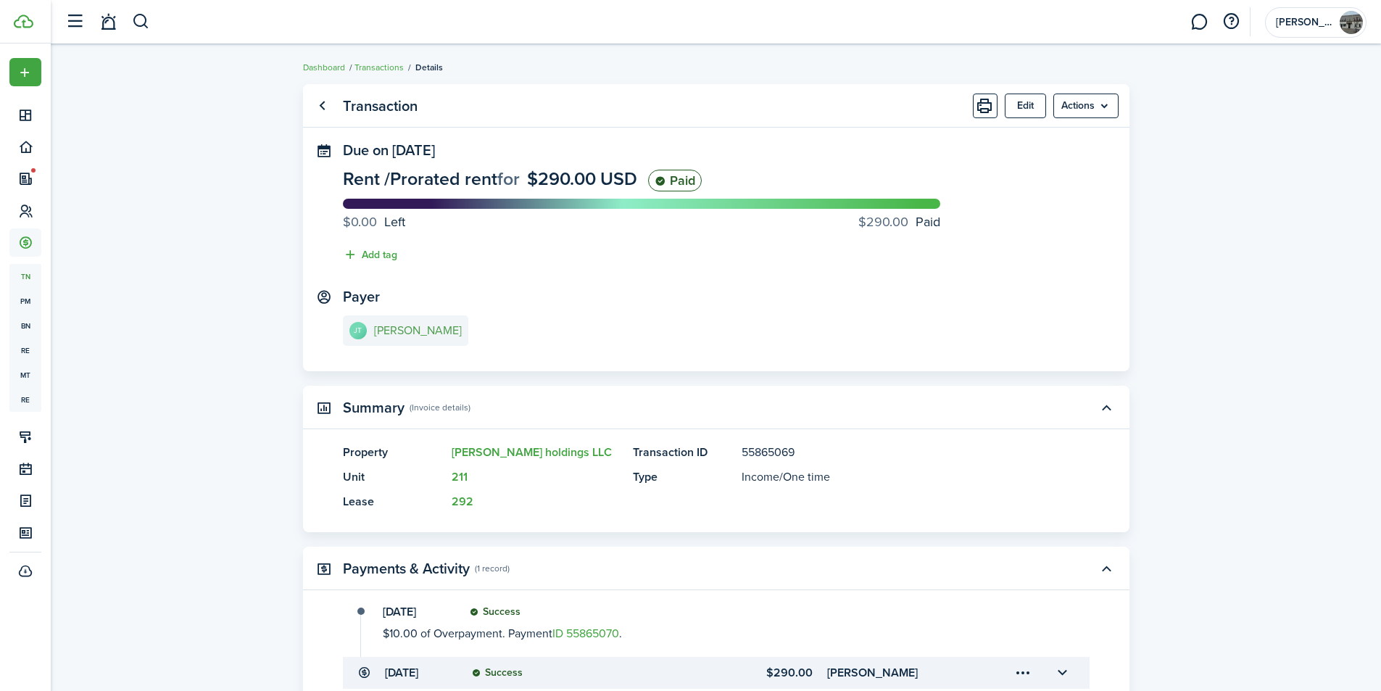
click at [396, 328] on e-details-info-title "[PERSON_NAME]" at bounding box center [418, 330] width 88 height 13
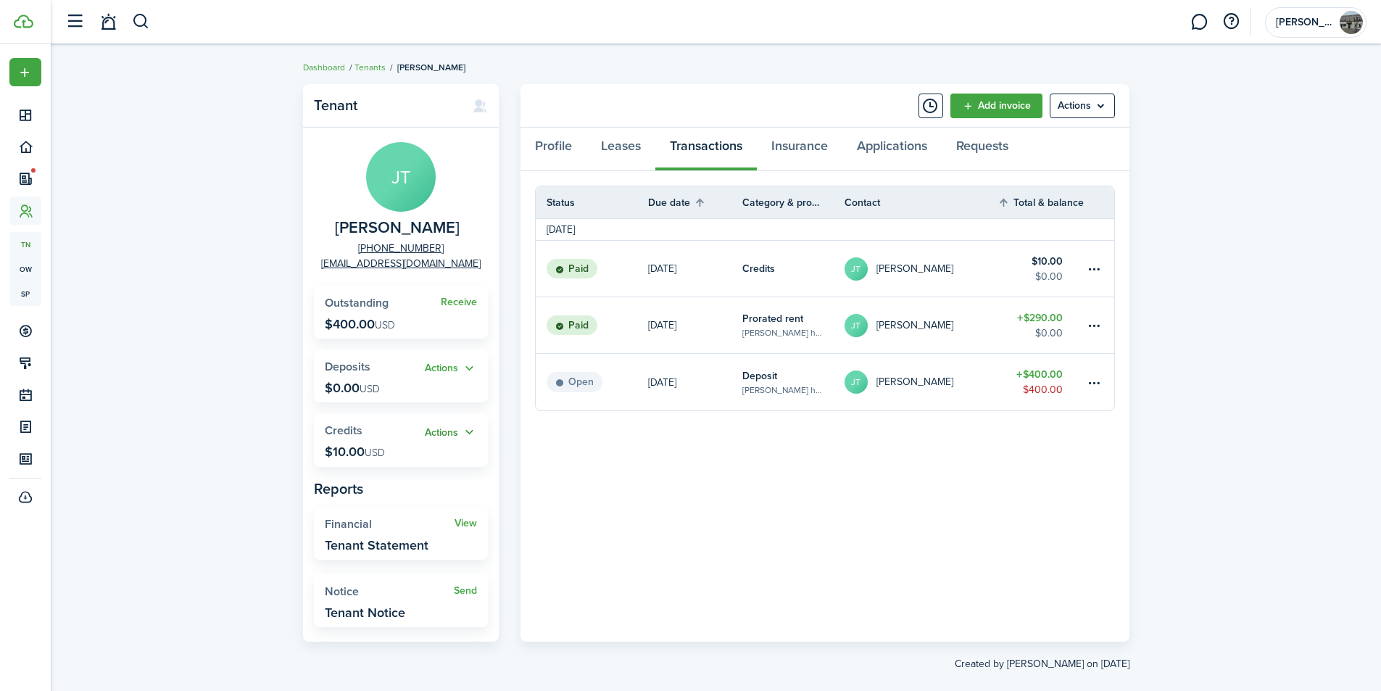
click at [443, 435] on button "Actions" at bounding box center [451, 432] width 52 height 17
click at [414, 493] on link "Apply" at bounding box center [413, 485] width 127 height 25
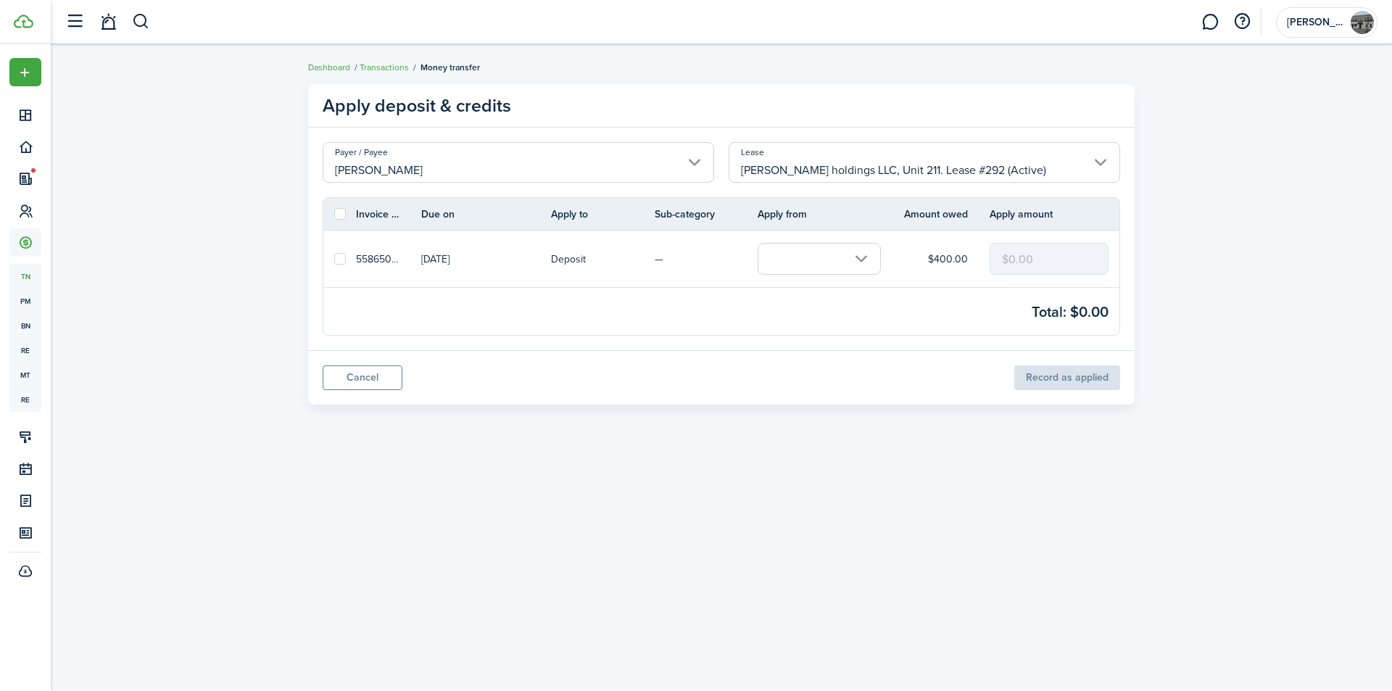
click at [337, 259] on label at bounding box center [340, 259] width 12 height 12
click at [334, 259] on input "checkbox" at bounding box center [333, 259] width 1 height 1
checkbox input "true"
click at [818, 251] on input "text" at bounding box center [818, 259] width 123 height 32
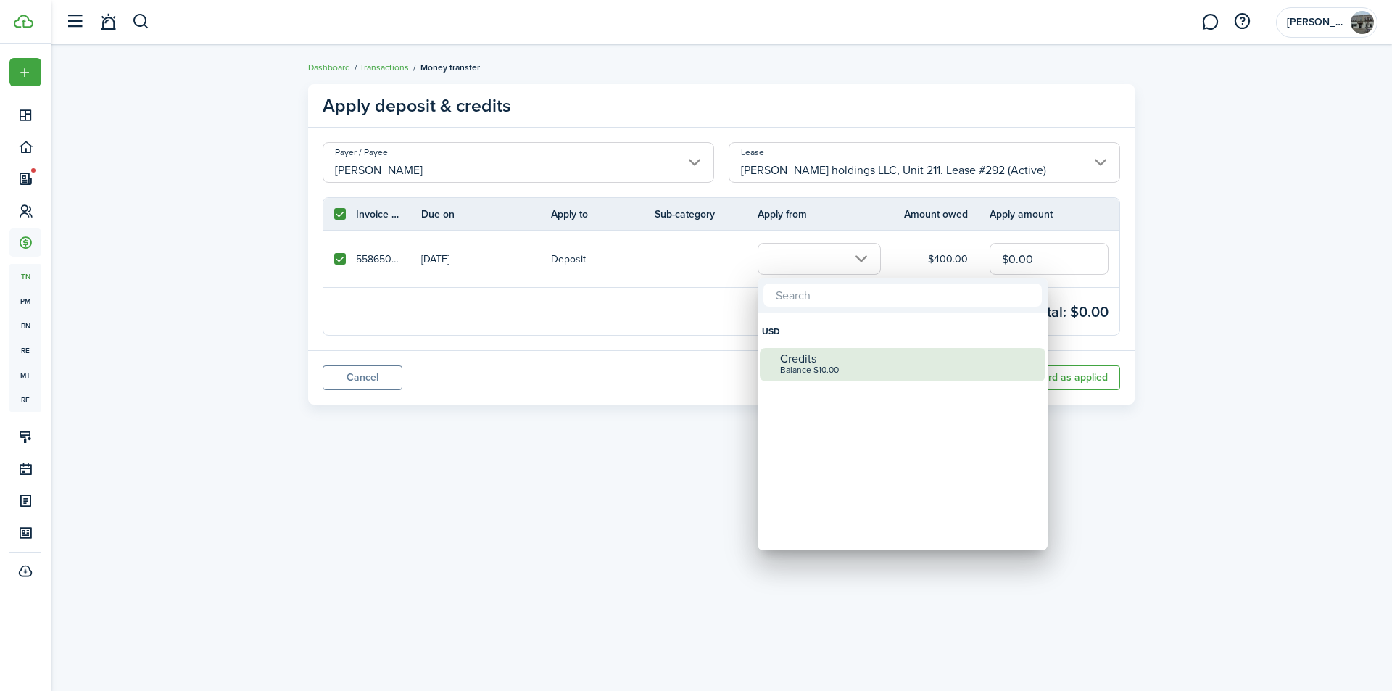
click at [805, 352] on div "Credits" at bounding box center [908, 358] width 257 height 13
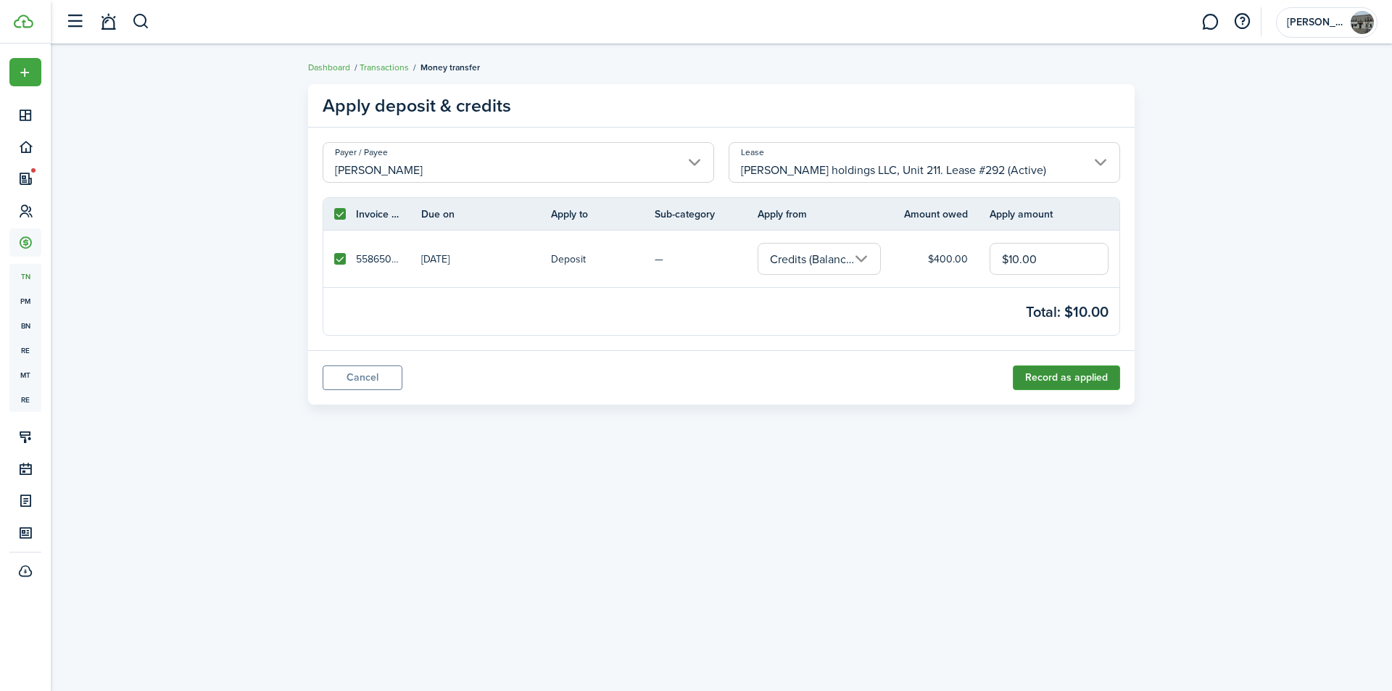
click at [1054, 372] on button "Record as applied" at bounding box center [1066, 377] width 107 height 25
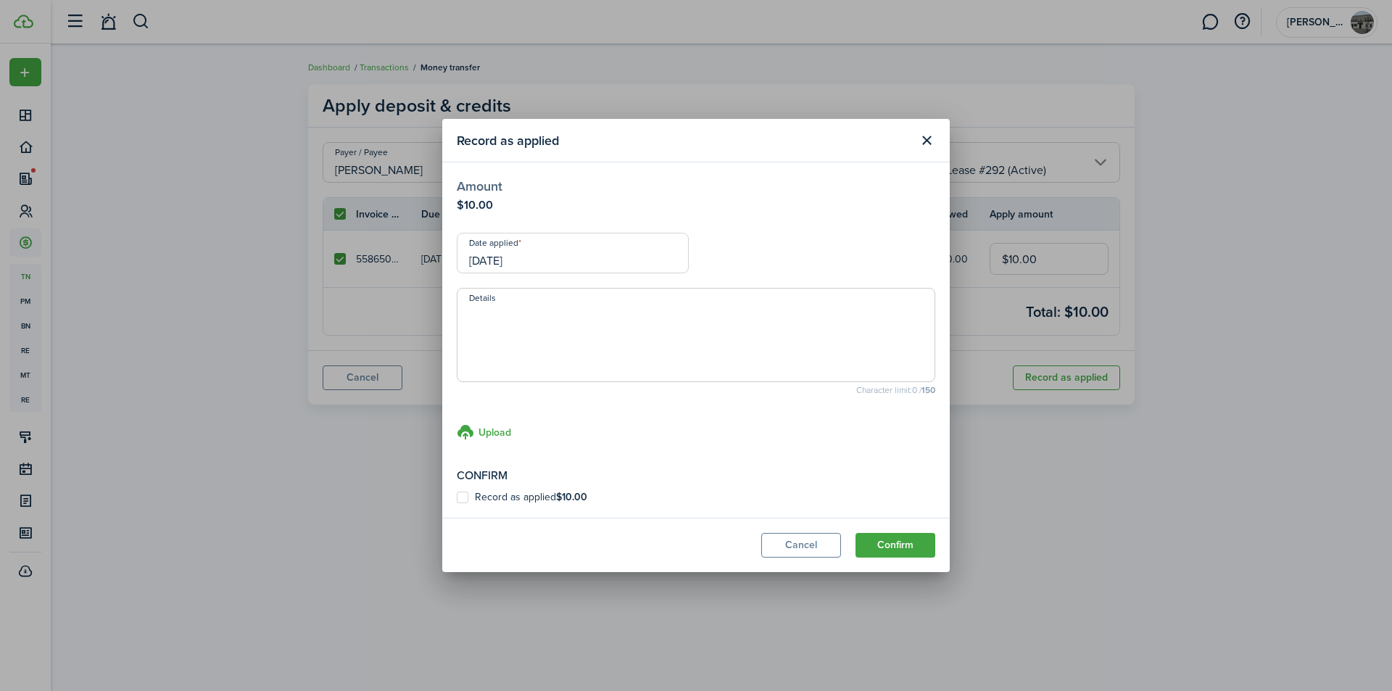
click at [551, 495] on label "Record as applied $10.00" at bounding box center [522, 497] width 130 height 12
click at [457, 497] on input "Record as applied $10.00" at bounding box center [456, 497] width 1 height 1
checkbox input "true"
click at [908, 547] on button "Confirm" at bounding box center [895, 545] width 80 height 25
